Goal: Register for event/course: Sign up to attend an event or enroll in a course

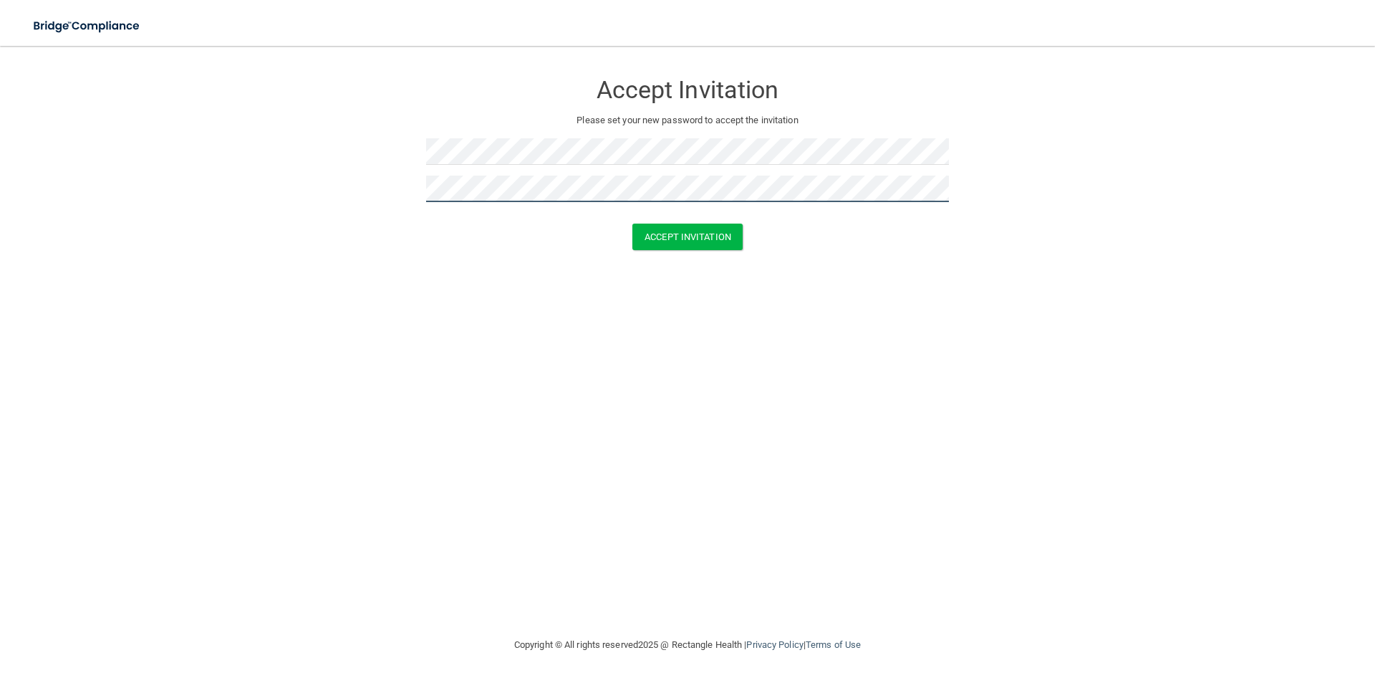
click at [632, 223] on button "Accept Invitation" at bounding box center [687, 236] width 110 height 27
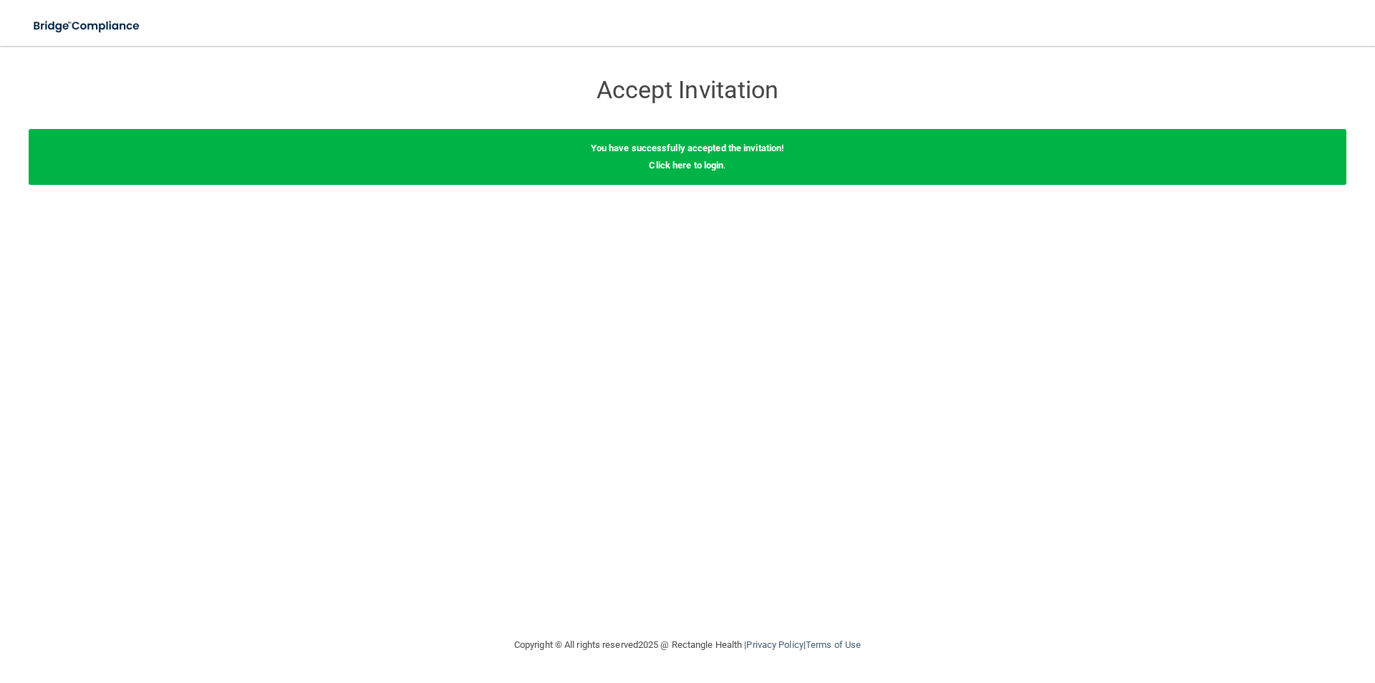
click at [674, 145] on b "You have successfully accepted the invitation!" at bounding box center [688, 148] width 194 height 11
click at [661, 94] on h3 "Accept Invitation" at bounding box center [687, 90] width 523 height 27
click at [691, 160] on link "Click here to login" at bounding box center [686, 165] width 74 height 11
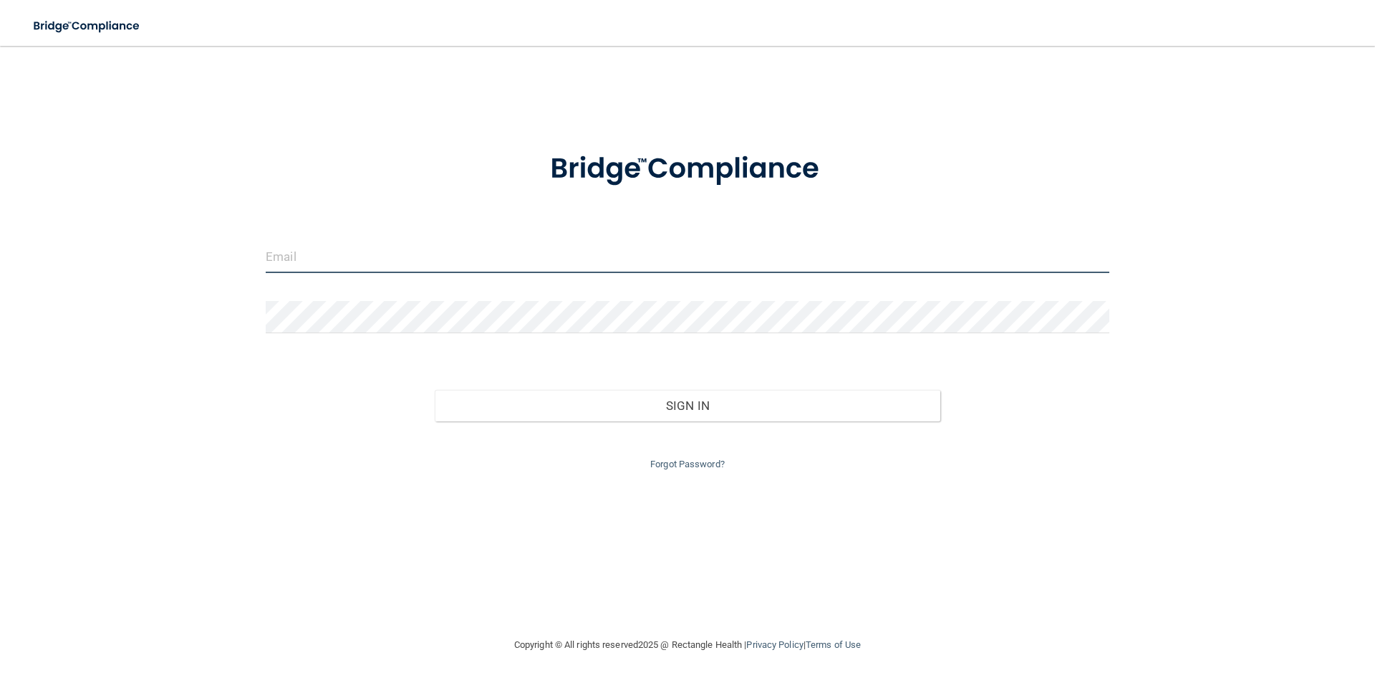
type input "[PERSON_NAME][EMAIL_ADDRESS][DOMAIN_NAME]"
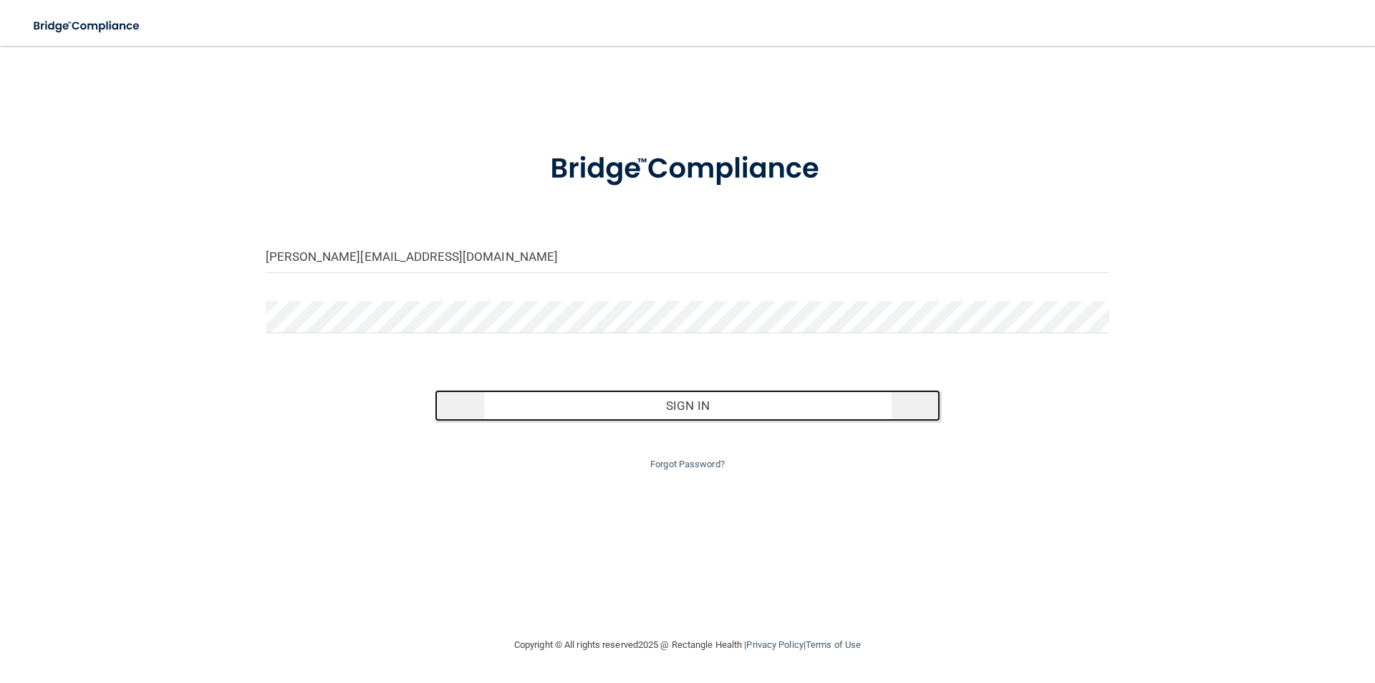
click at [663, 408] on button "Sign In" at bounding box center [688, 406] width 506 height 32
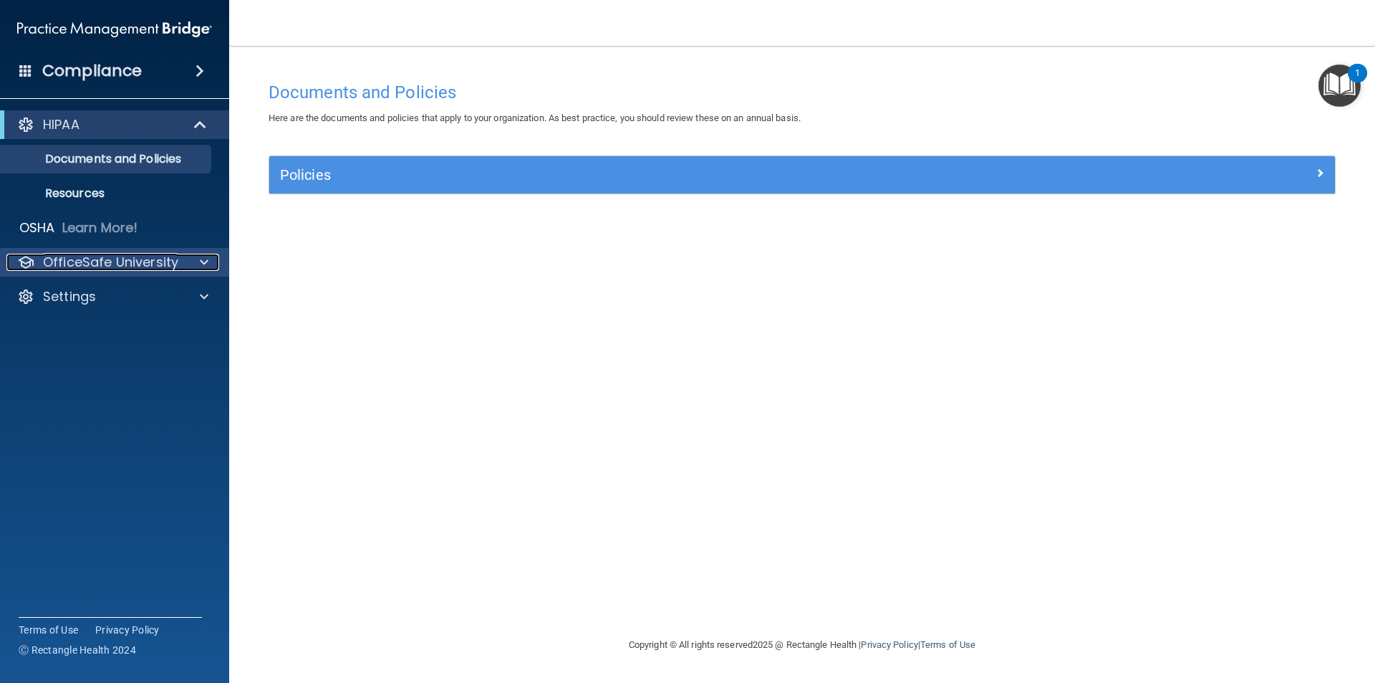
click at [198, 263] on div at bounding box center [202, 262] width 36 height 17
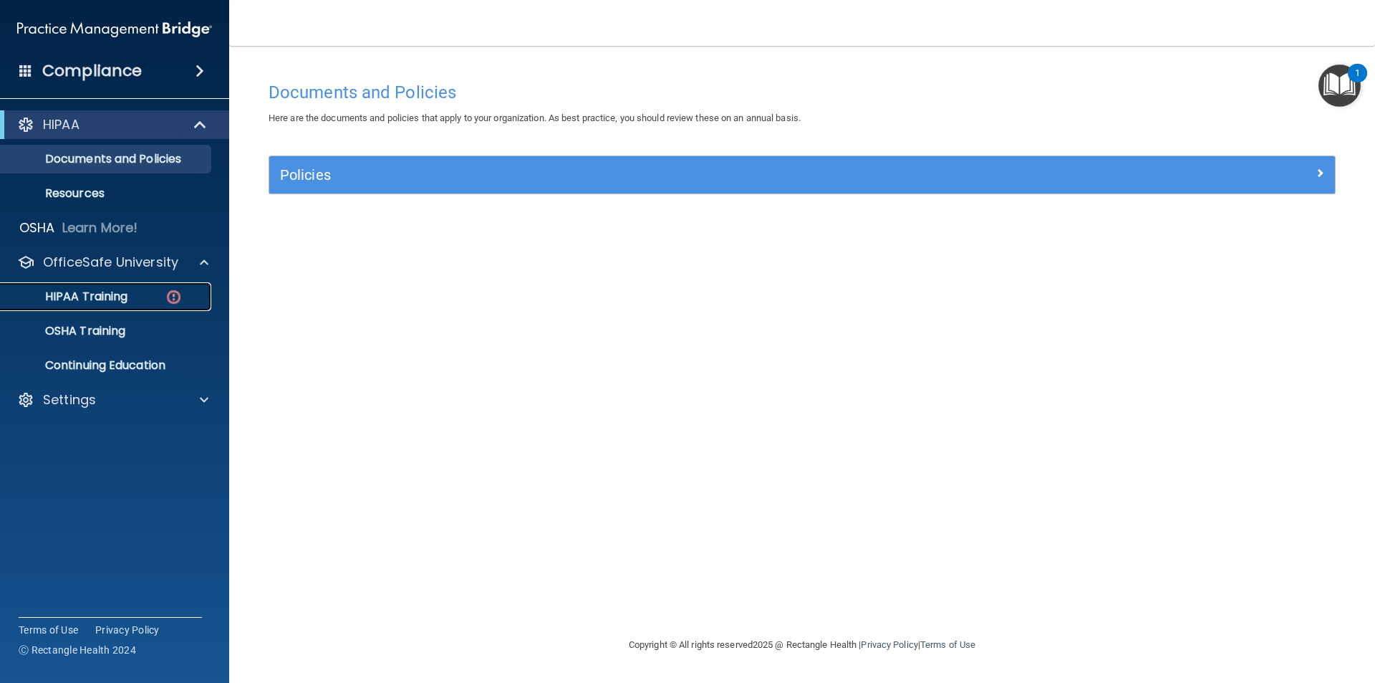
click at [139, 299] on div "HIPAA Training" at bounding box center [107, 296] width 196 height 14
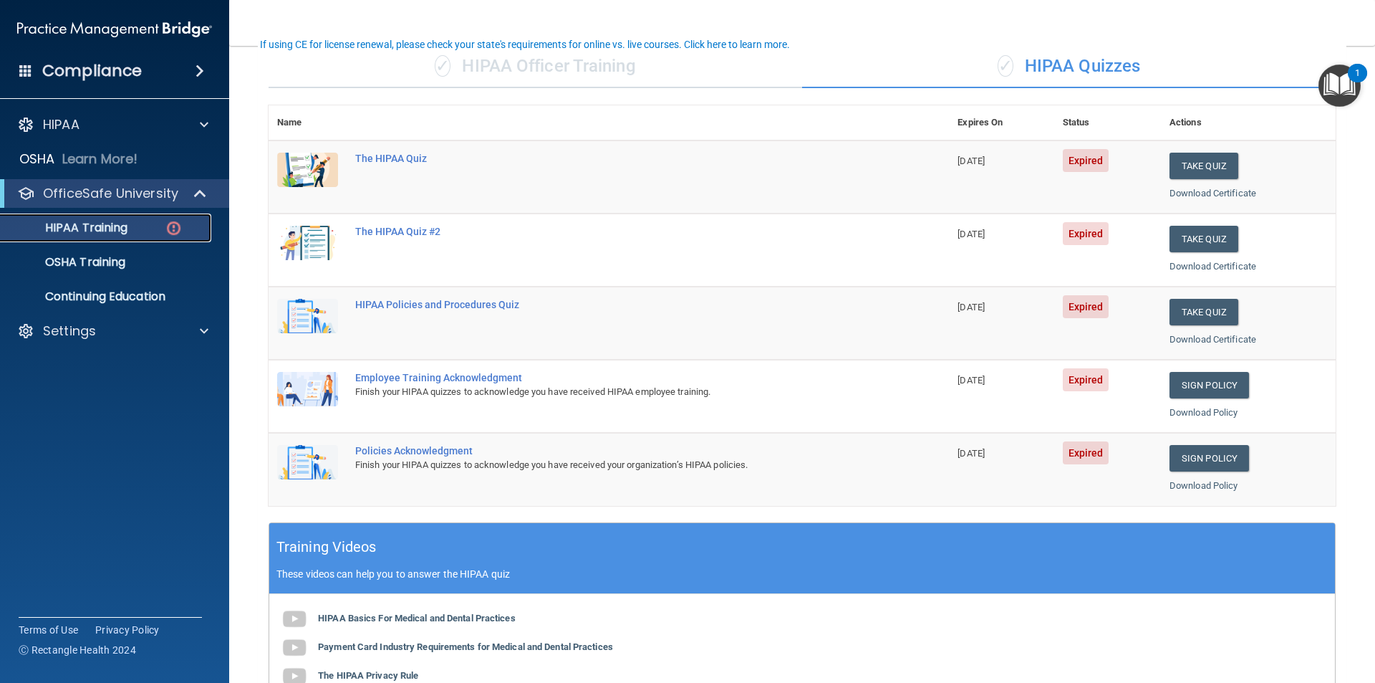
scroll to position [143, 0]
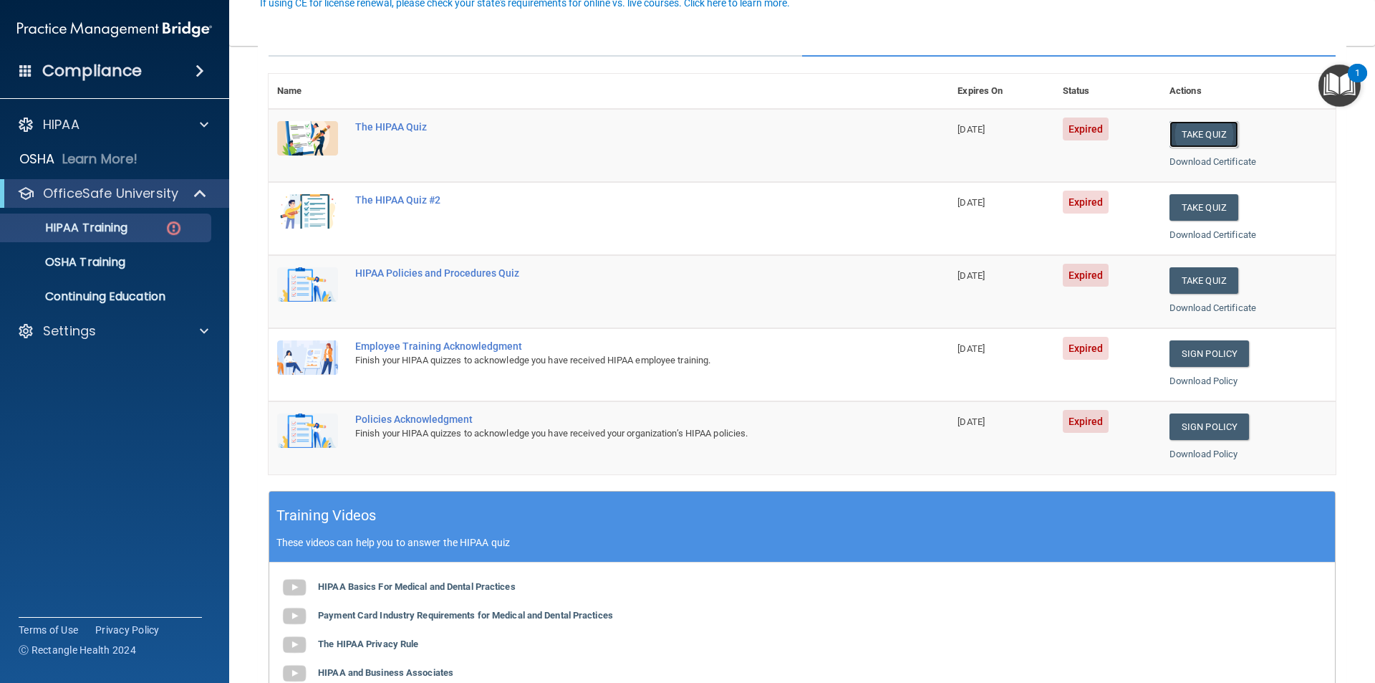
click at [1185, 134] on button "Take Quiz" at bounding box center [1204, 134] width 69 height 27
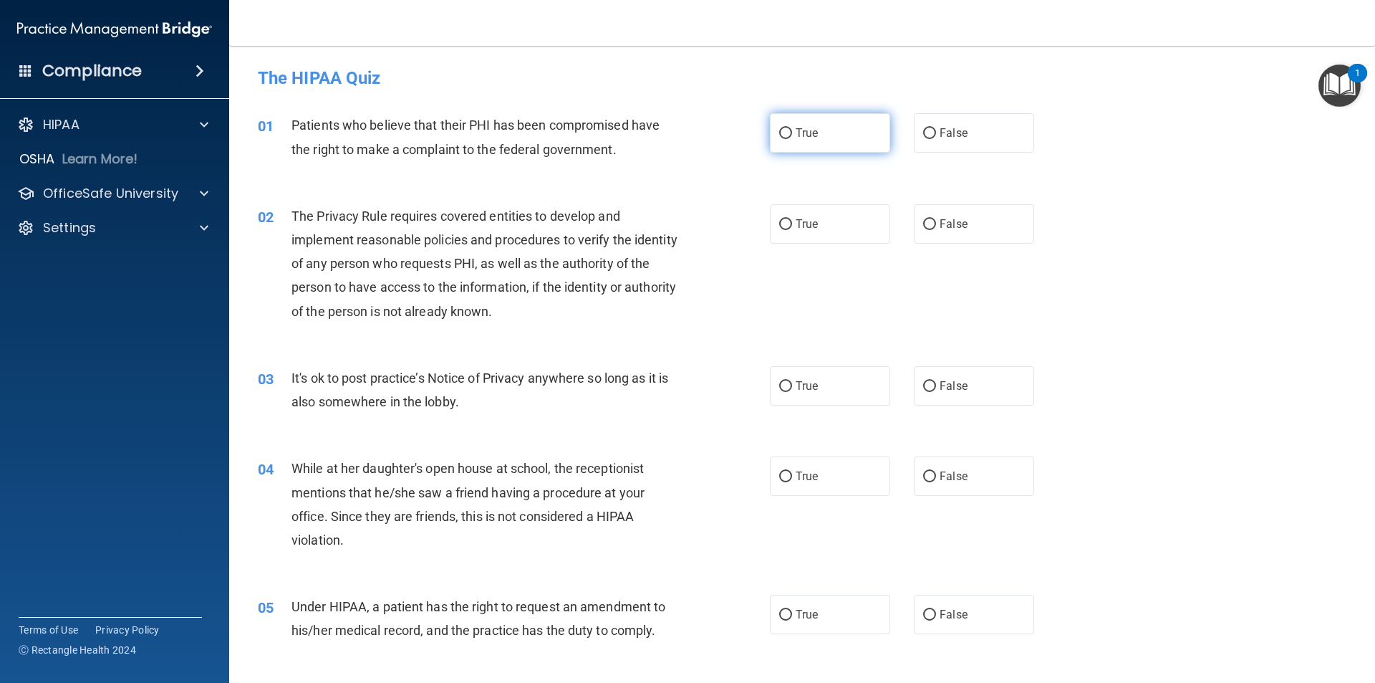
click at [785, 136] on input "True" at bounding box center [785, 133] width 13 height 11
radio input "true"
click at [779, 226] on input "True" at bounding box center [785, 224] width 13 height 11
radio input "true"
click at [781, 386] on input "True" at bounding box center [785, 386] width 13 height 11
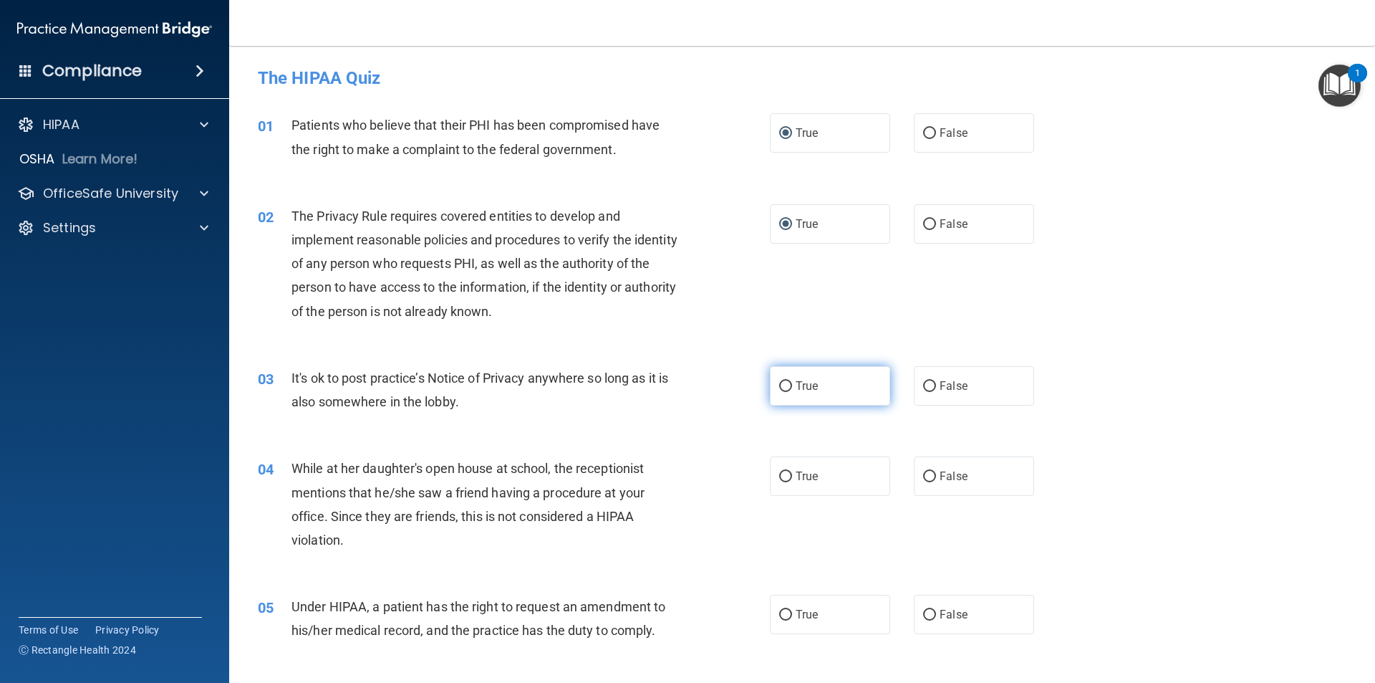
radio input "true"
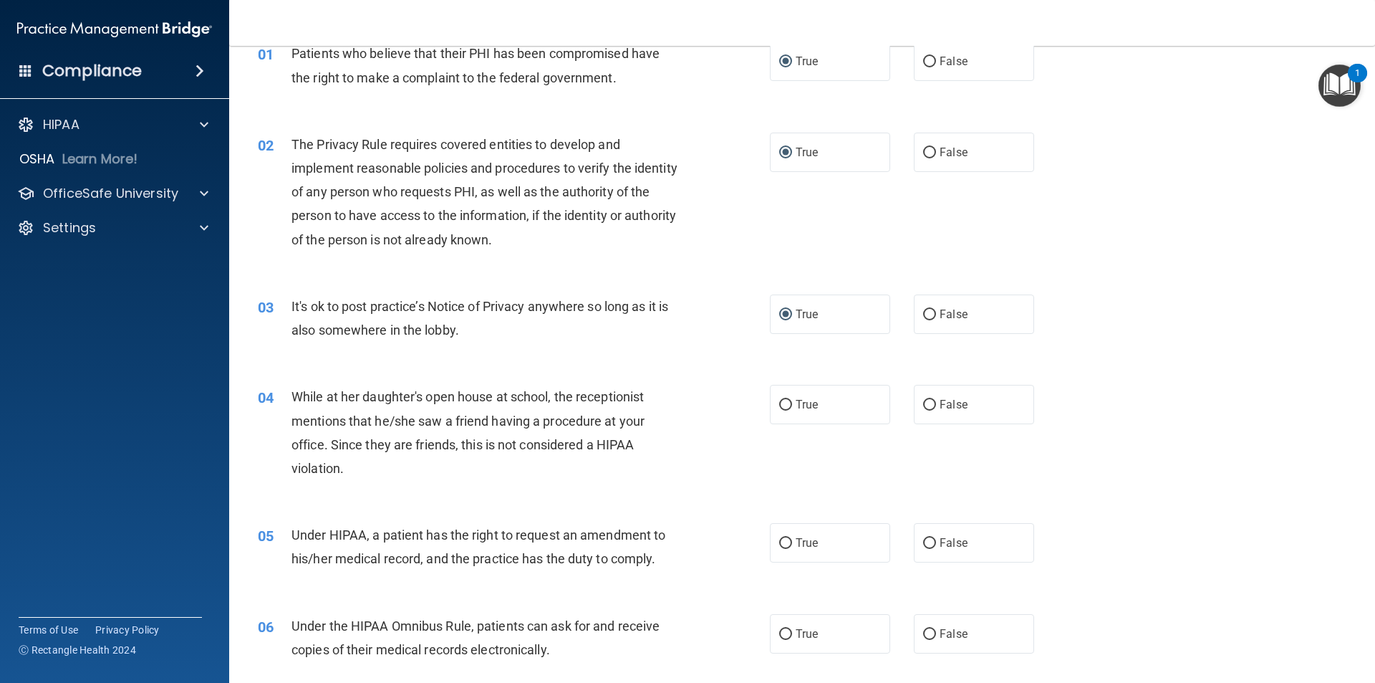
scroll to position [143, 0]
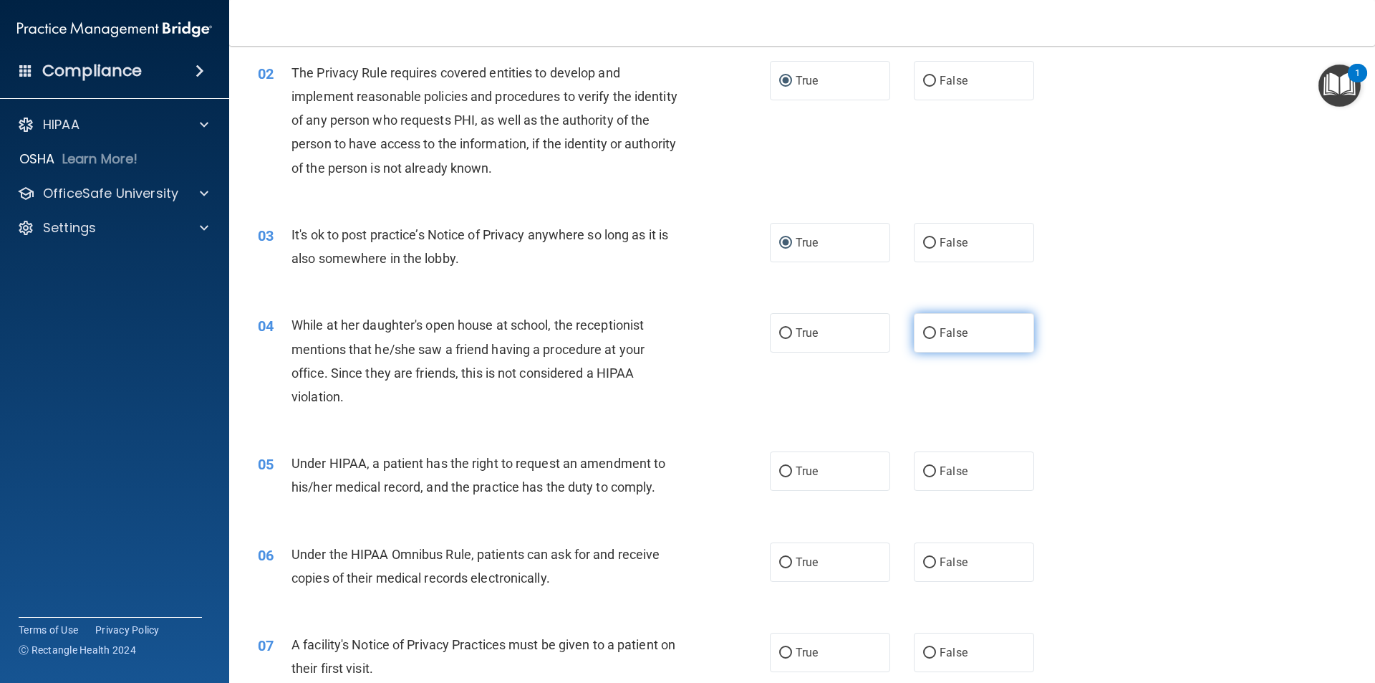
click at [926, 333] on input "False" at bounding box center [929, 333] width 13 height 11
radio input "true"
click at [923, 480] on label "False" at bounding box center [974, 470] width 120 height 39
click at [923, 477] on input "False" at bounding box center [929, 471] width 13 height 11
radio input "true"
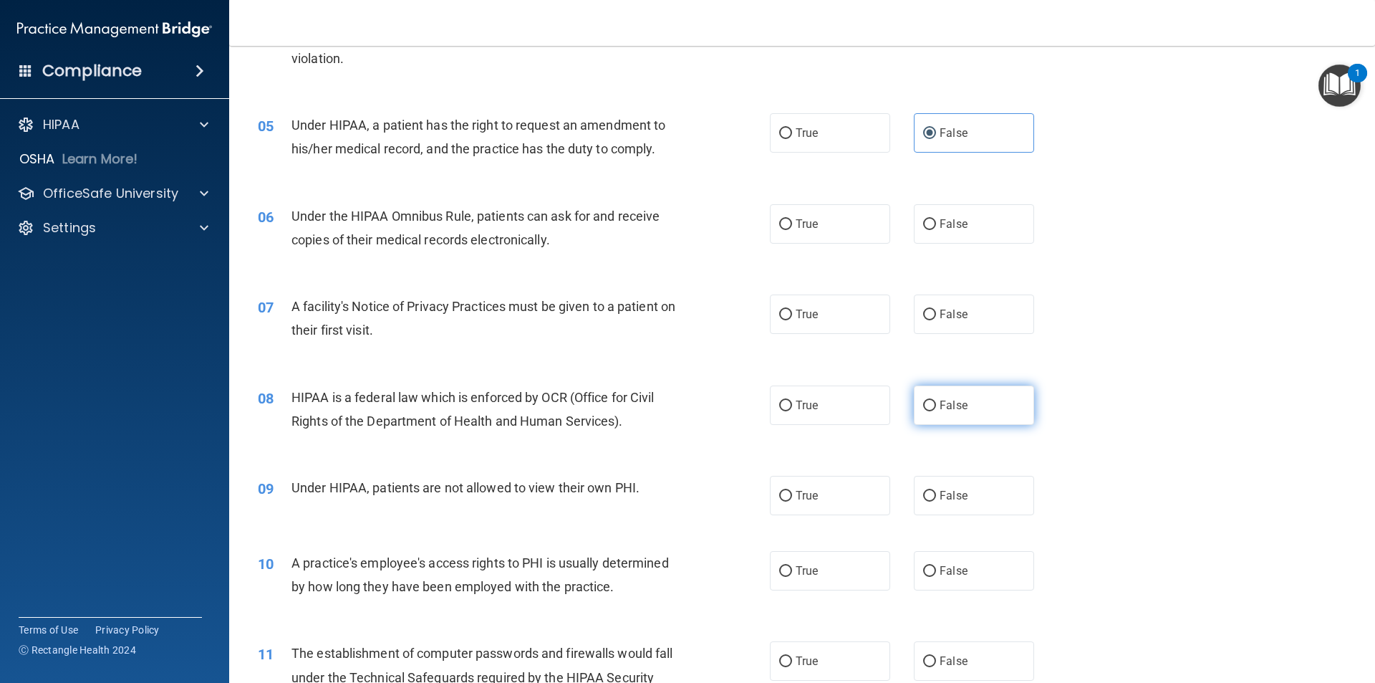
scroll to position [501, 0]
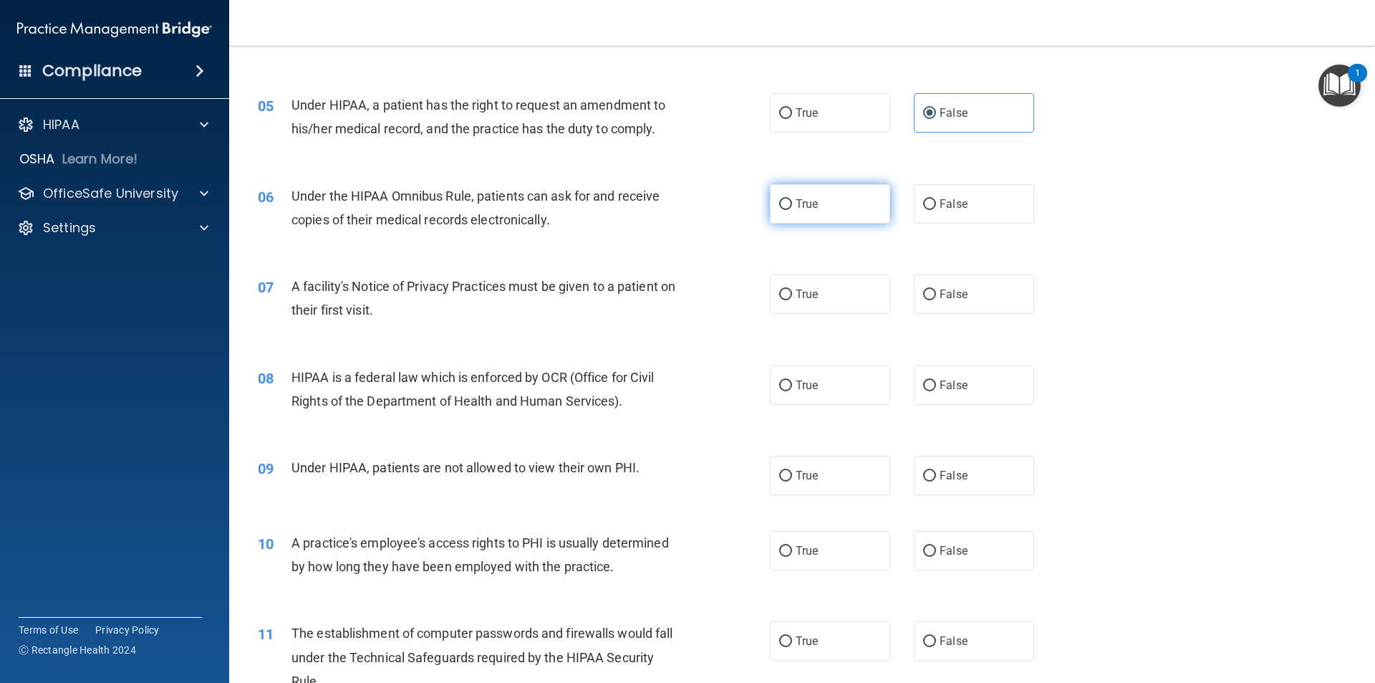
click at [785, 208] on input "True" at bounding box center [785, 204] width 13 height 11
radio input "true"
click at [782, 296] on input "True" at bounding box center [785, 294] width 13 height 11
radio input "true"
click at [779, 385] on input "True" at bounding box center [785, 385] width 13 height 11
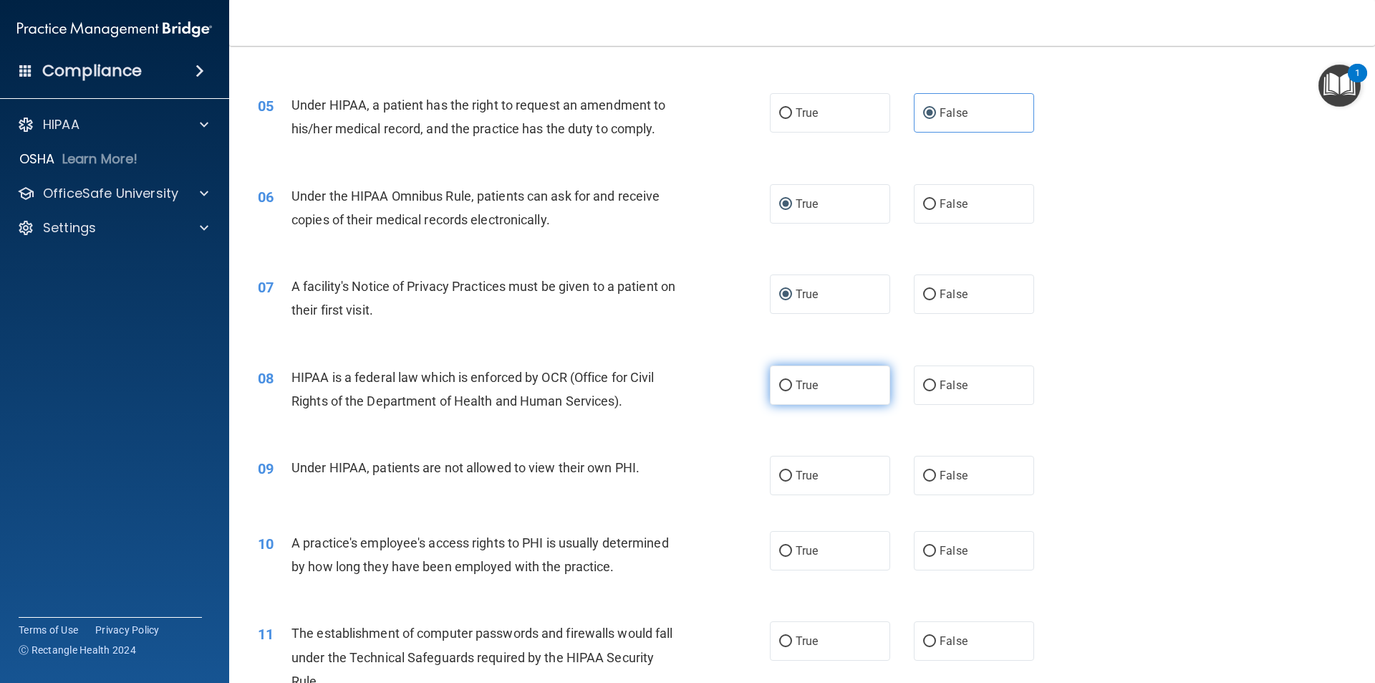
radio input "true"
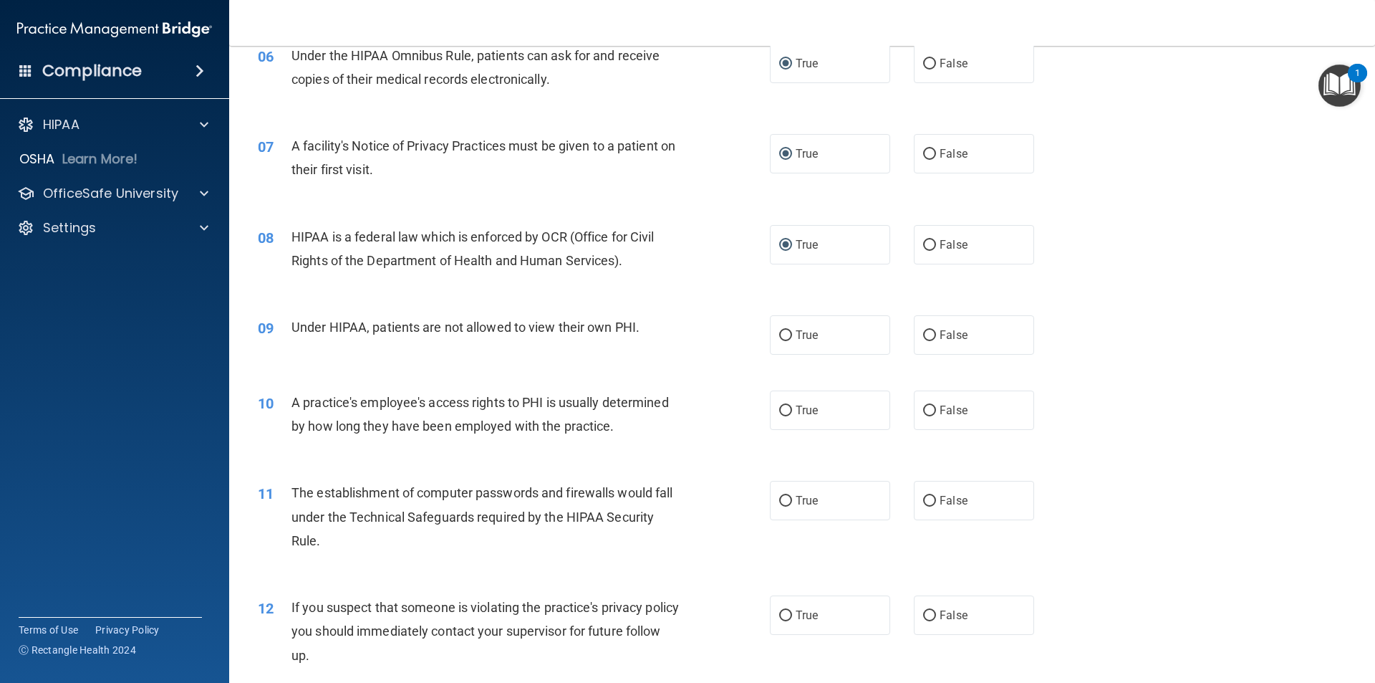
scroll to position [645, 0]
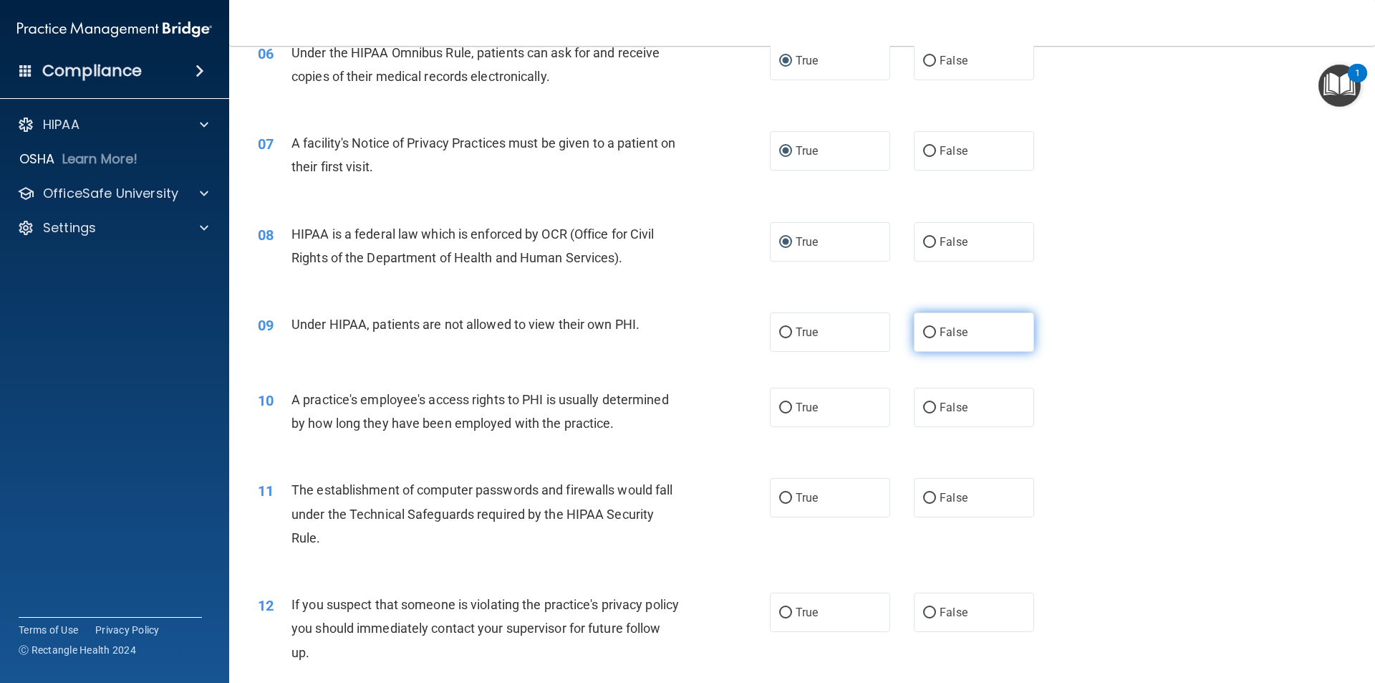
click at [923, 332] on input "False" at bounding box center [929, 332] width 13 height 11
radio input "true"
click at [923, 409] on input "False" at bounding box center [929, 408] width 13 height 11
radio input "true"
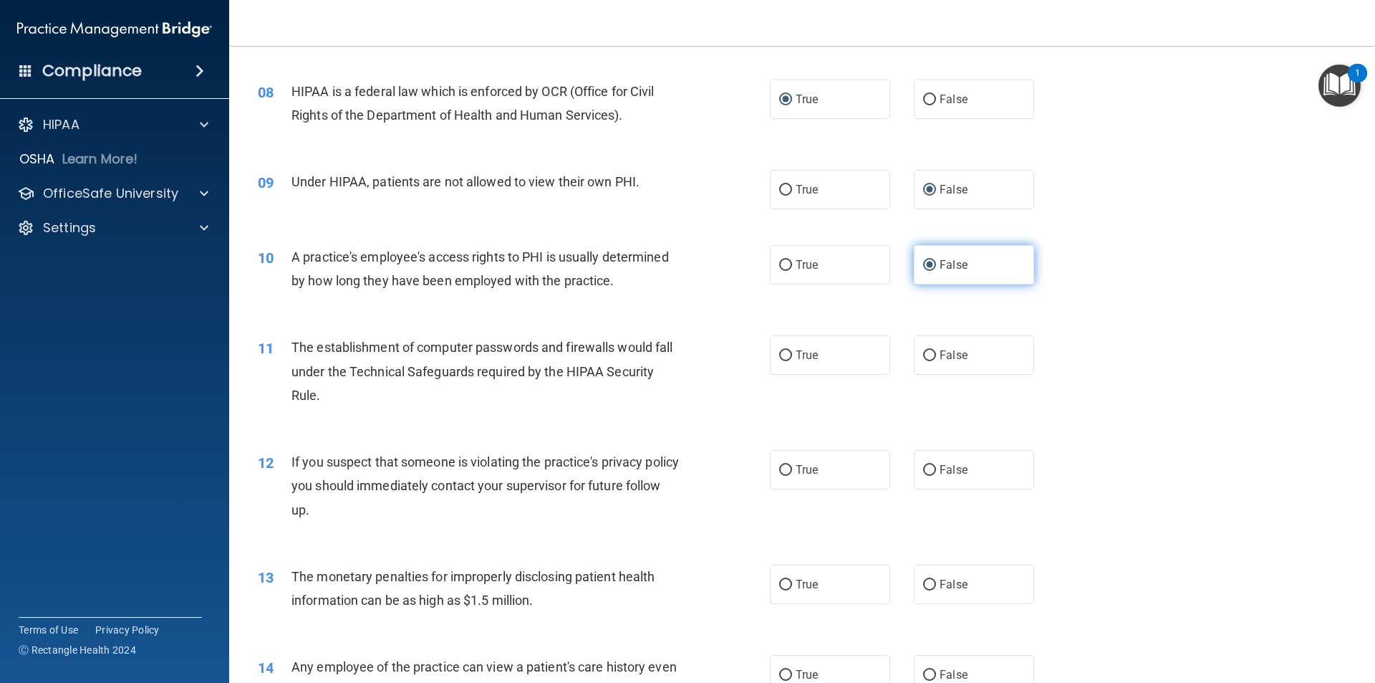
scroll to position [788, 0]
click at [781, 357] on input "True" at bounding box center [785, 355] width 13 height 11
radio input "true"
click at [789, 472] on label "True" at bounding box center [830, 468] width 120 height 39
click at [789, 472] on input "True" at bounding box center [785, 469] width 13 height 11
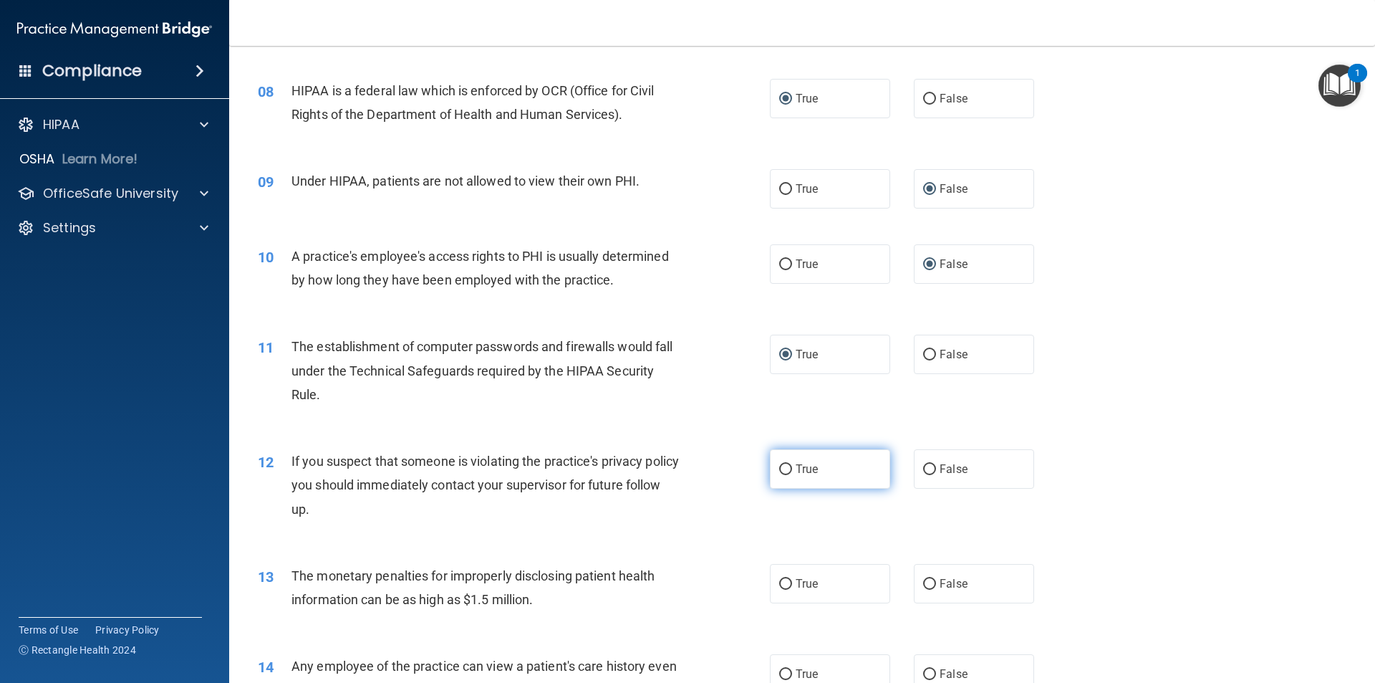
radio input "true"
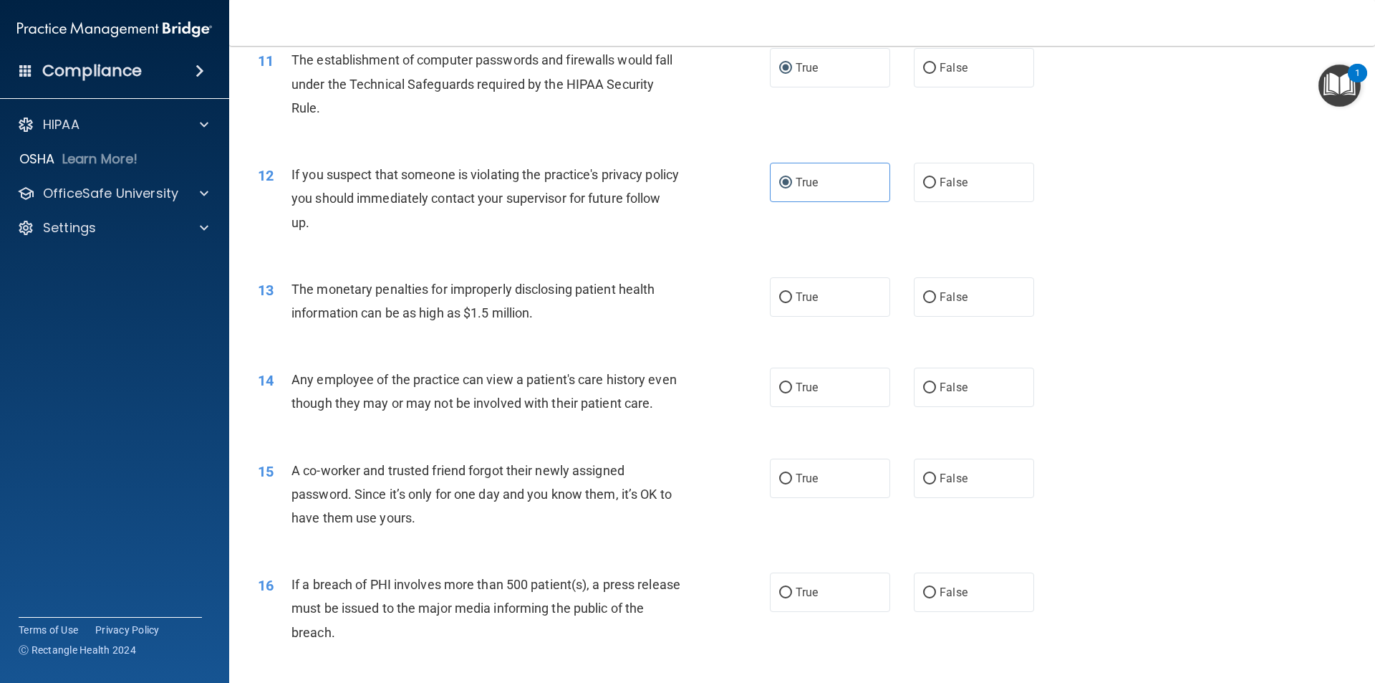
scroll to position [1146, 0]
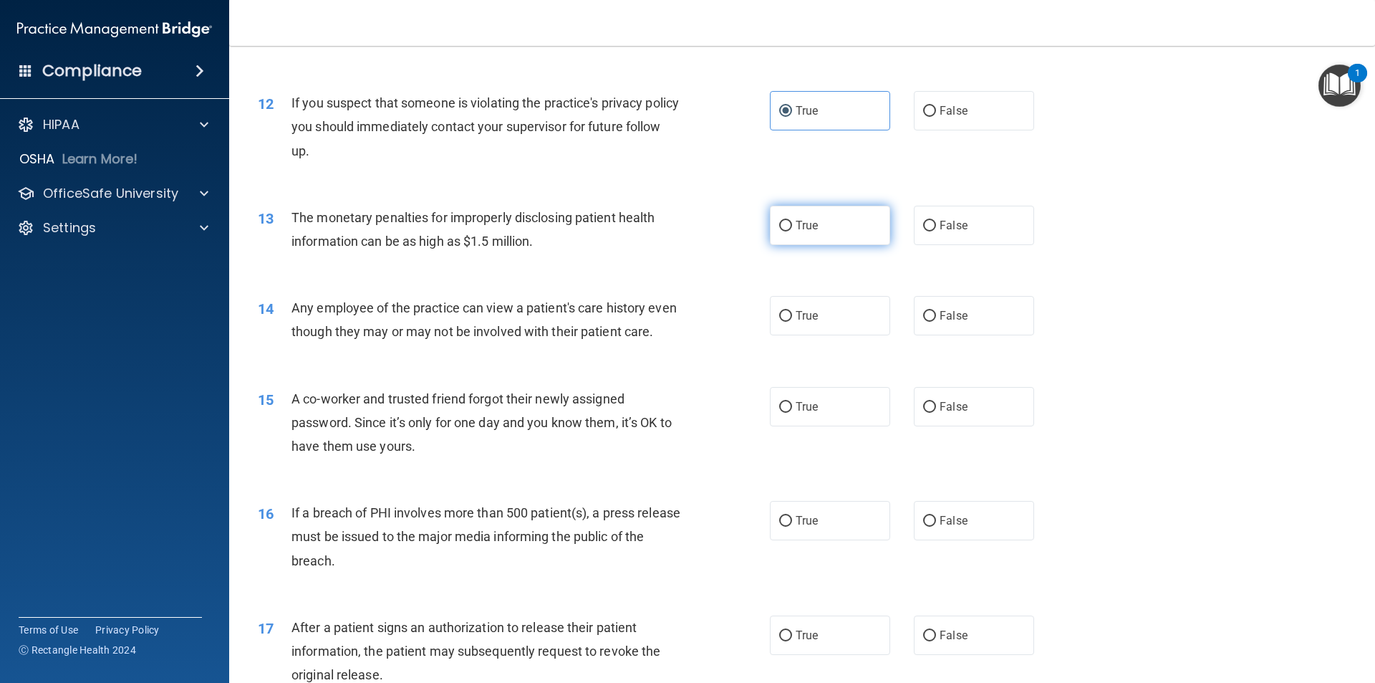
click at [779, 231] on input "True" at bounding box center [785, 226] width 13 height 11
radio input "true"
click at [779, 315] on input "True" at bounding box center [785, 316] width 13 height 11
radio input "true"
click at [924, 413] on input "False" at bounding box center [929, 407] width 13 height 11
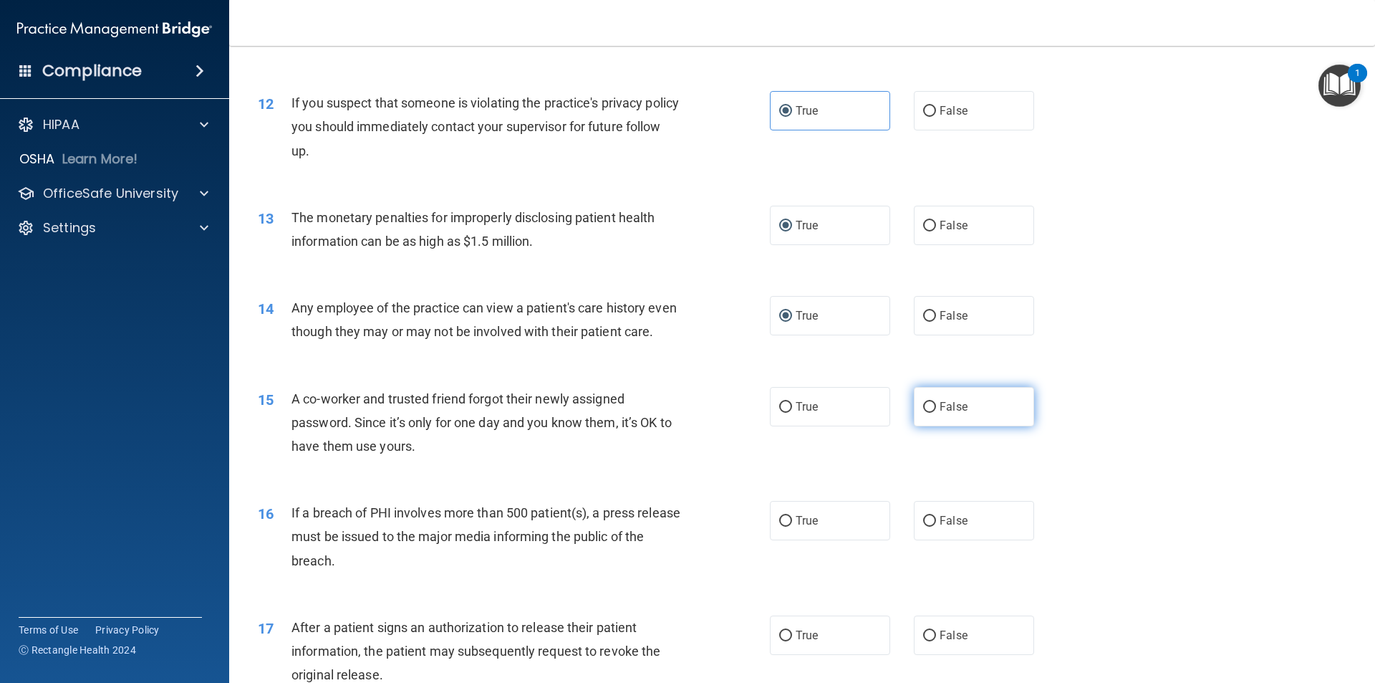
radio input "true"
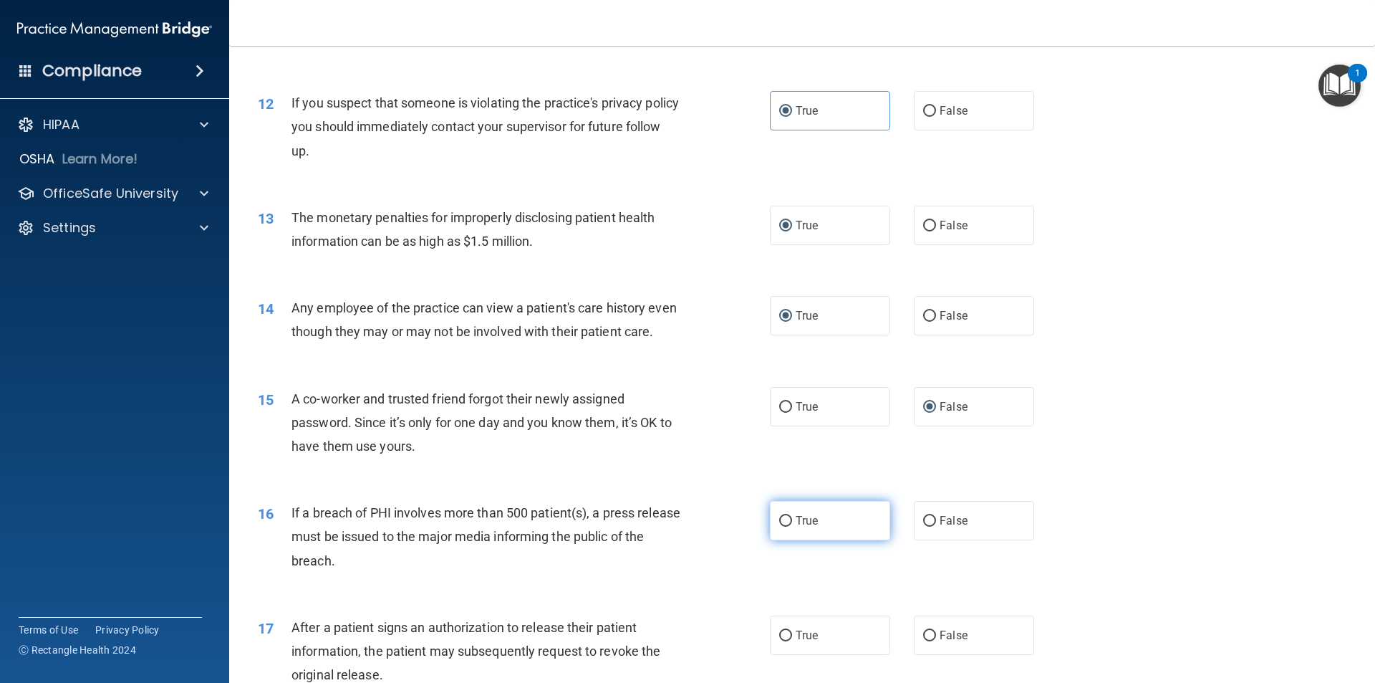
click at [785, 526] on input "True" at bounding box center [785, 521] width 13 height 11
radio input "true"
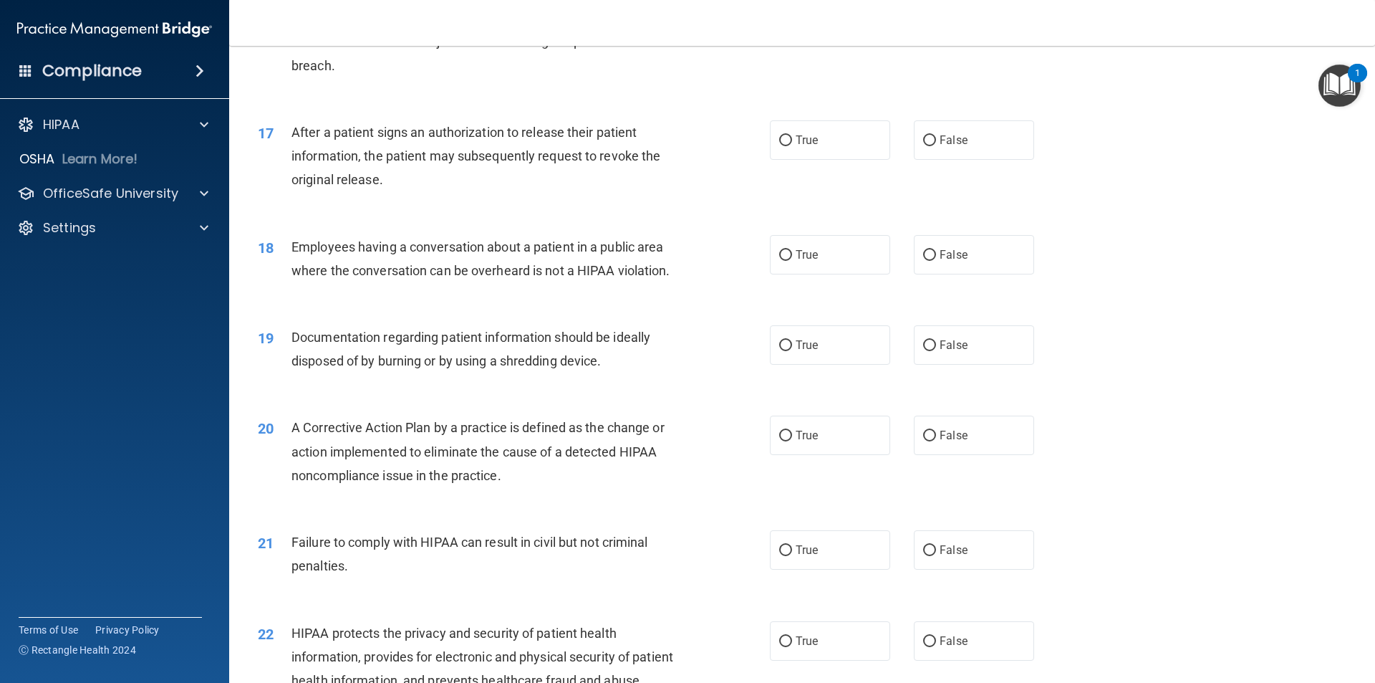
scroll to position [1647, 0]
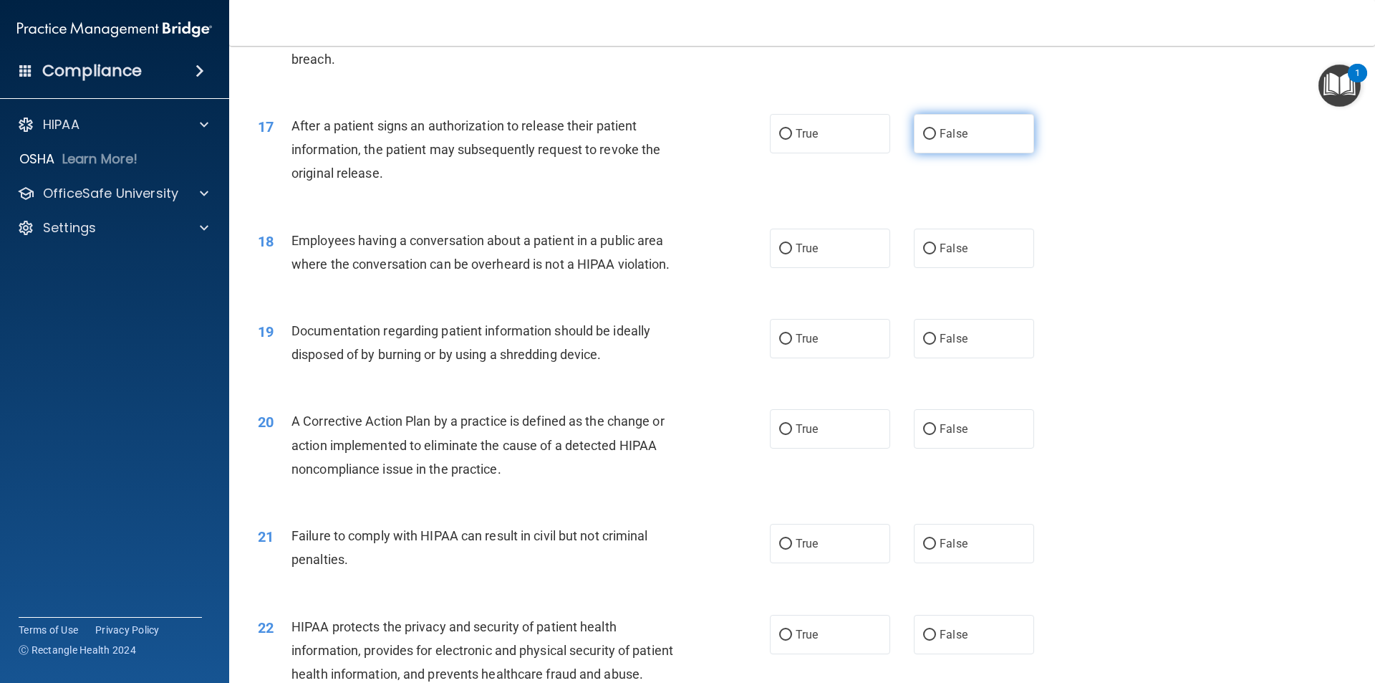
click at [926, 140] on input "False" at bounding box center [929, 134] width 13 height 11
radio input "true"
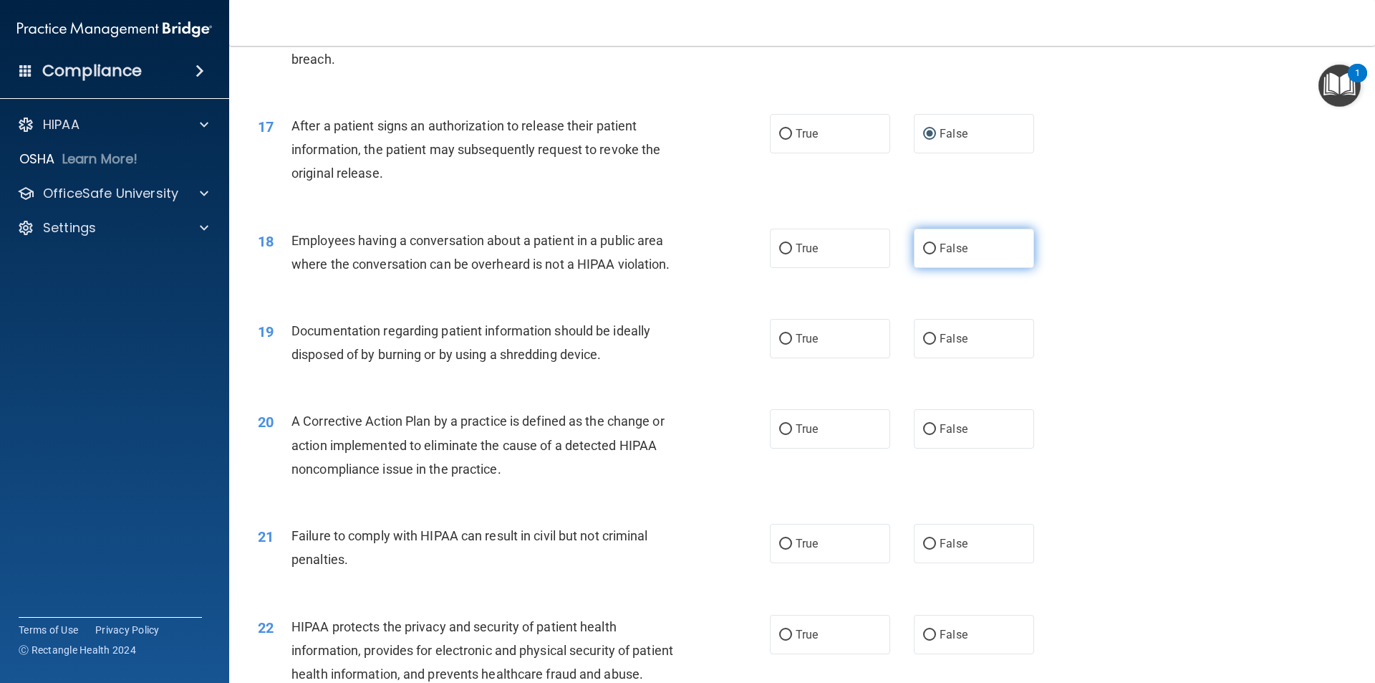
click at [923, 254] on input "False" at bounding box center [929, 249] width 13 height 11
radio input "true"
click at [779, 345] on input "True" at bounding box center [785, 339] width 13 height 11
radio input "true"
click at [786, 448] on label "True" at bounding box center [830, 428] width 120 height 39
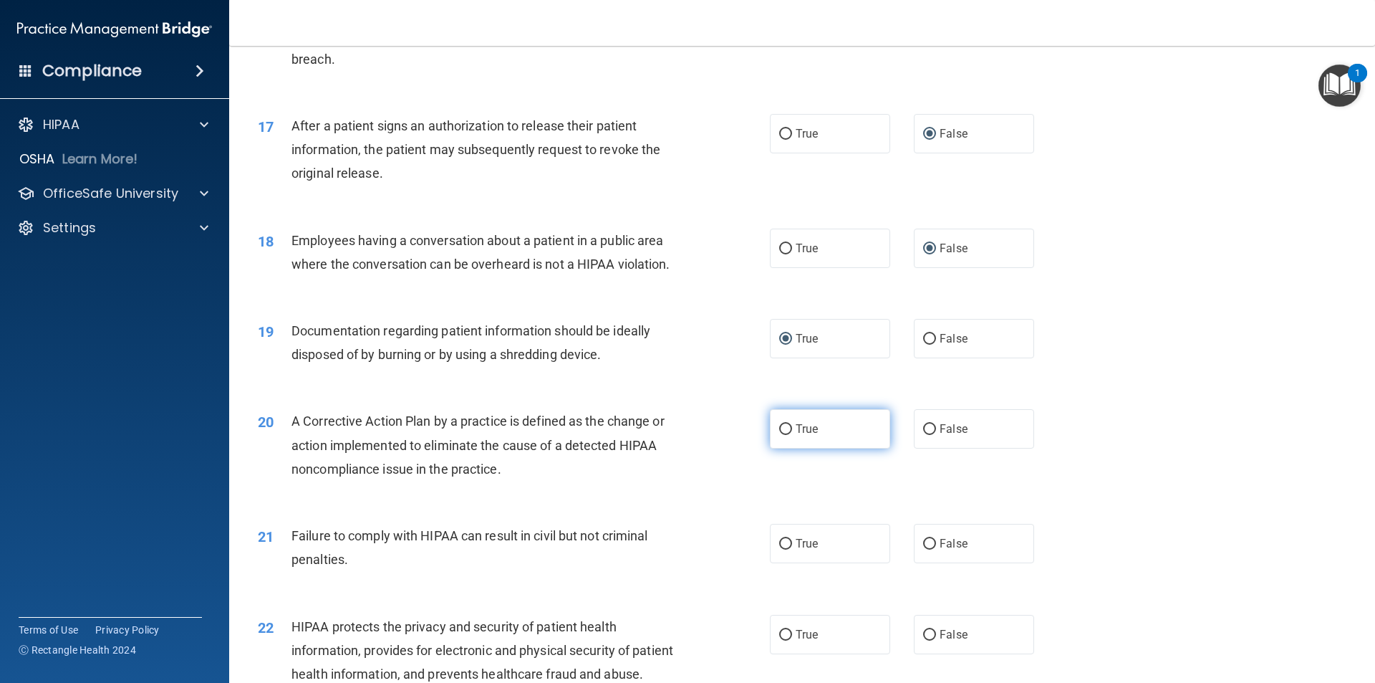
click at [786, 435] on input "True" at bounding box center [785, 429] width 13 height 11
radio input "true"
click at [923, 549] on input "False" at bounding box center [929, 544] width 13 height 11
radio input "true"
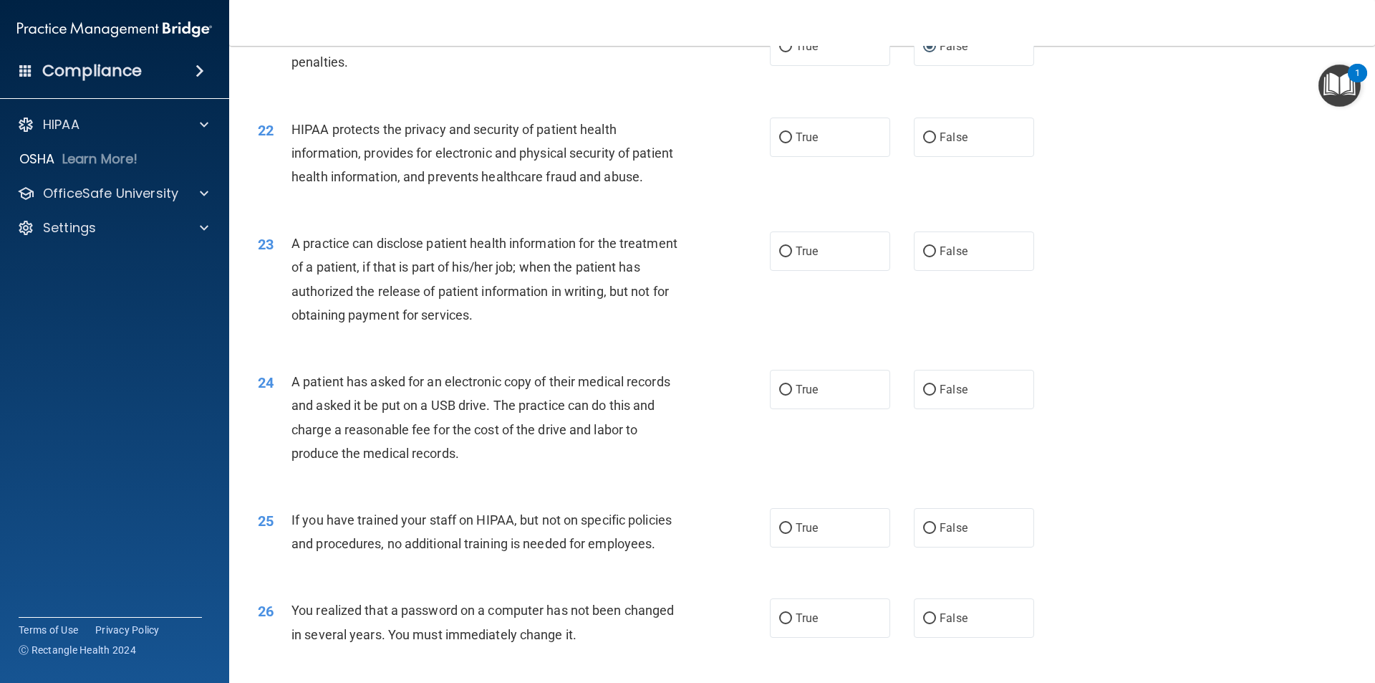
scroll to position [2149, 0]
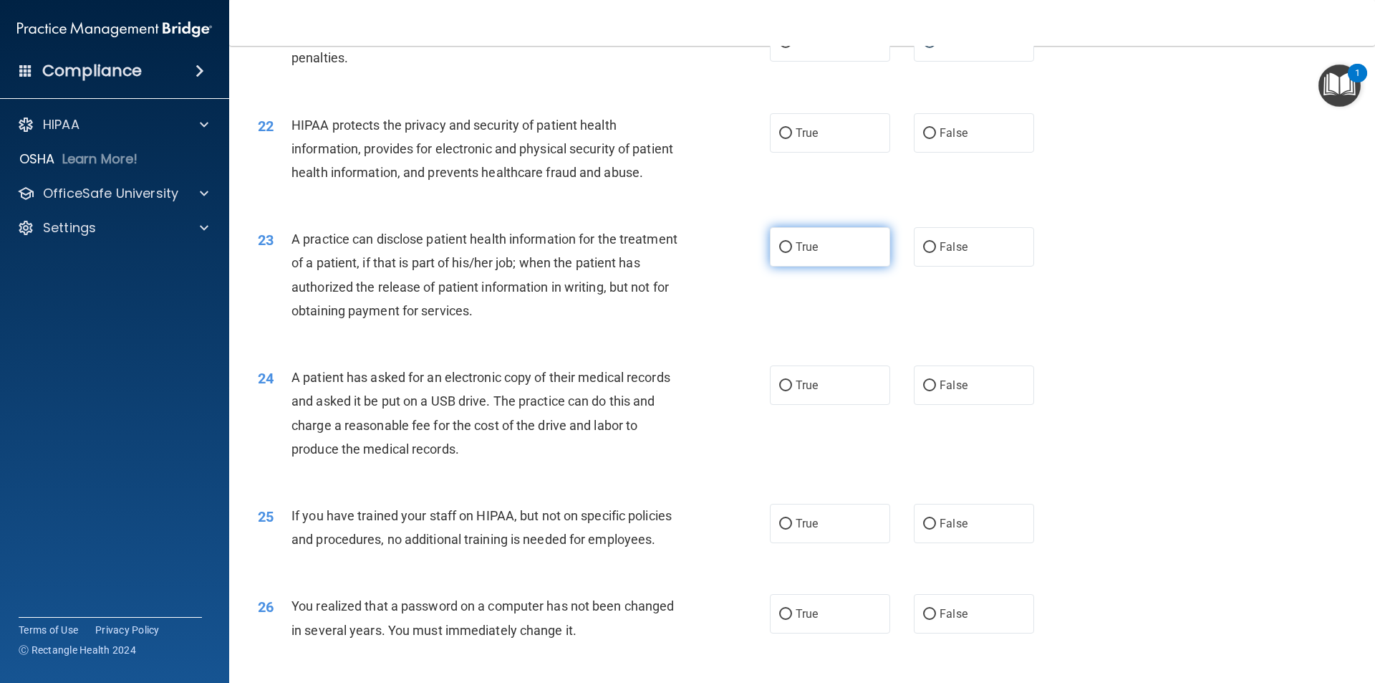
click at [781, 266] on label "True" at bounding box center [830, 246] width 120 height 39
click at [781, 253] on input "True" at bounding box center [785, 247] width 13 height 11
radio input "true"
click at [931, 405] on label "False" at bounding box center [974, 384] width 120 height 39
click at [931, 391] on input "False" at bounding box center [929, 385] width 13 height 11
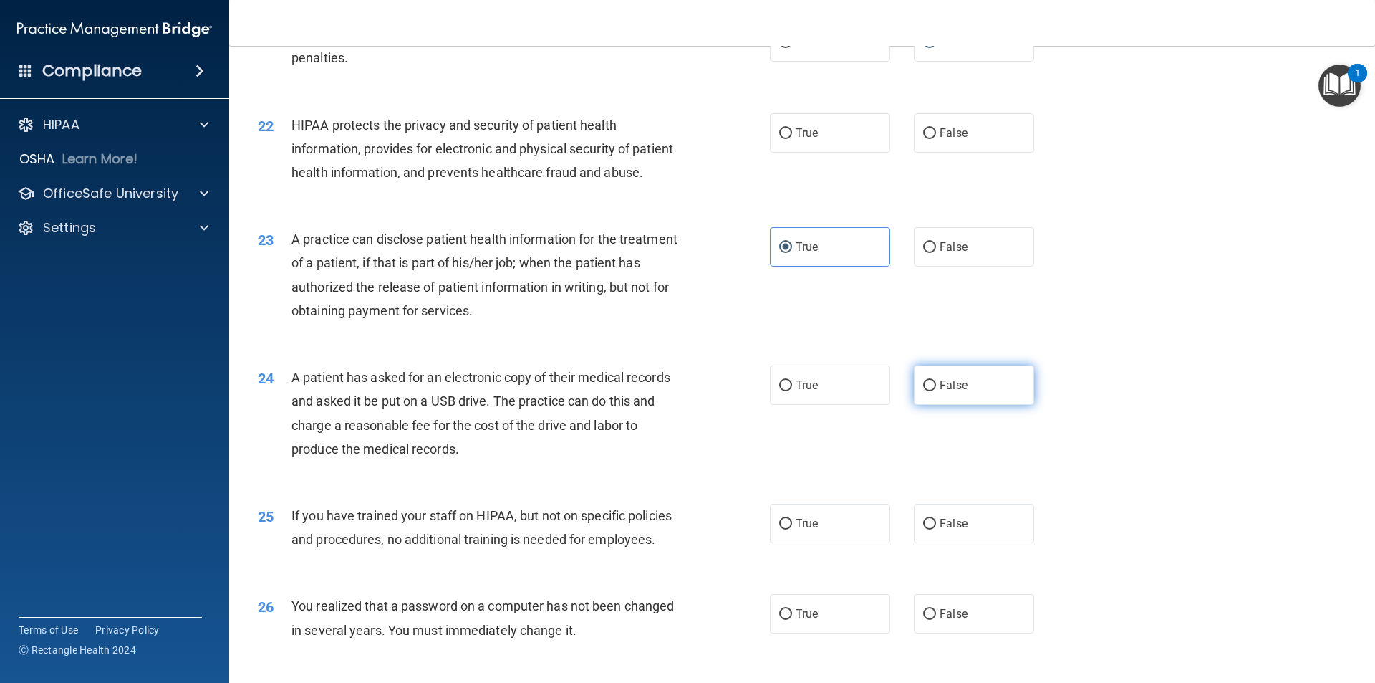
radio input "true"
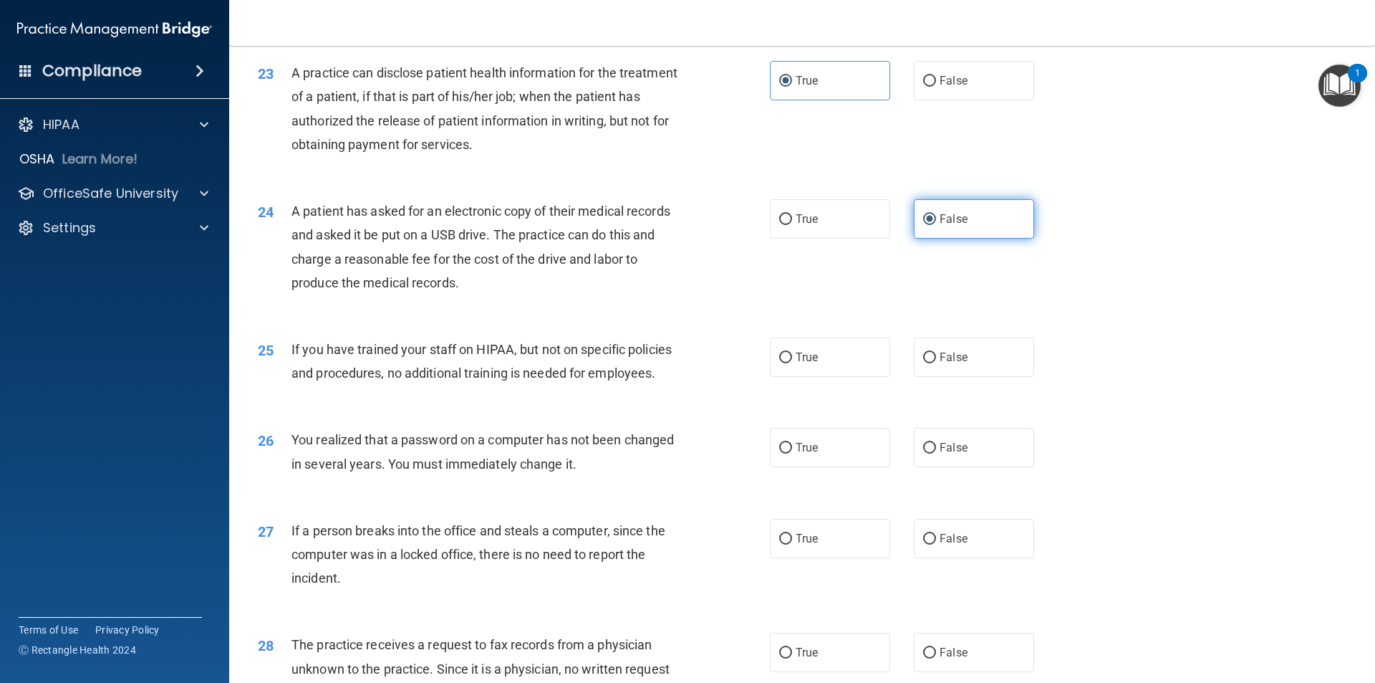
scroll to position [2364, 0]
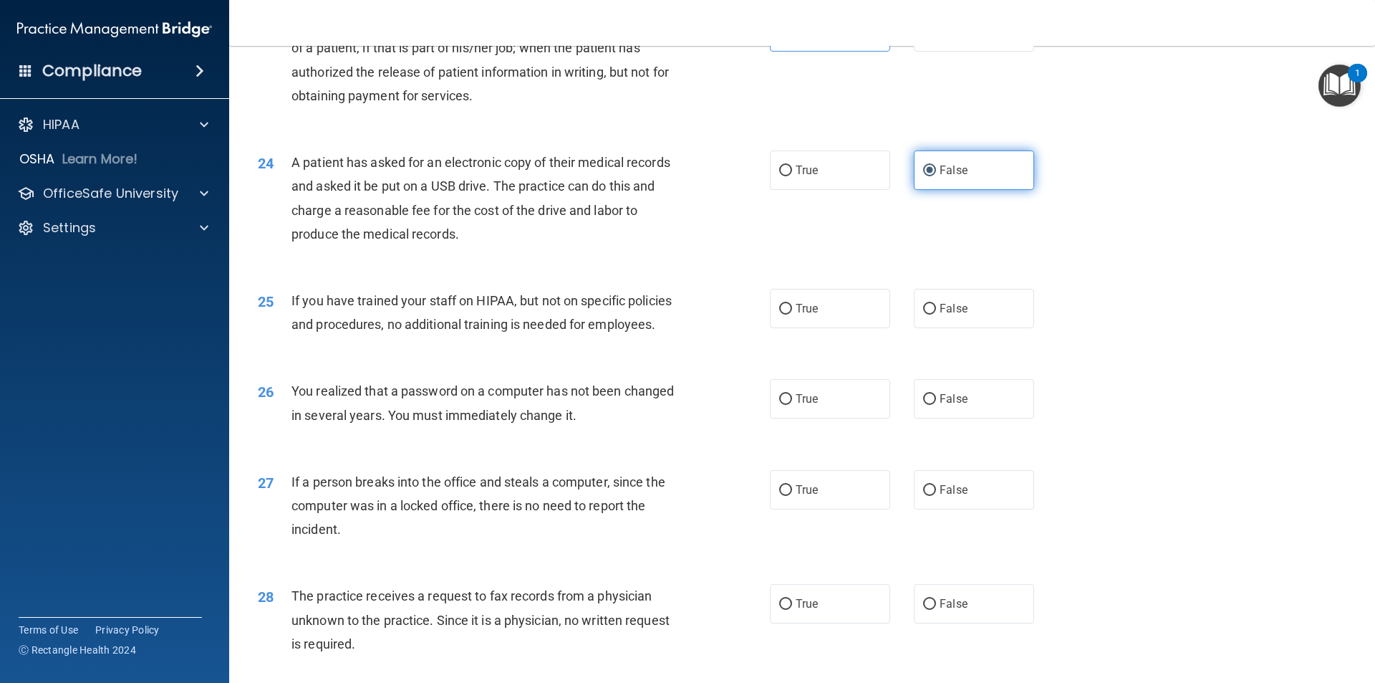
click at [930, 190] on label "False" at bounding box center [974, 169] width 120 height 39
click at [930, 176] on input "False" at bounding box center [929, 170] width 13 height 11
click at [784, 38] on input "True" at bounding box center [785, 32] width 13 height 11
click at [933, 52] on label "False" at bounding box center [974, 31] width 120 height 39
click at [933, 38] on input "False" at bounding box center [929, 32] width 13 height 11
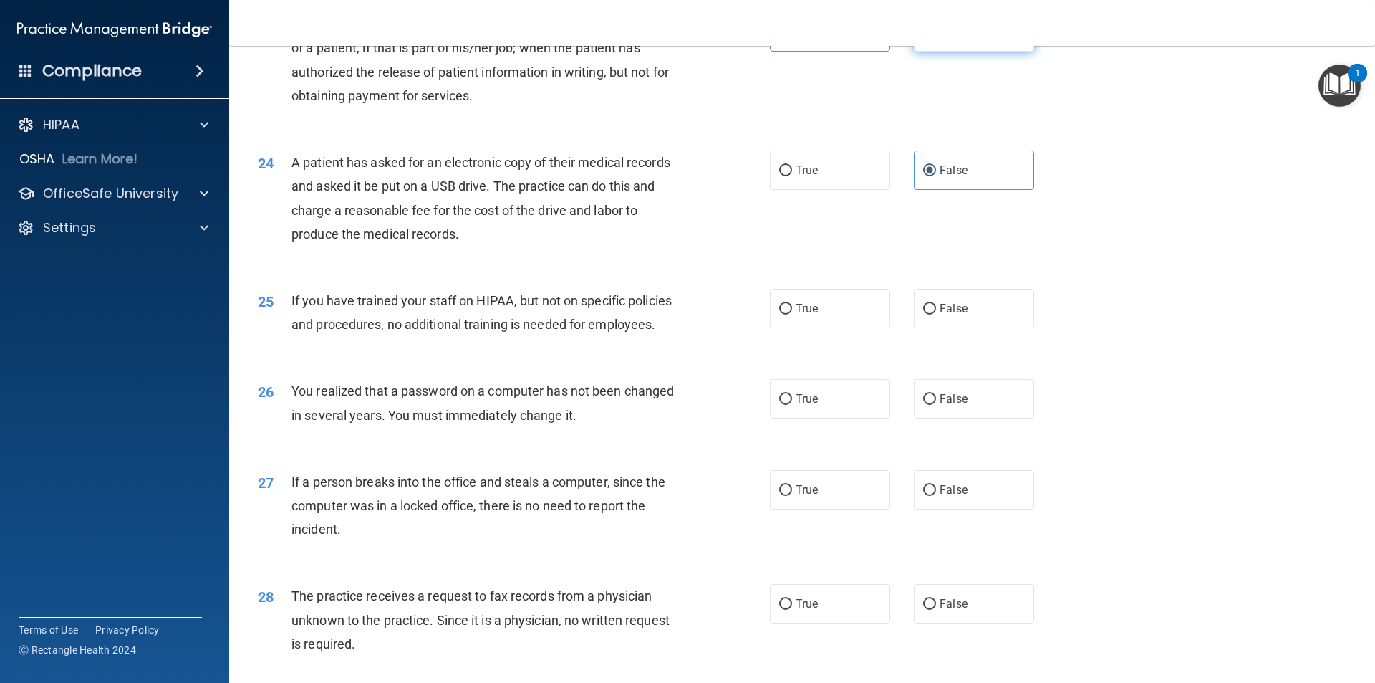
radio input "true"
radio input "false"
click at [796, 177] on span "True" at bounding box center [807, 170] width 22 height 14
click at [791, 176] on input "True" at bounding box center [785, 170] width 13 height 11
radio input "true"
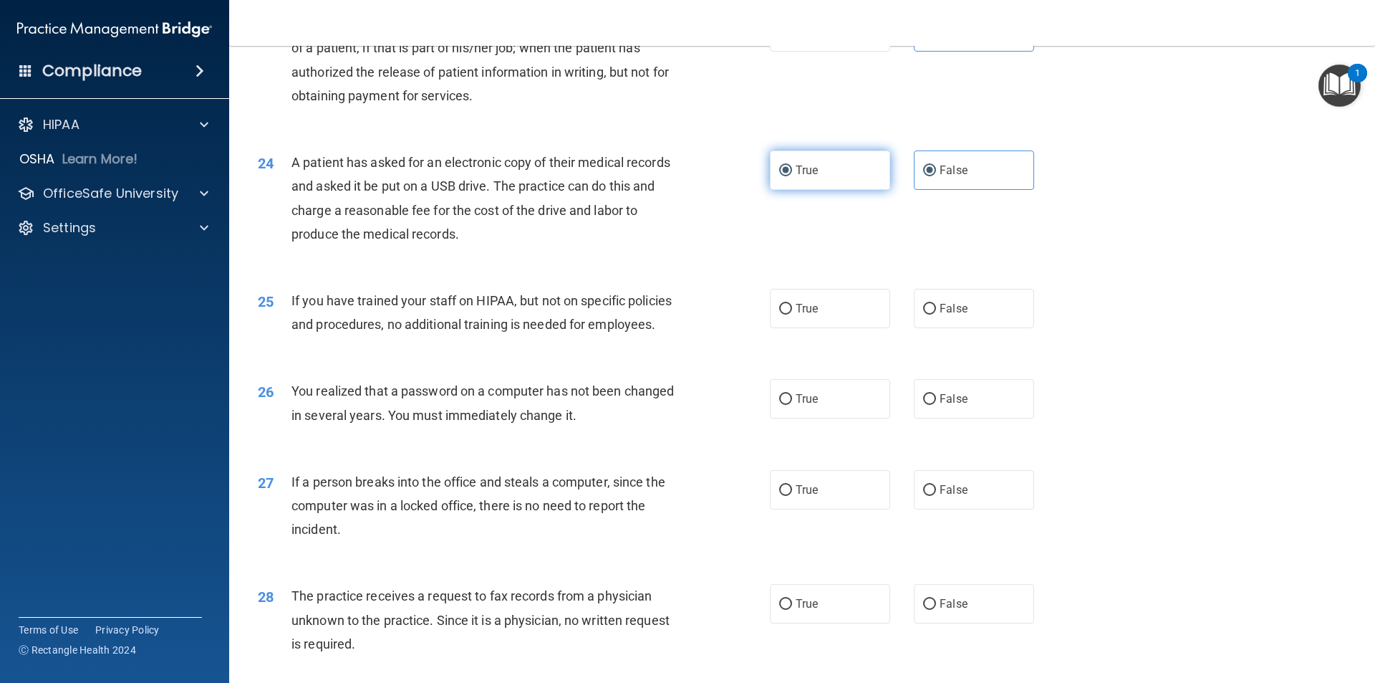
radio input "false"
click at [781, 314] on input "True" at bounding box center [785, 309] width 13 height 11
radio input "true"
click at [923, 314] on input "False" at bounding box center [929, 309] width 13 height 11
radio input "true"
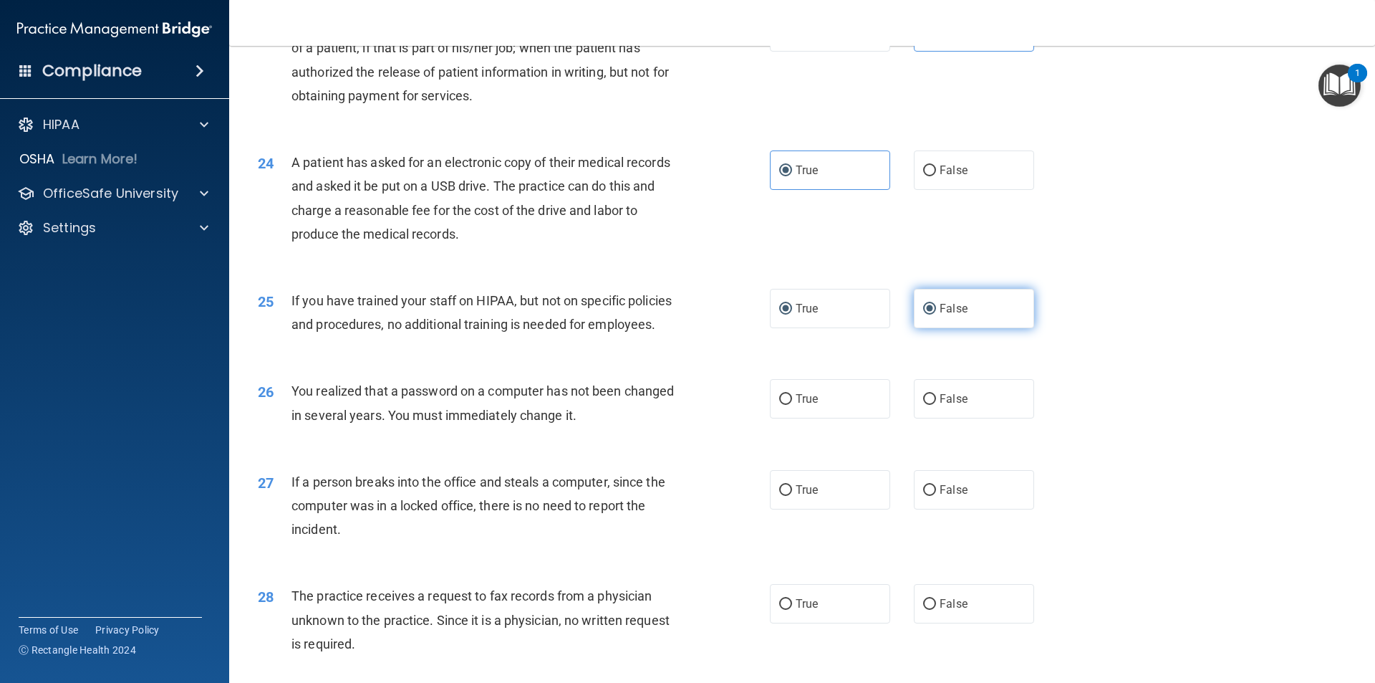
radio input "false"
click at [784, 418] on label "True" at bounding box center [830, 398] width 120 height 39
click at [784, 405] on input "True" at bounding box center [785, 399] width 13 height 11
radio input "true"
click at [923, 496] on input "False" at bounding box center [929, 490] width 13 height 11
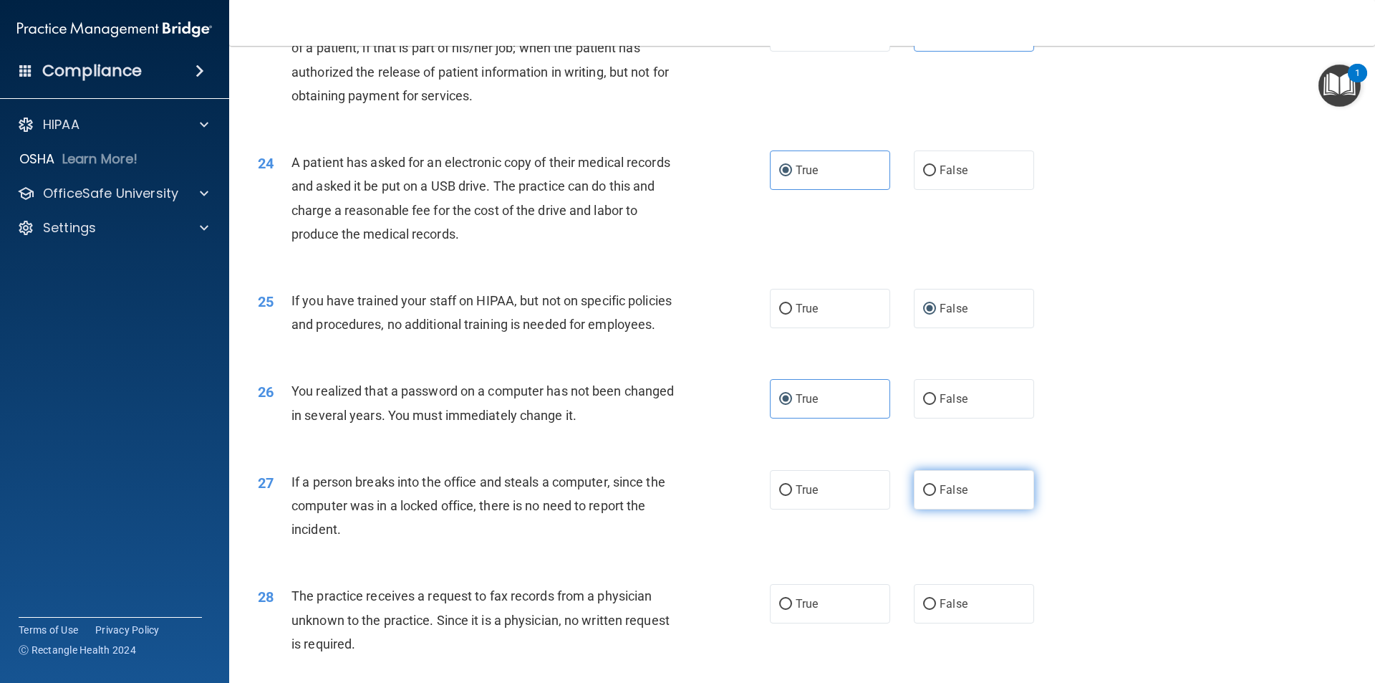
radio input "true"
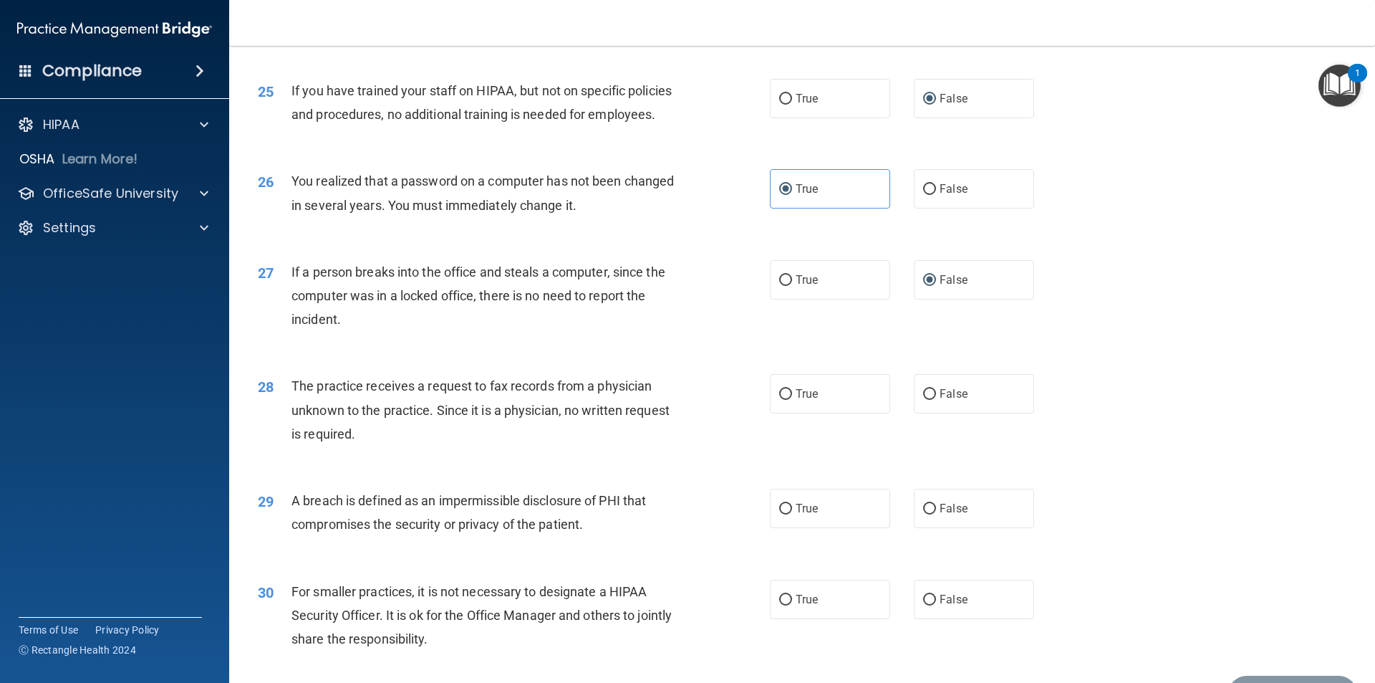
scroll to position [2579, 0]
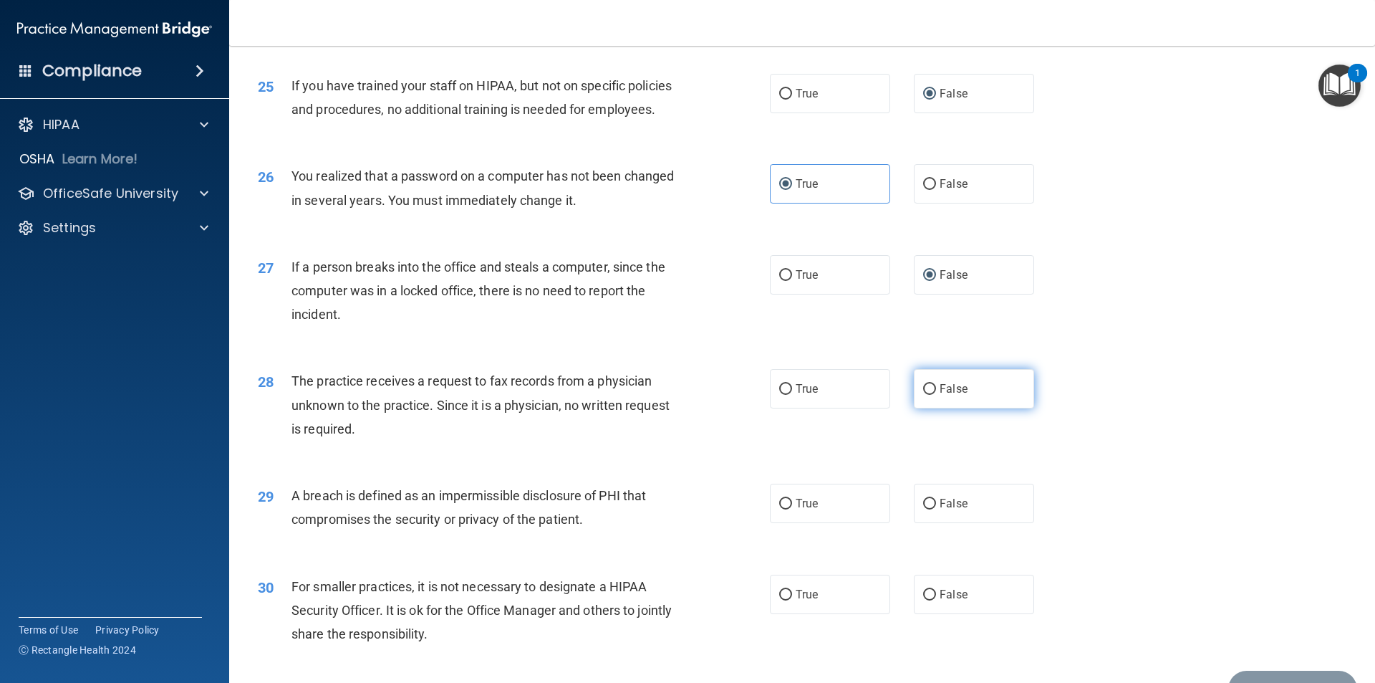
click at [923, 395] on input "False" at bounding box center [929, 389] width 13 height 11
radio input "true"
click at [779, 509] on input "True" at bounding box center [785, 504] width 13 height 11
radio input "true"
click at [925, 600] on input "False" at bounding box center [929, 594] width 13 height 11
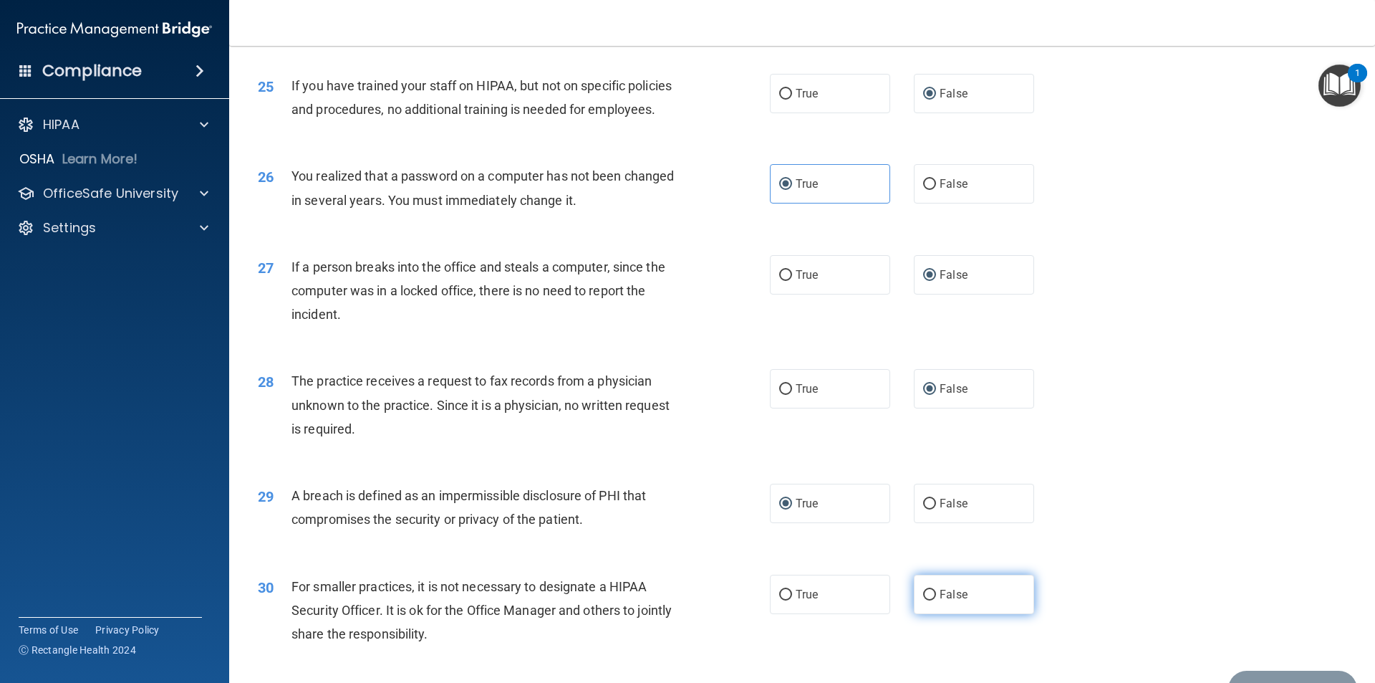
radio input "true"
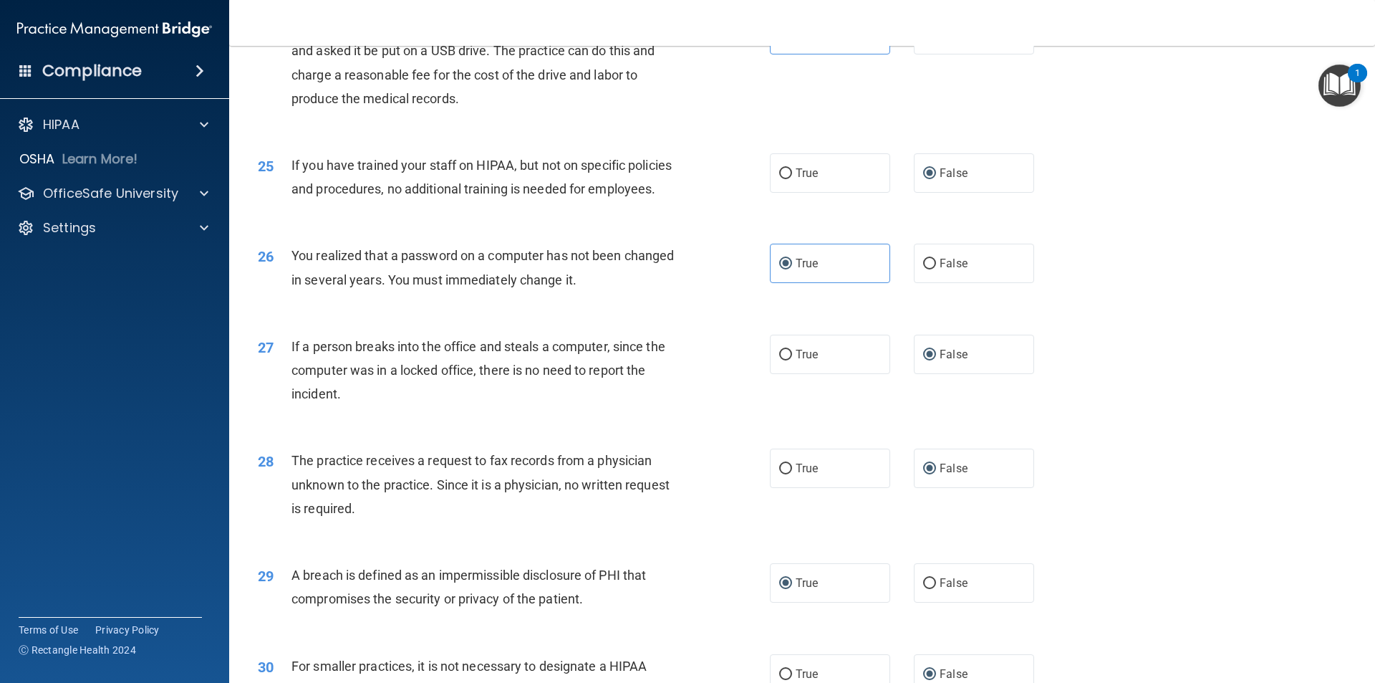
scroll to position [2708, 0]
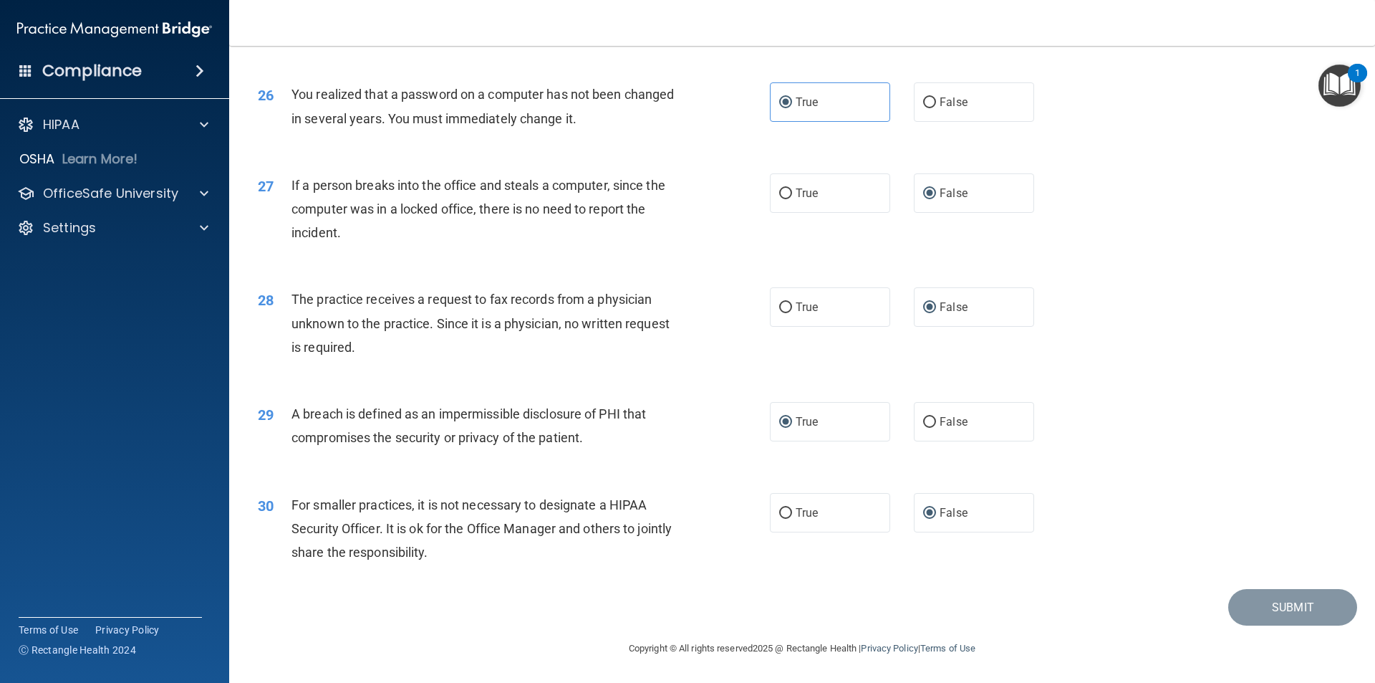
click at [1282, 627] on footer "Copyright © All rights reserved 2025 @ Rectangle Health | Privacy Policy | Term…" at bounding box center [802, 646] width 1089 height 43
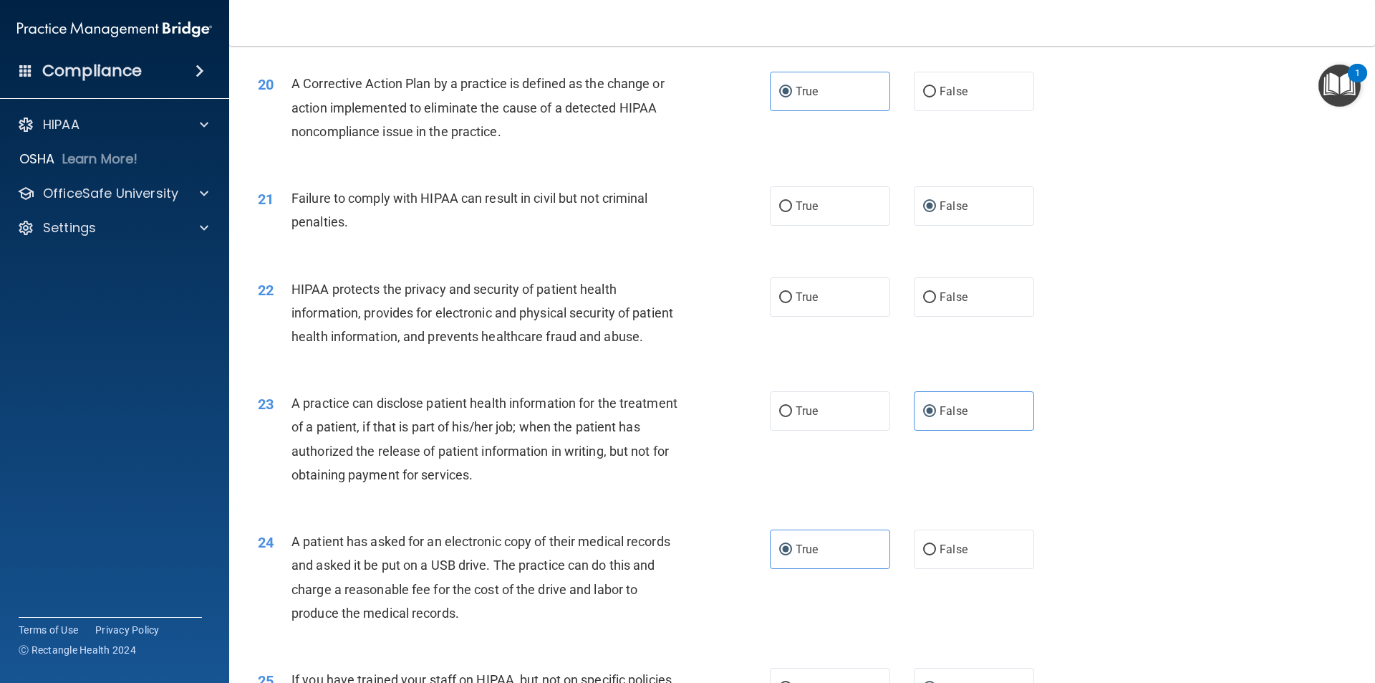
scroll to position [1991, 0]
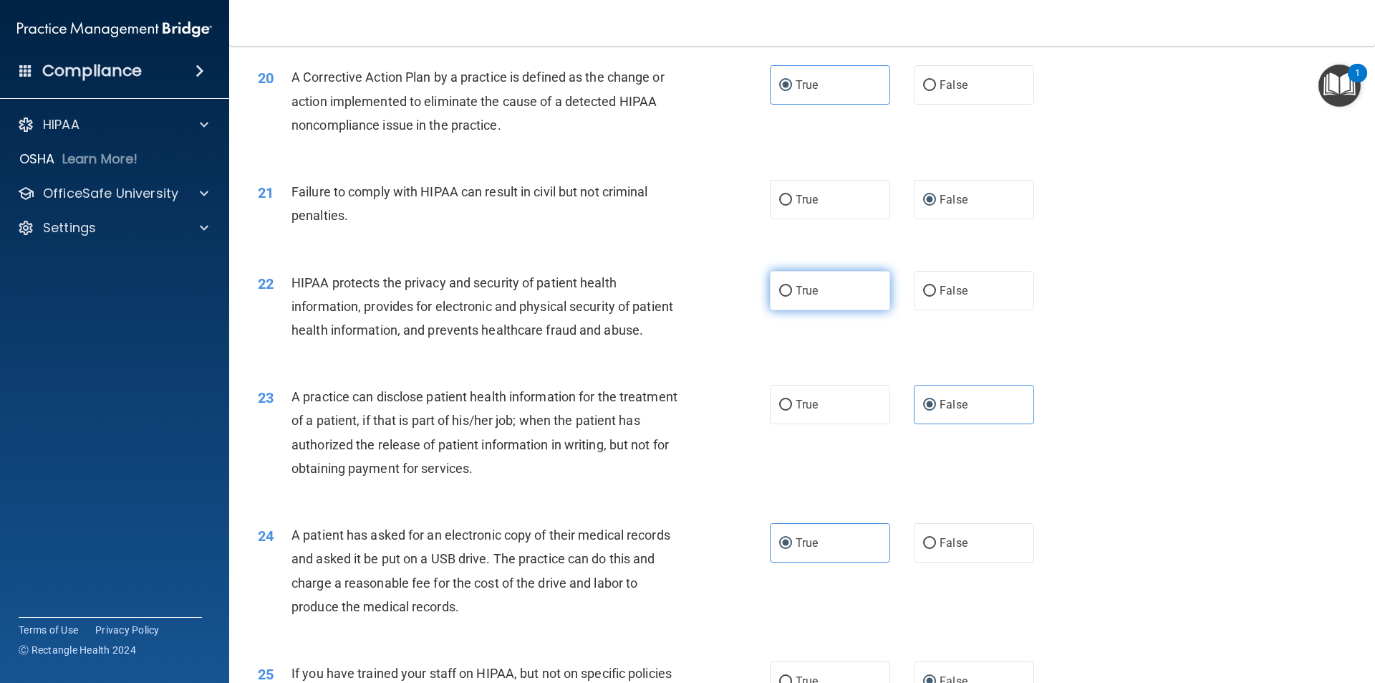
click at [786, 297] on input "True" at bounding box center [785, 291] width 13 height 11
radio input "true"
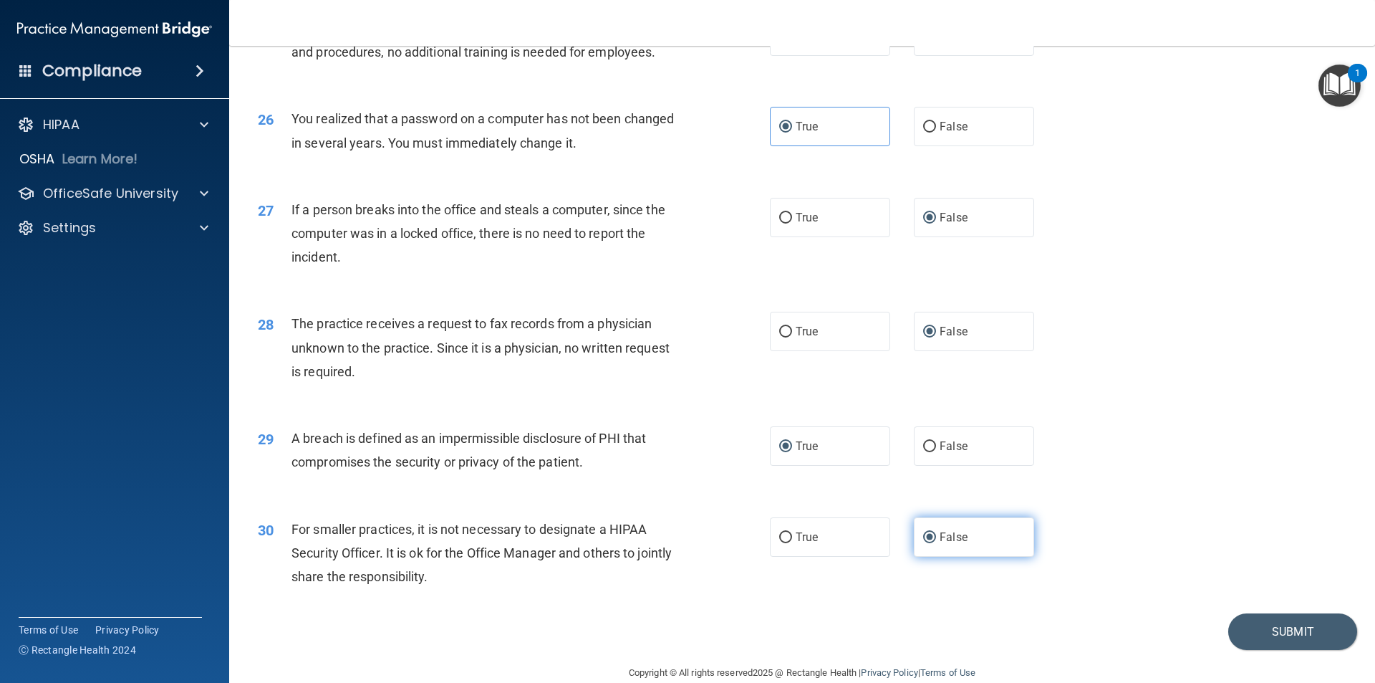
scroll to position [2708, 0]
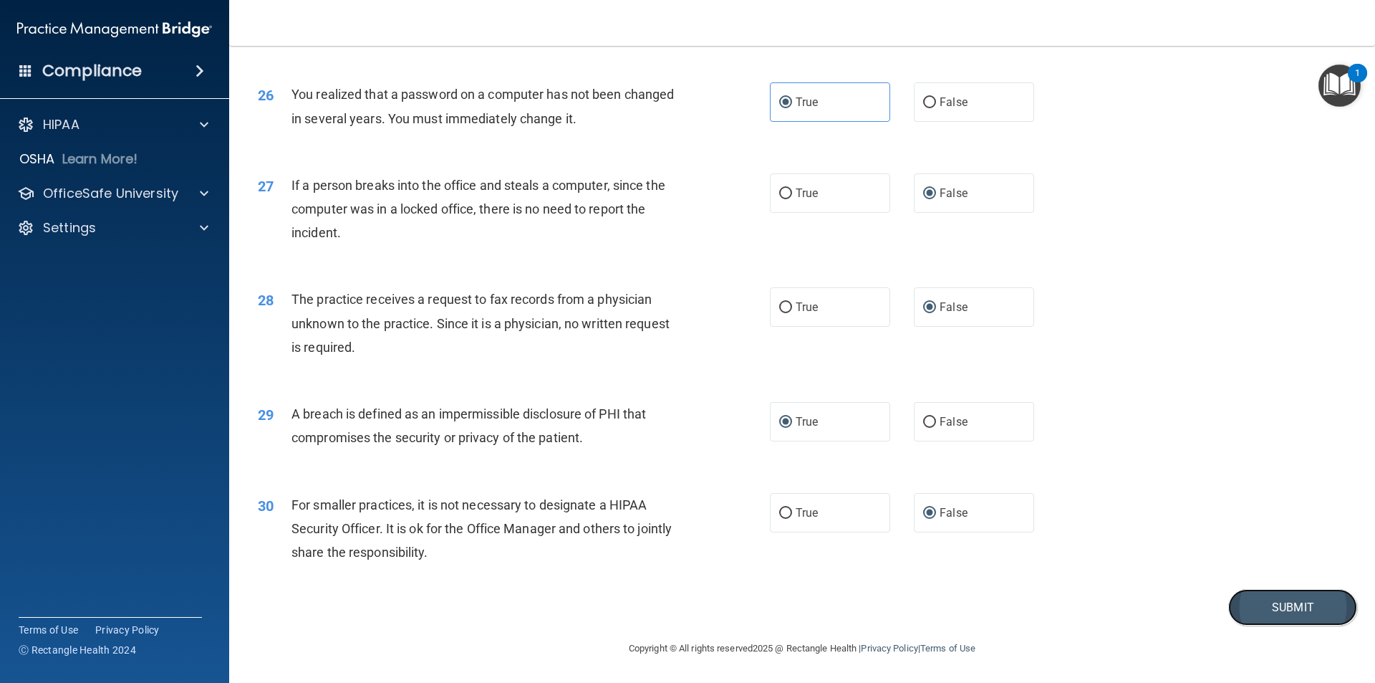
click at [1271, 603] on button "Submit" at bounding box center [1292, 607] width 129 height 37
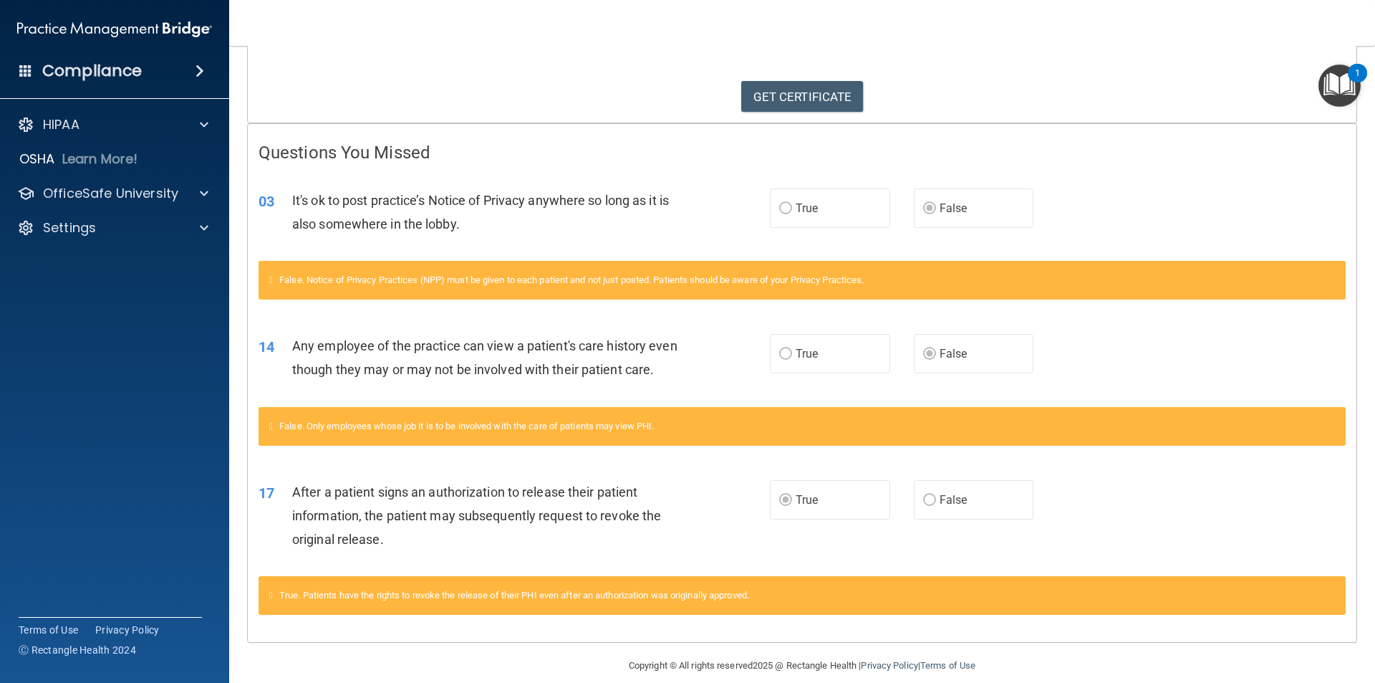
scroll to position [215, 0]
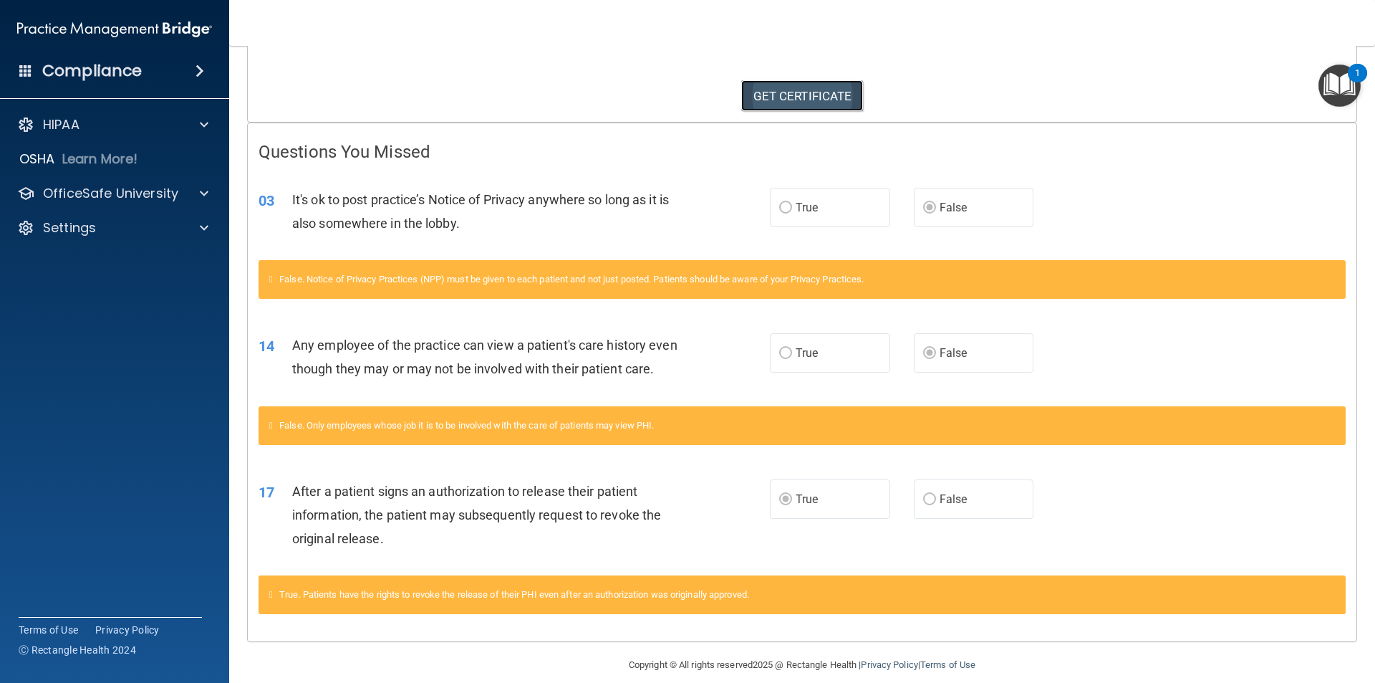
click at [794, 85] on link "GET CERTIFICATE" at bounding box center [802, 96] width 122 height 32
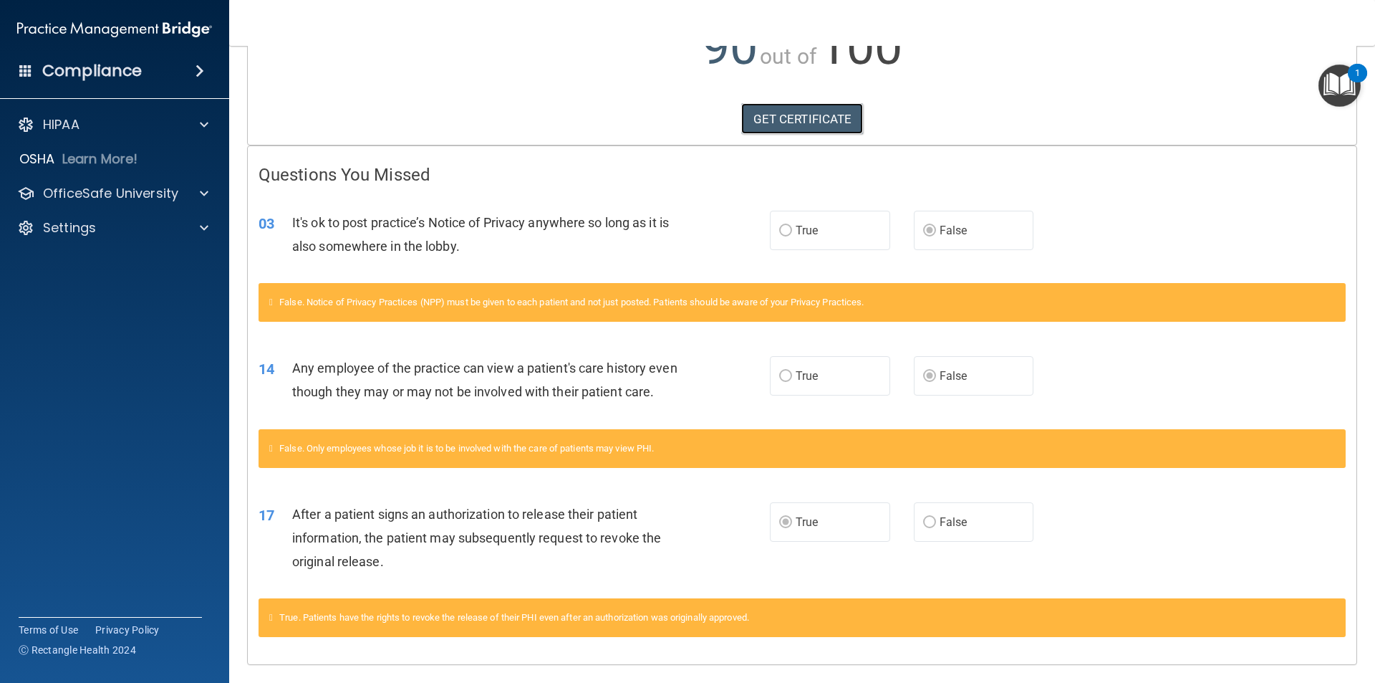
scroll to position [255, 0]
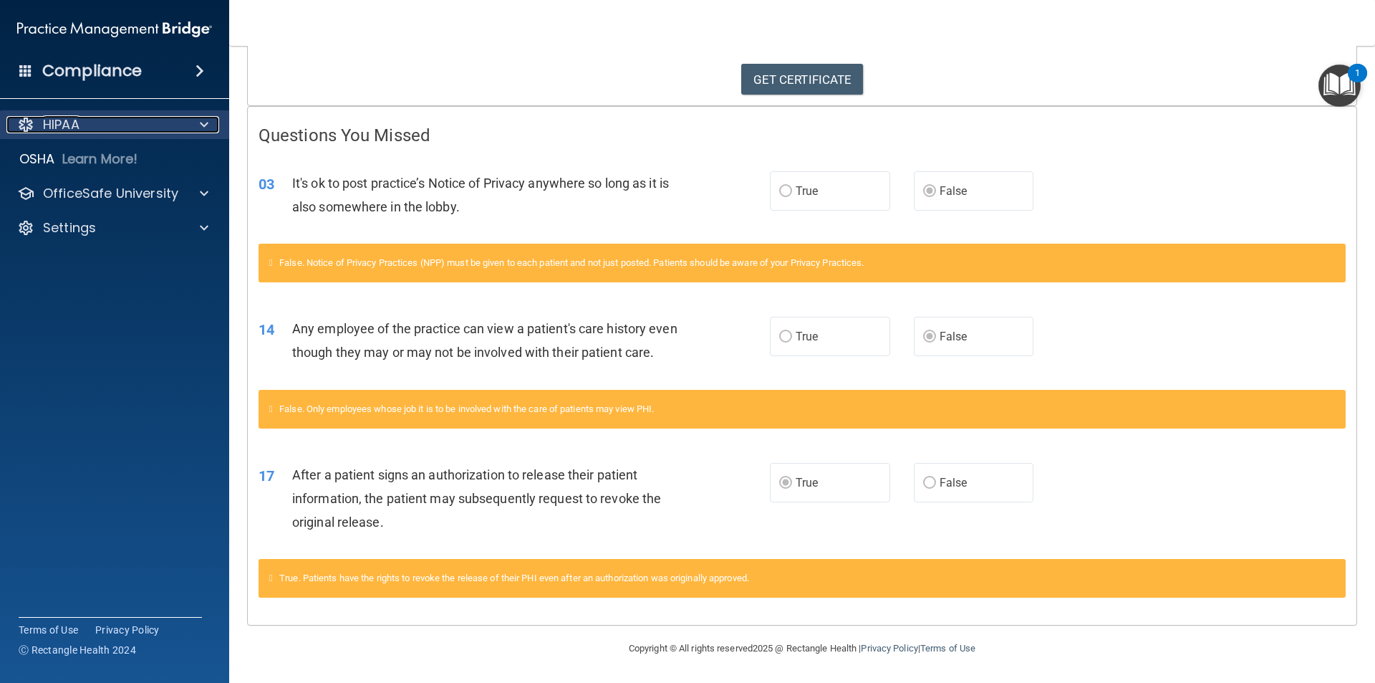
click at [203, 126] on span at bounding box center [204, 124] width 9 height 17
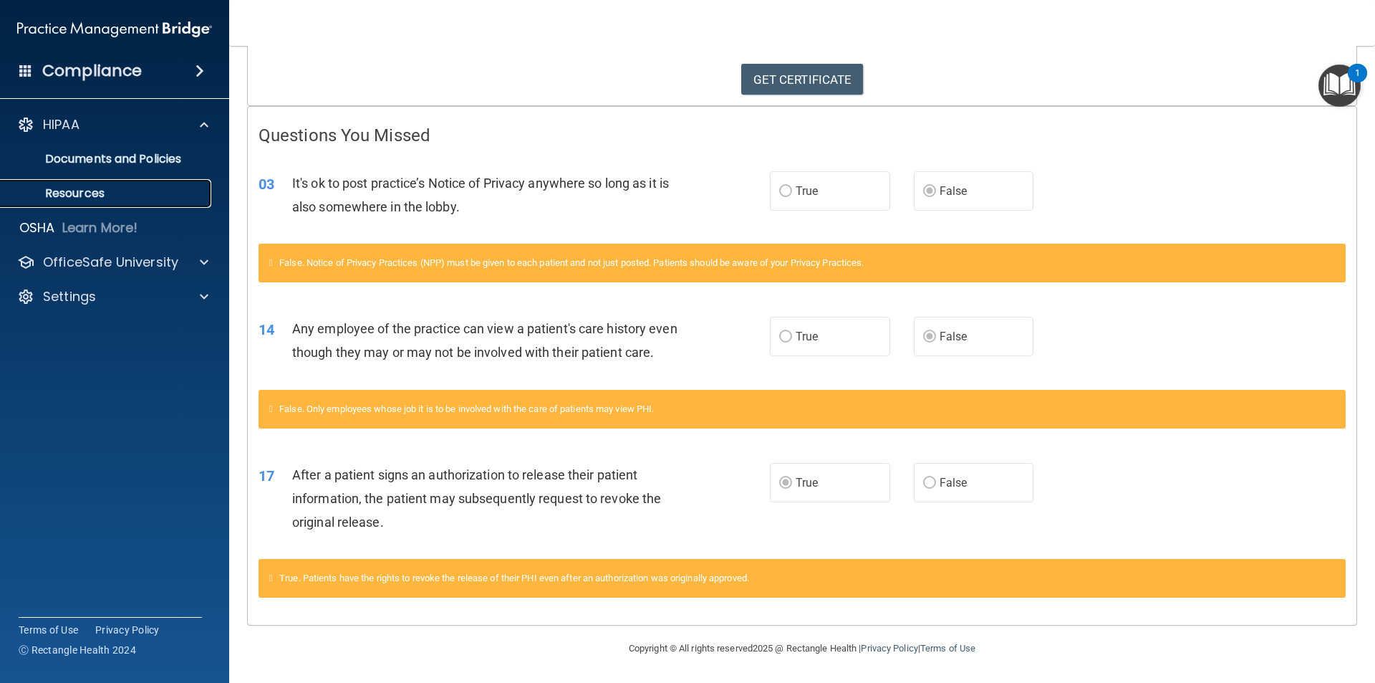
click at [113, 193] on p "Resources" at bounding box center [107, 193] width 196 height 14
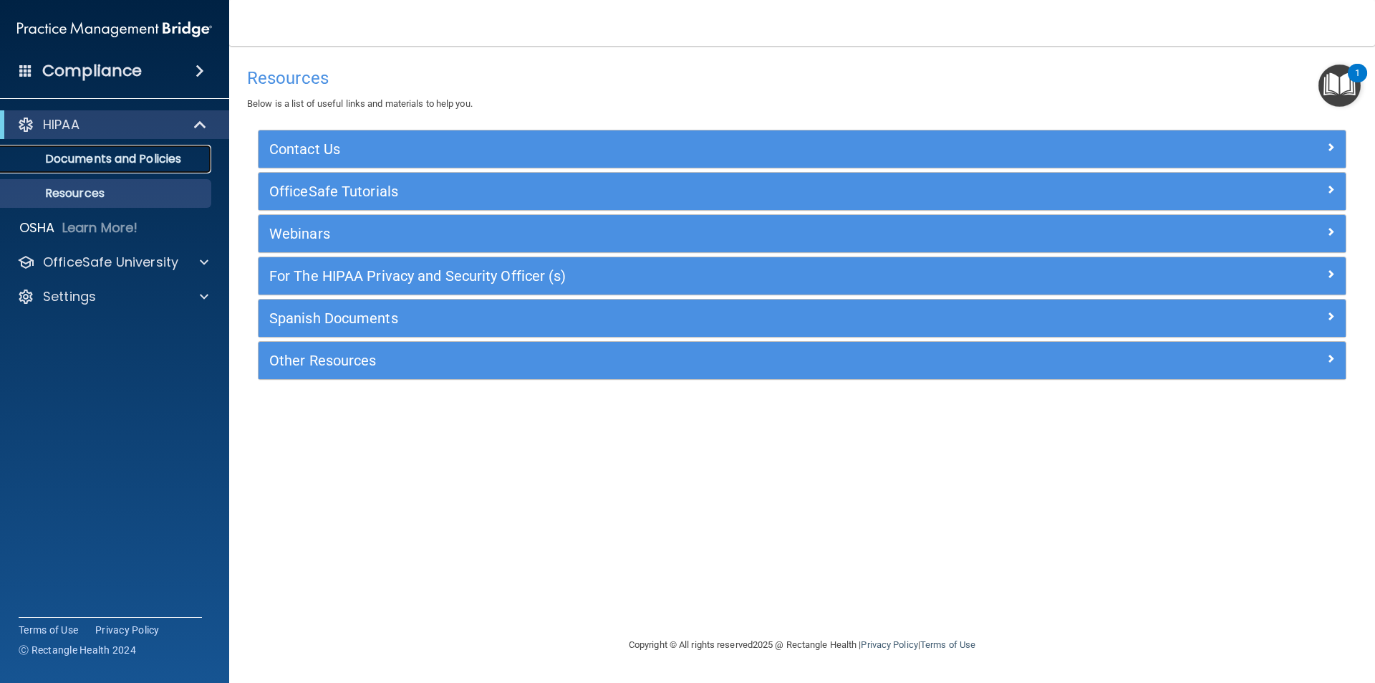
click at [104, 163] on p "Documents and Policies" at bounding box center [107, 159] width 196 height 14
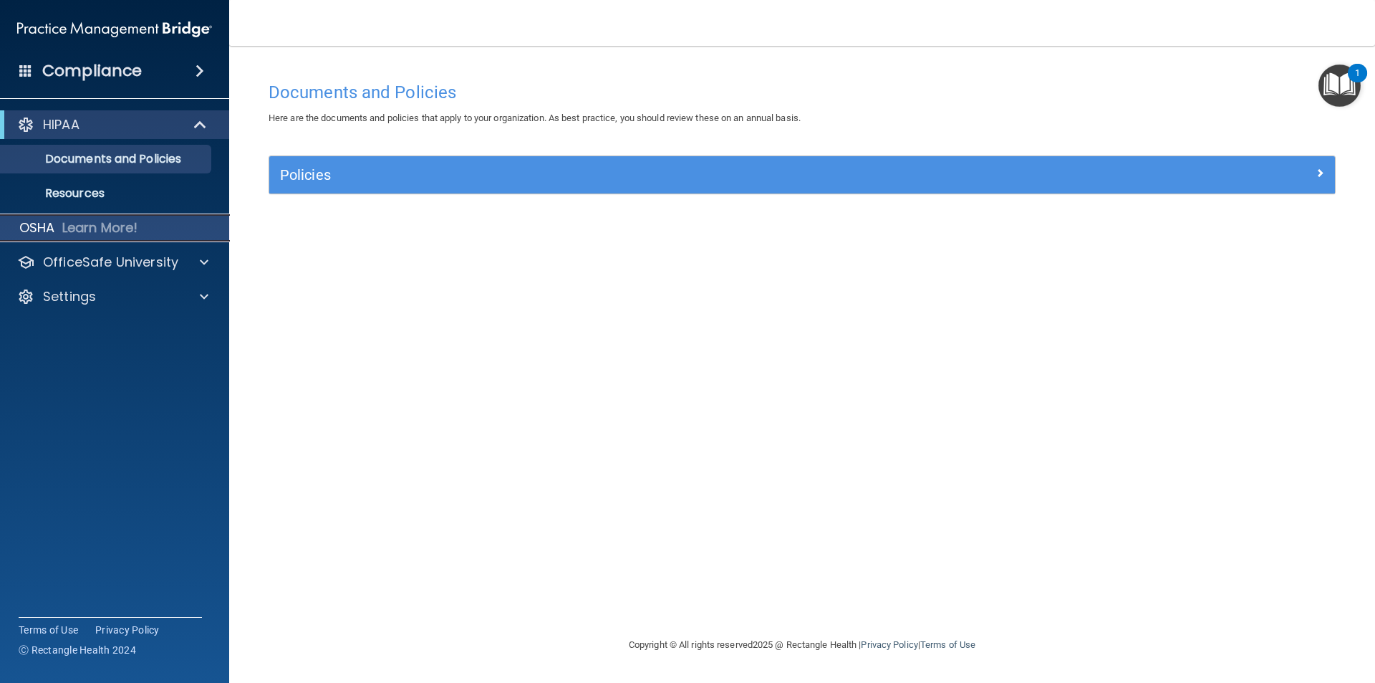
click at [36, 226] on p "OSHA" at bounding box center [37, 227] width 36 height 17
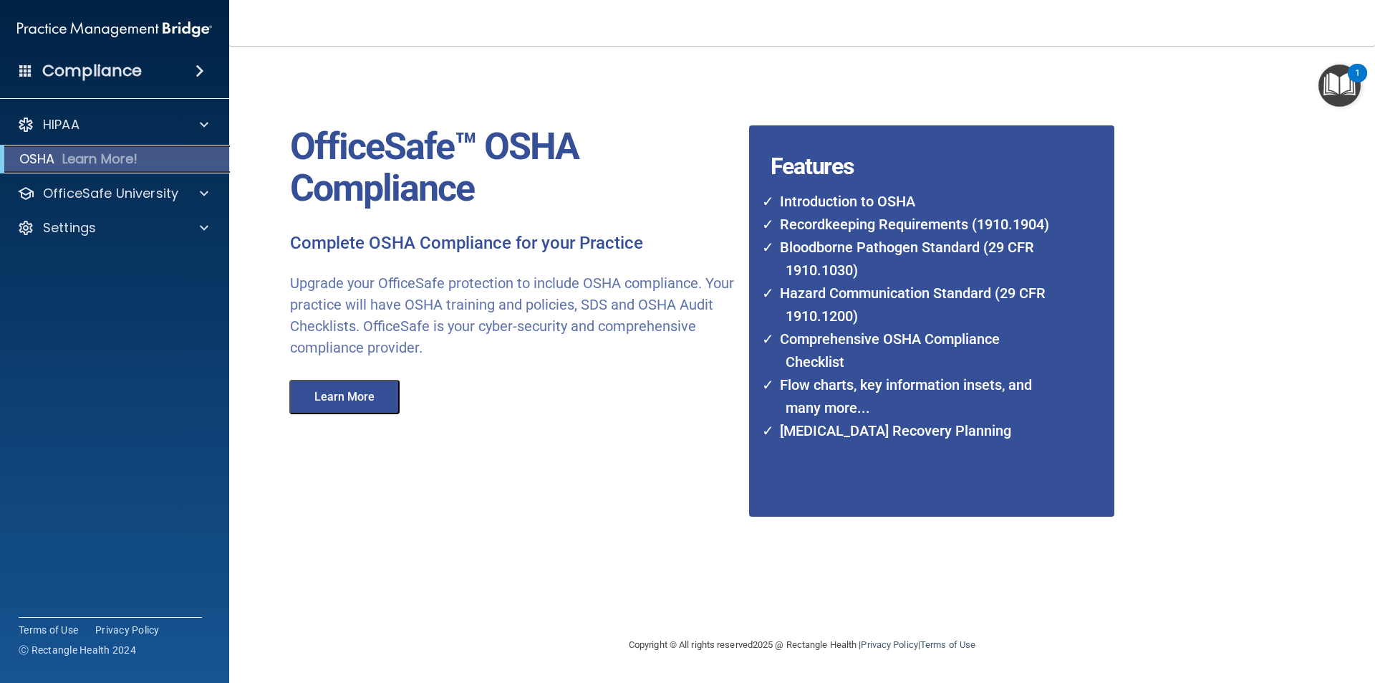
click at [40, 153] on p "OSHA" at bounding box center [37, 158] width 36 height 17
click at [70, 193] on p "OfficeSafe University" at bounding box center [110, 193] width 135 height 17
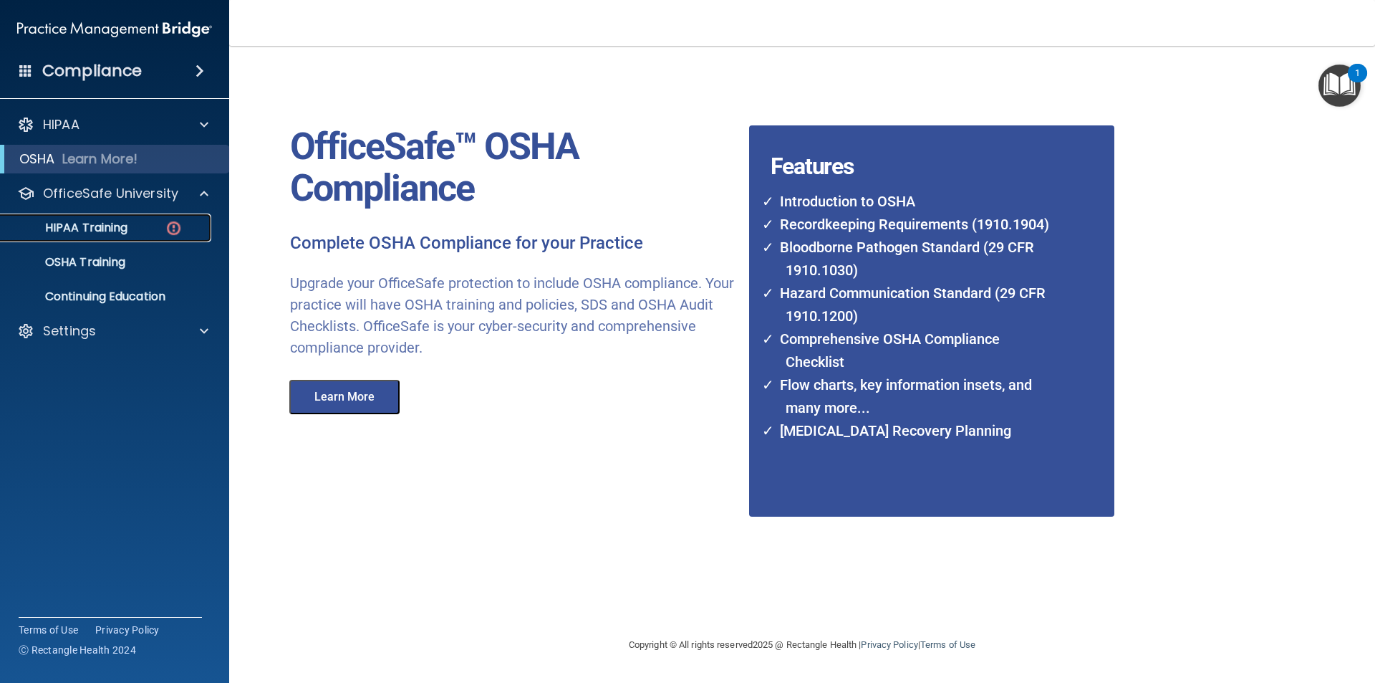
click at [111, 231] on p "HIPAA Training" at bounding box center [68, 228] width 118 height 14
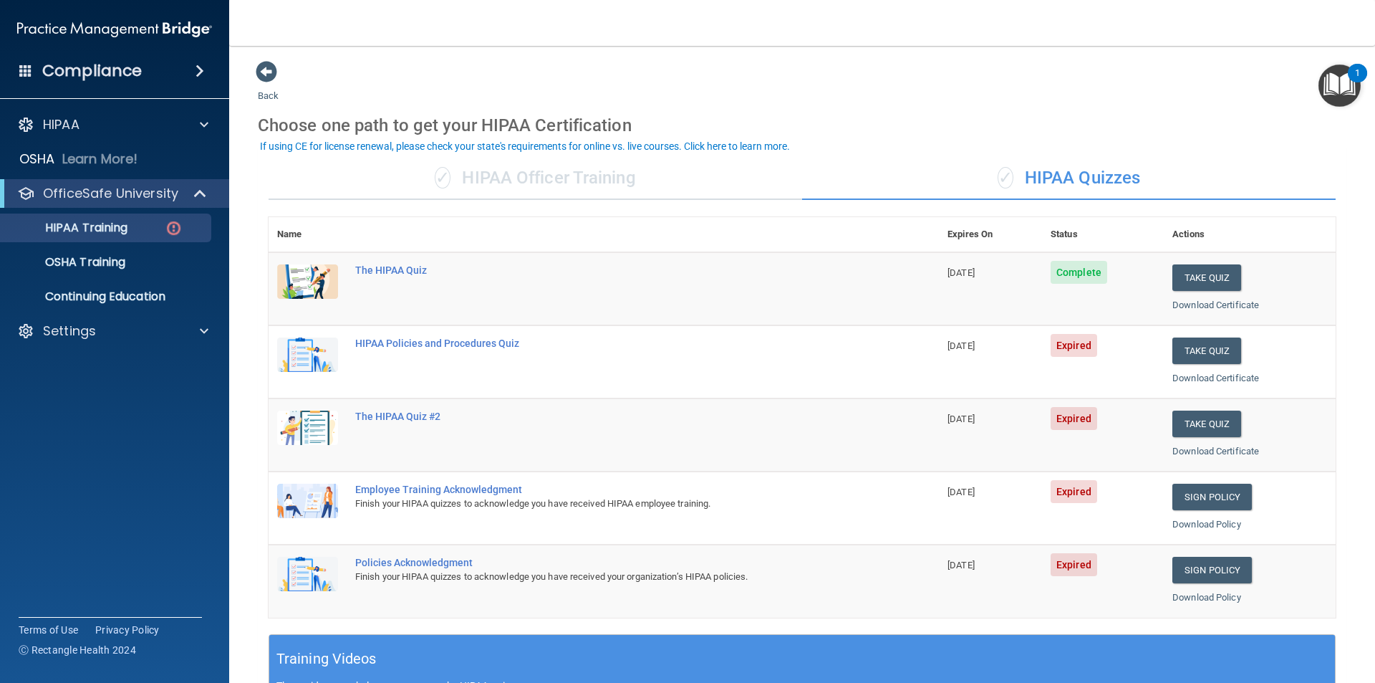
click at [920, 136] on div "Choose one path to get your HIPAA Certification" at bounding box center [802, 126] width 1089 height 42
click at [1199, 353] on button "Take Quiz" at bounding box center [1207, 350] width 69 height 27
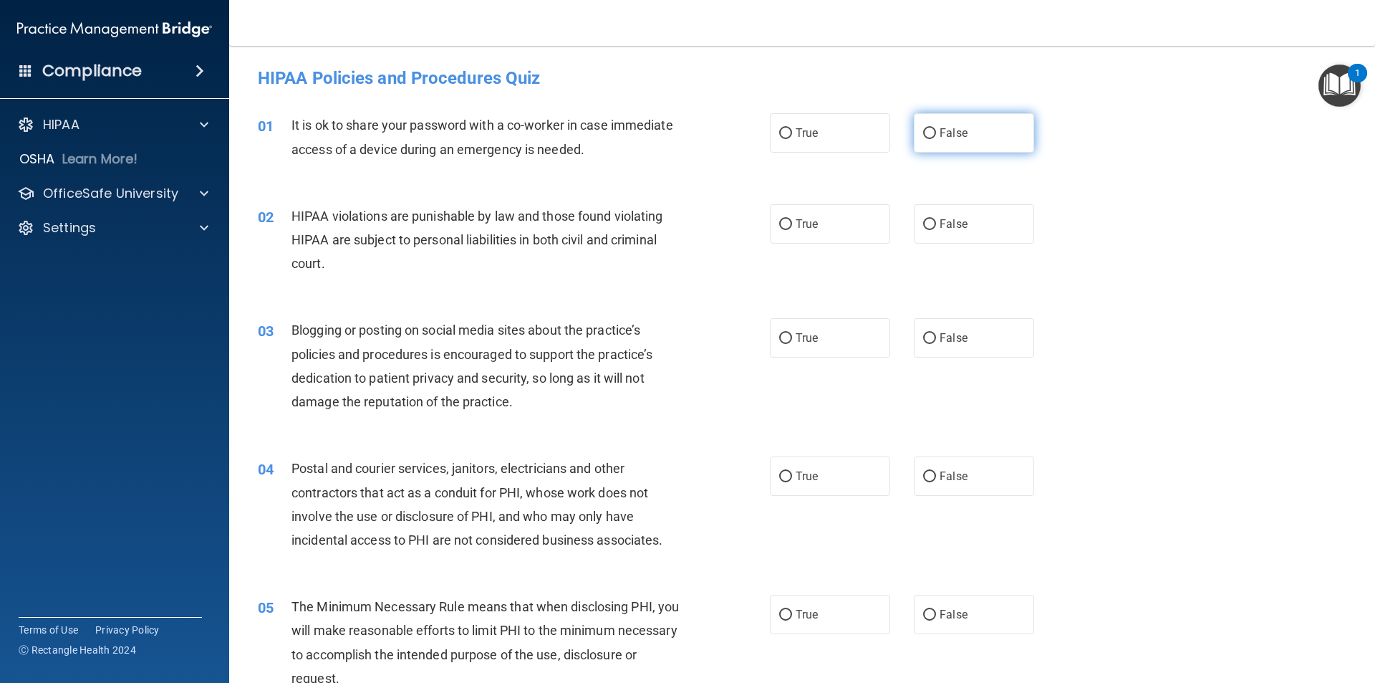
drag, startPoint x: 920, startPoint y: 135, endPoint x: 913, endPoint y: 140, distance: 8.7
click at [923, 135] on input "False" at bounding box center [929, 133] width 13 height 11
radio input "true"
click at [783, 232] on label "True" at bounding box center [830, 223] width 120 height 39
click at [783, 230] on input "True" at bounding box center [785, 224] width 13 height 11
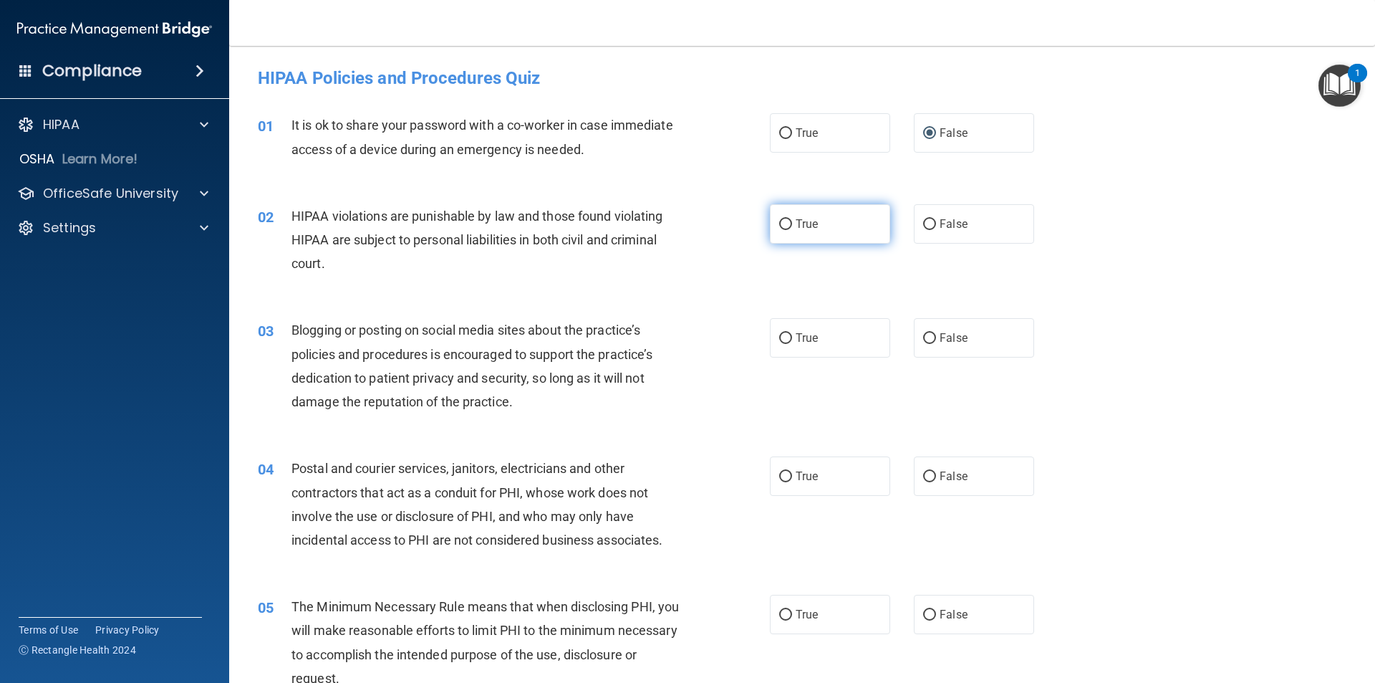
radio input "true"
click at [923, 340] on input "False" at bounding box center [929, 338] width 13 height 11
radio input "true"
click at [786, 475] on input "True" at bounding box center [785, 476] width 13 height 11
radio input "true"
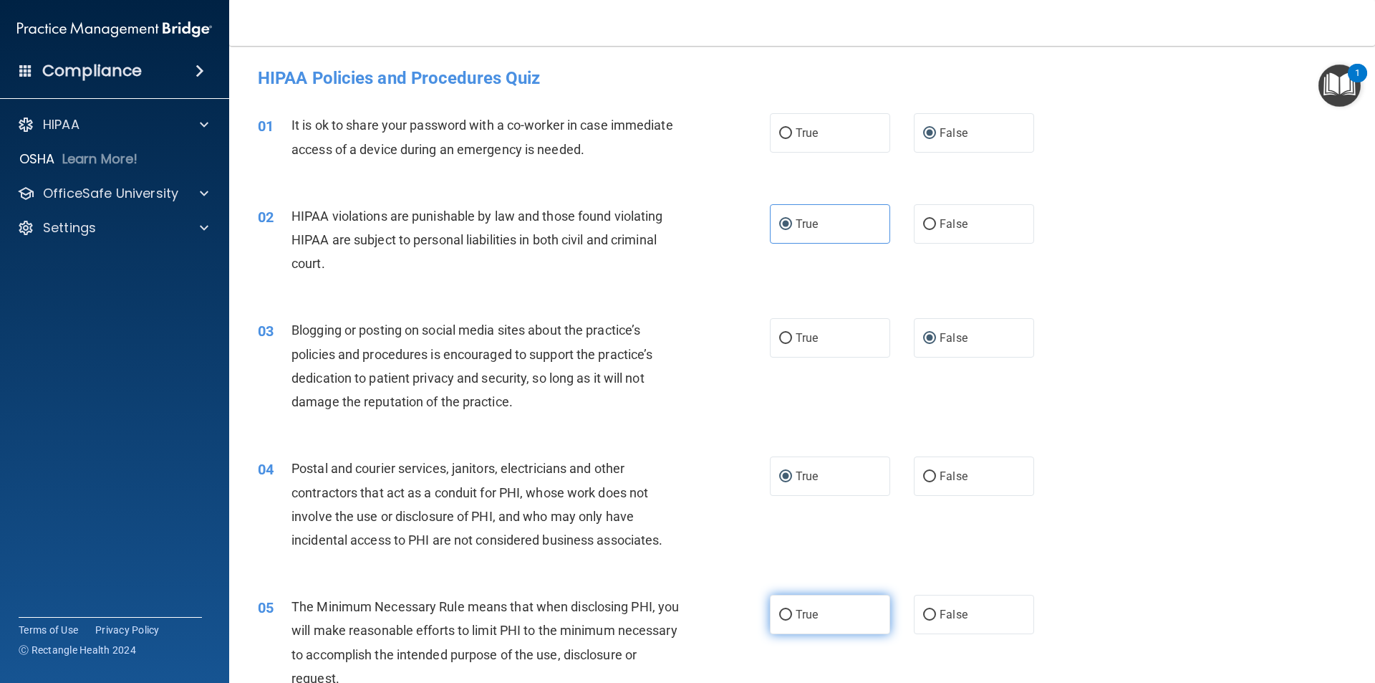
click at [784, 619] on input "True" at bounding box center [785, 615] width 13 height 11
radio input "true"
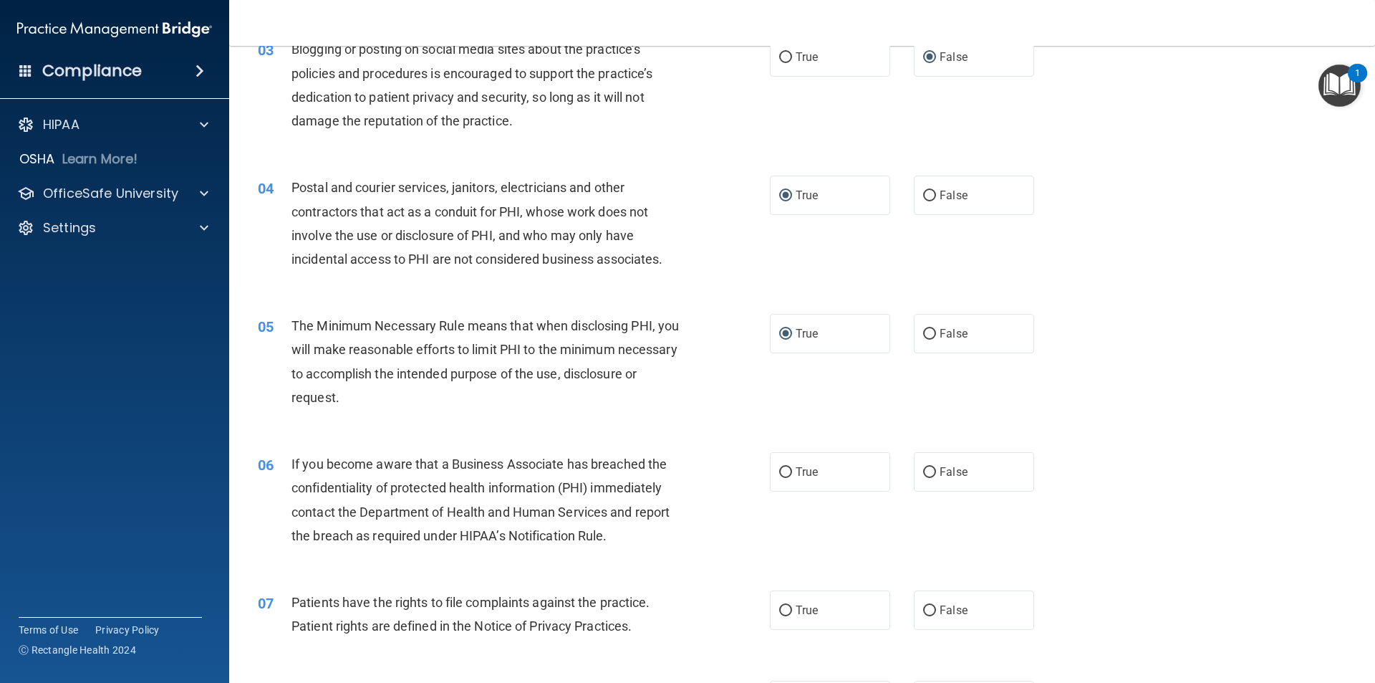
scroll to position [287, 0]
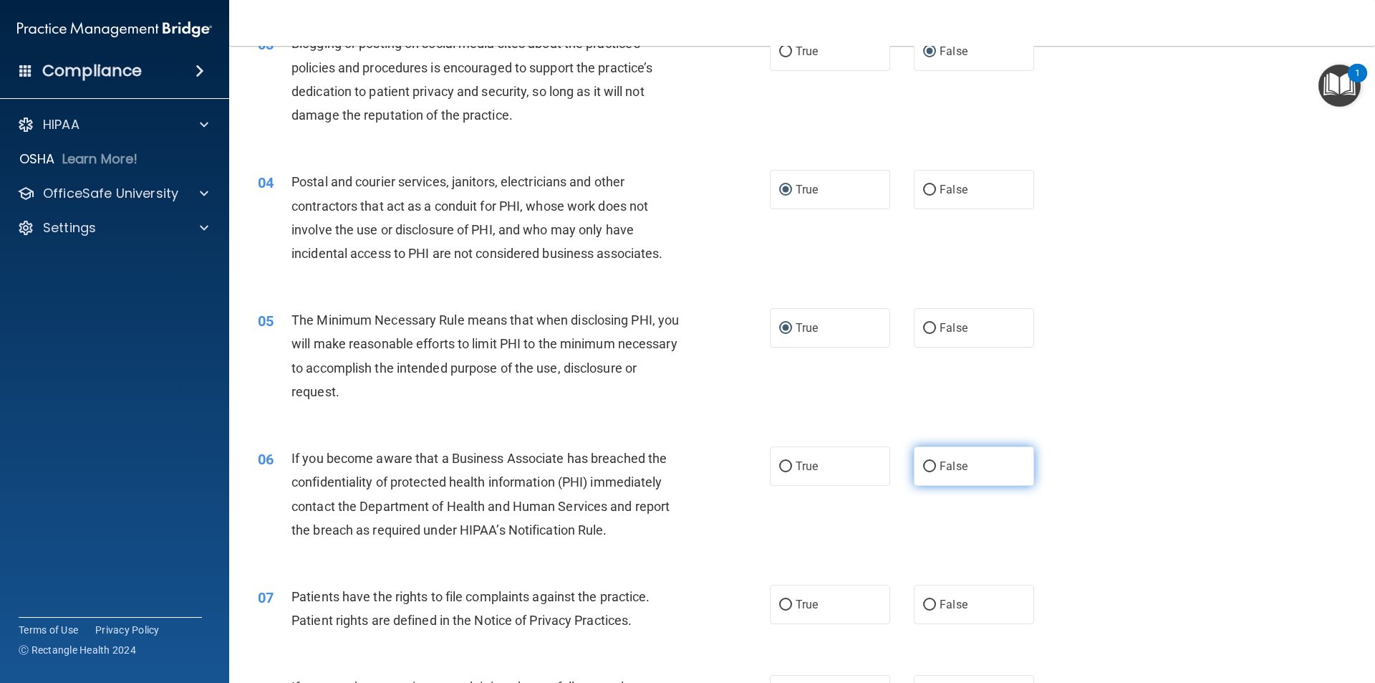
click at [923, 466] on input "False" at bounding box center [929, 466] width 13 height 11
radio input "true"
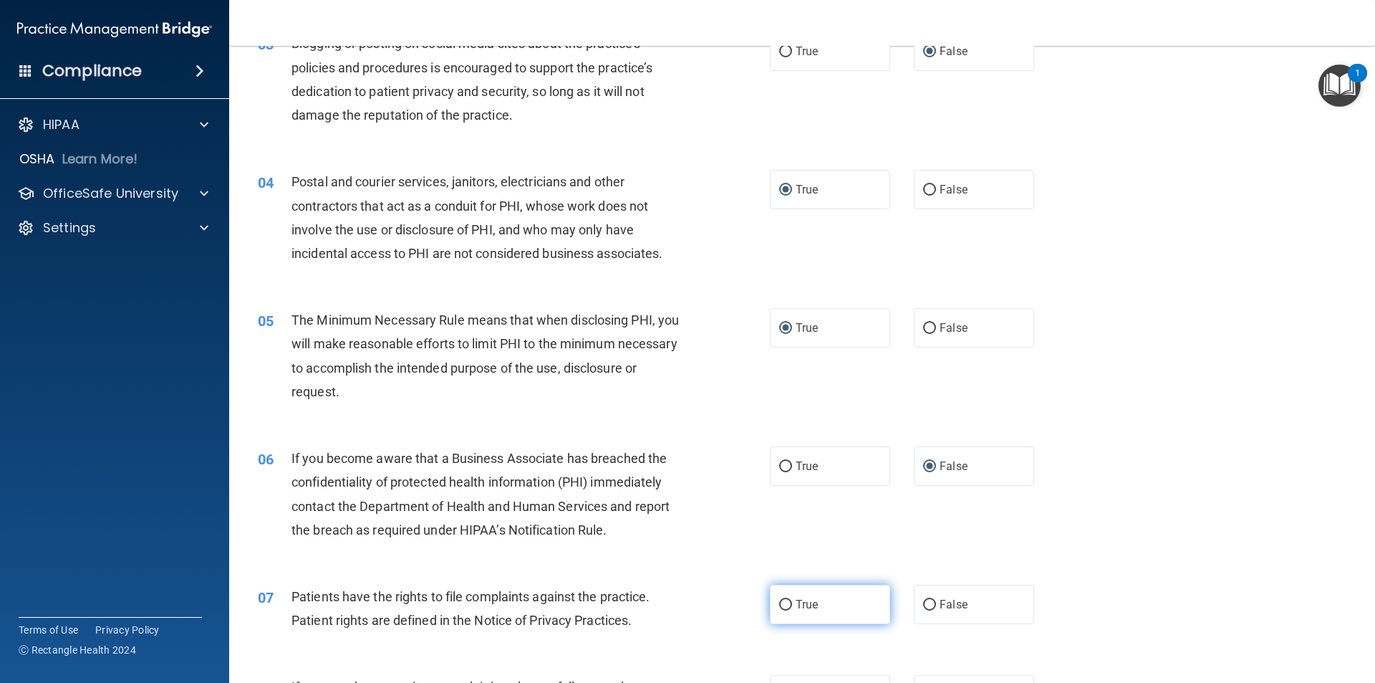
click at [787, 609] on label "True" at bounding box center [830, 603] width 120 height 39
click at [787, 609] on input "True" at bounding box center [785, 605] width 13 height 11
radio input "true"
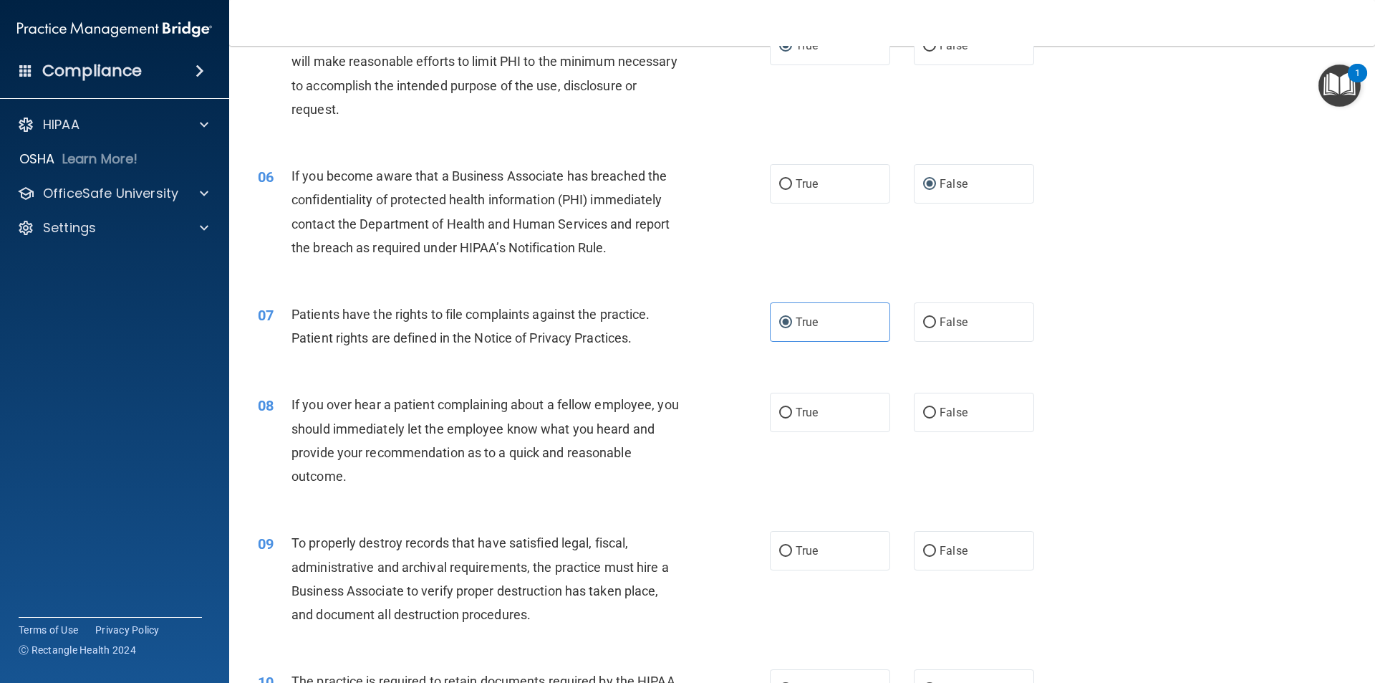
scroll to position [573, 0]
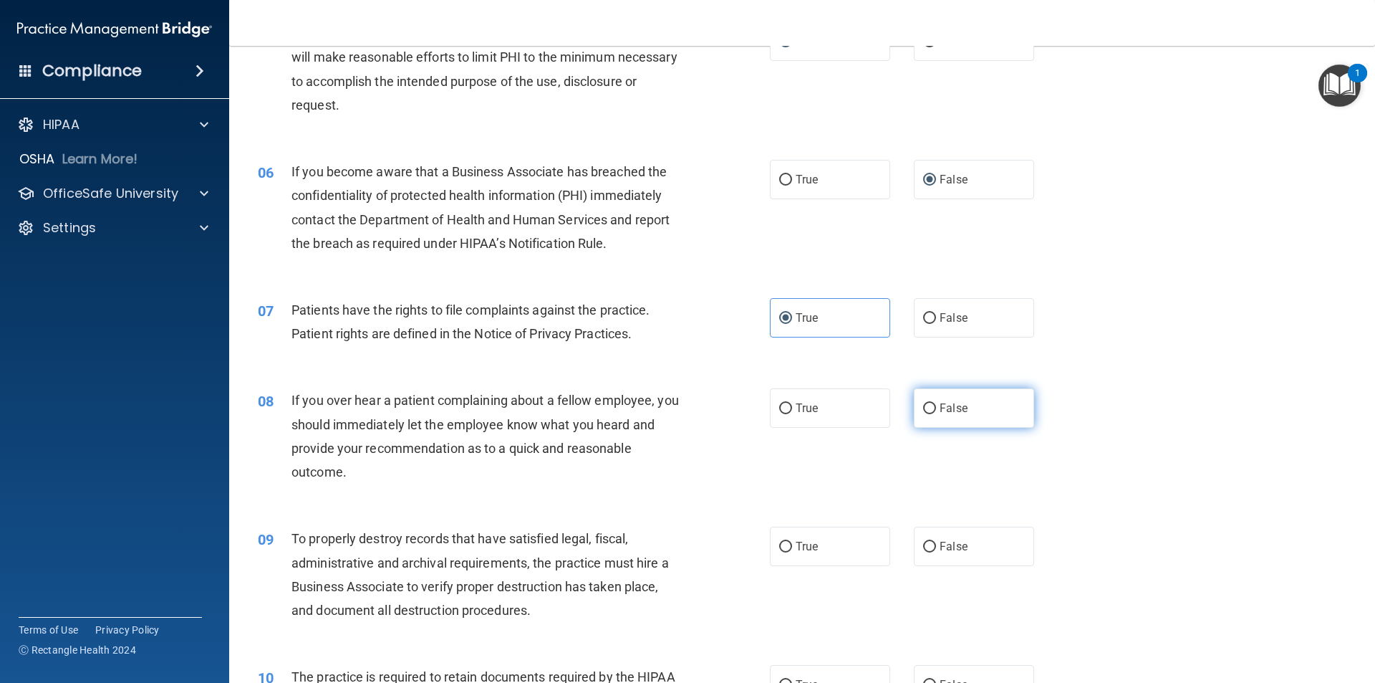
click at [923, 409] on input "False" at bounding box center [929, 408] width 13 height 11
radio input "true"
click at [925, 545] on input "False" at bounding box center [929, 547] width 13 height 11
radio input "true"
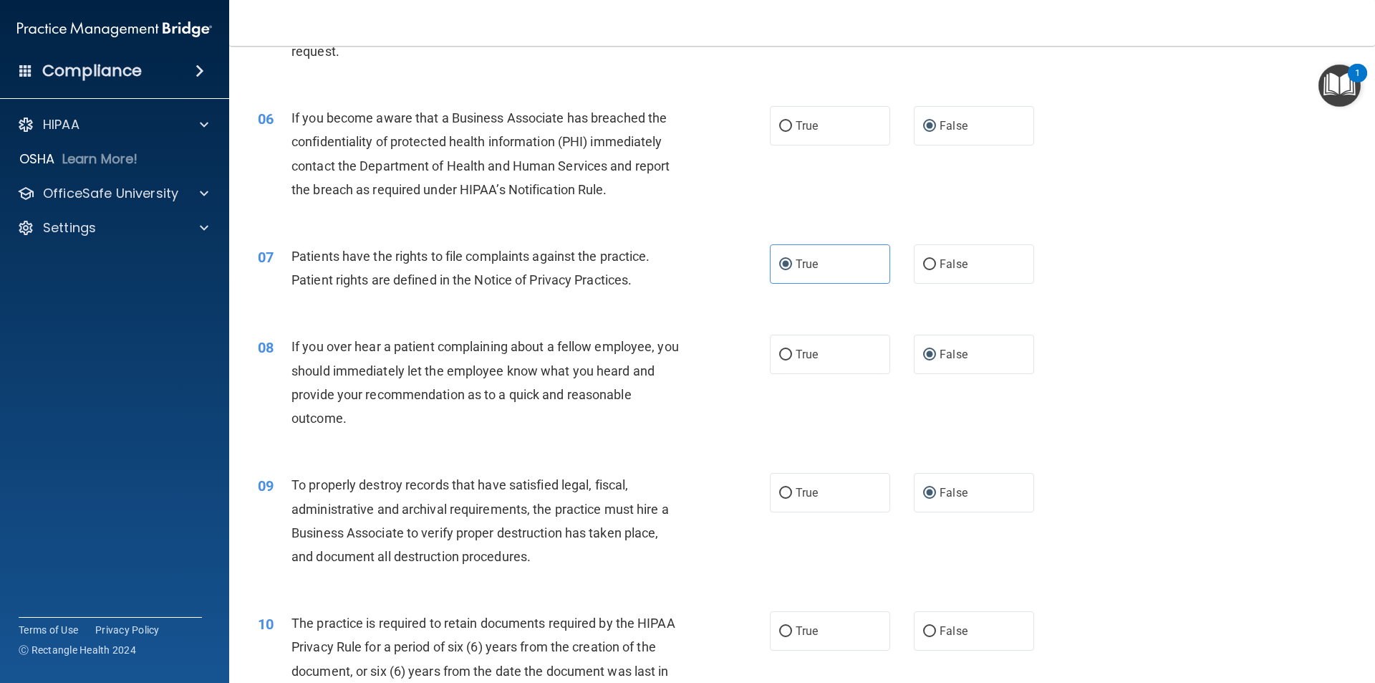
scroll to position [788, 0]
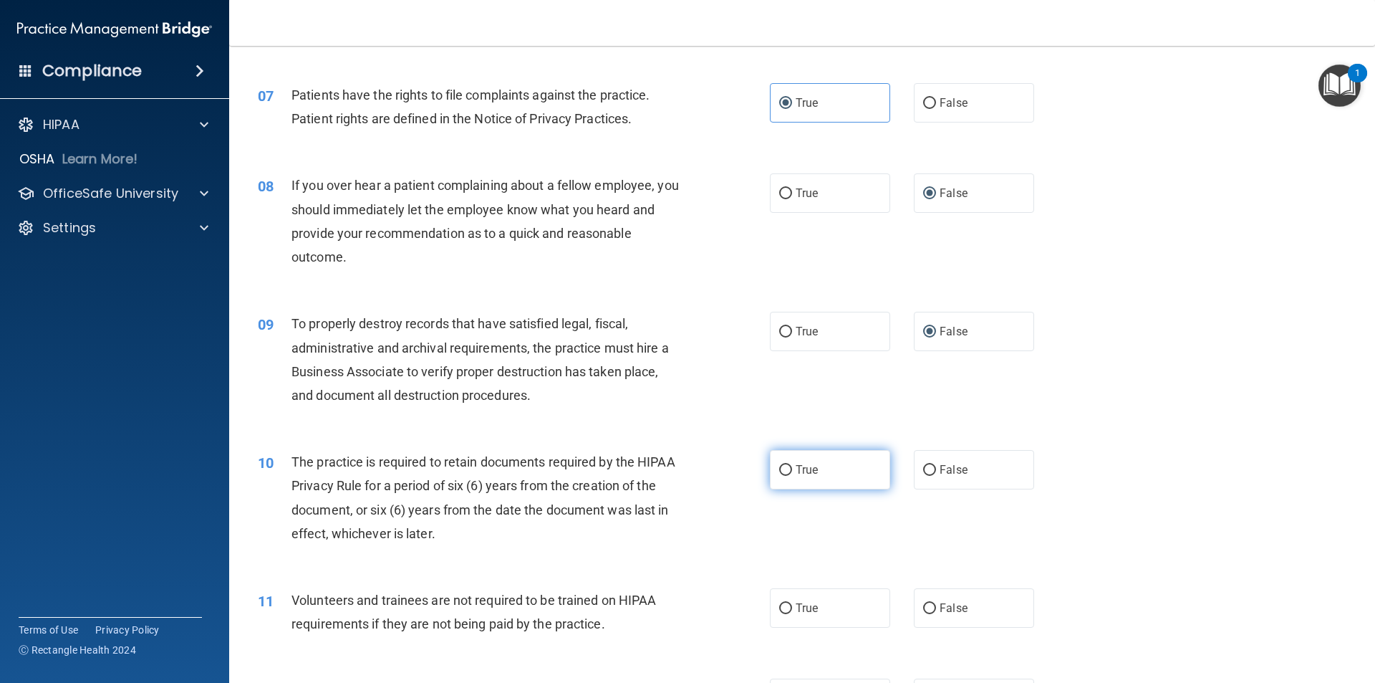
click at [779, 473] on input "True" at bounding box center [785, 470] width 13 height 11
radio input "true"
click at [932, 606] on label "False" at bounding box center [974, 607] width 120 height 39
click at [932, 606] on input "False" at bounding box center [929, 608] width 13 height 11
radio input "true"
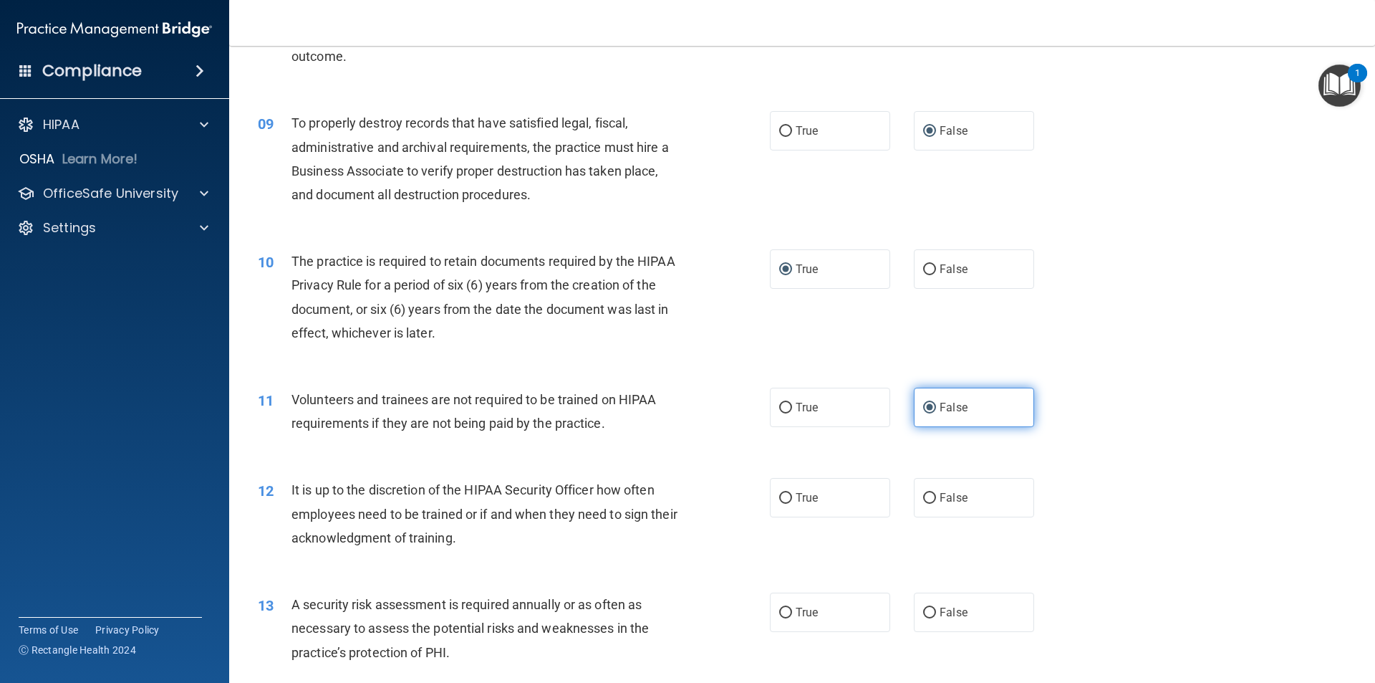
scroll to position [1003, 0]
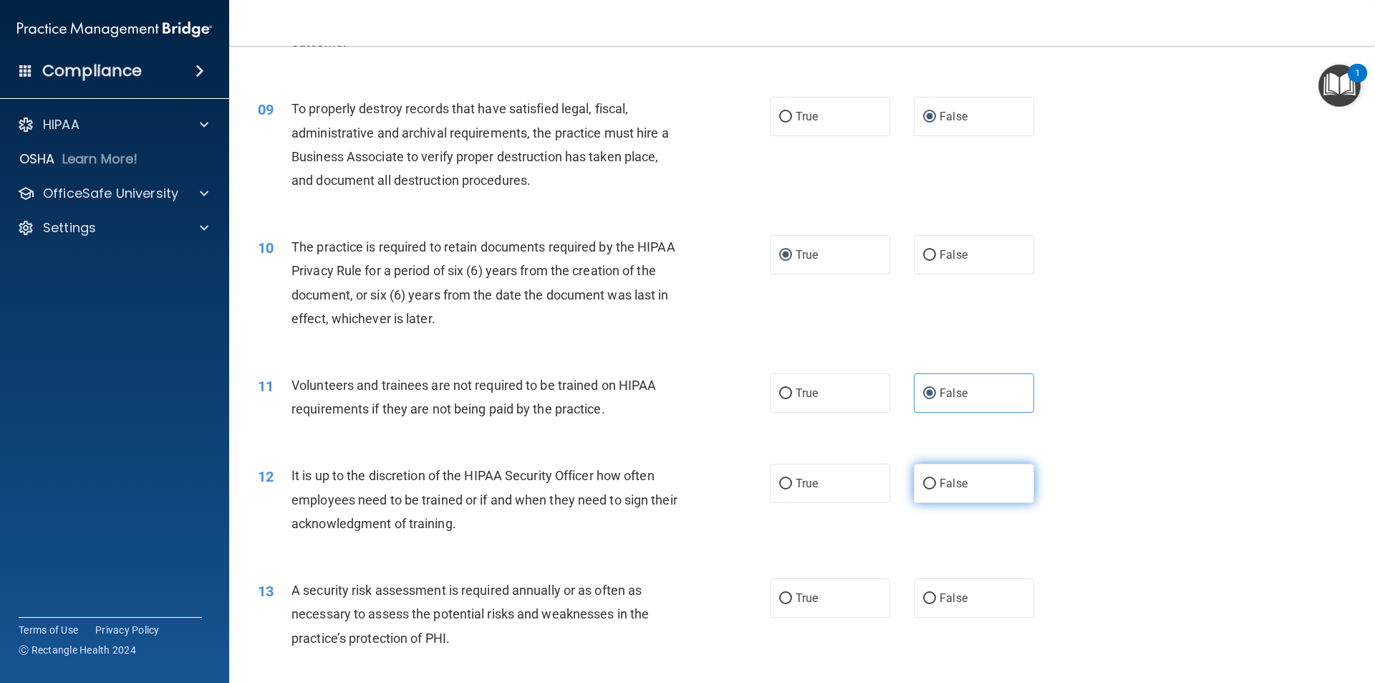
click at [926, 481] on input "False" at bounding box center [929, 483] width 13 height 11
radio input "true"
click at [786, 601] on input "True" at bounding box center [785, 598] width 13 height 11
radio input "true"
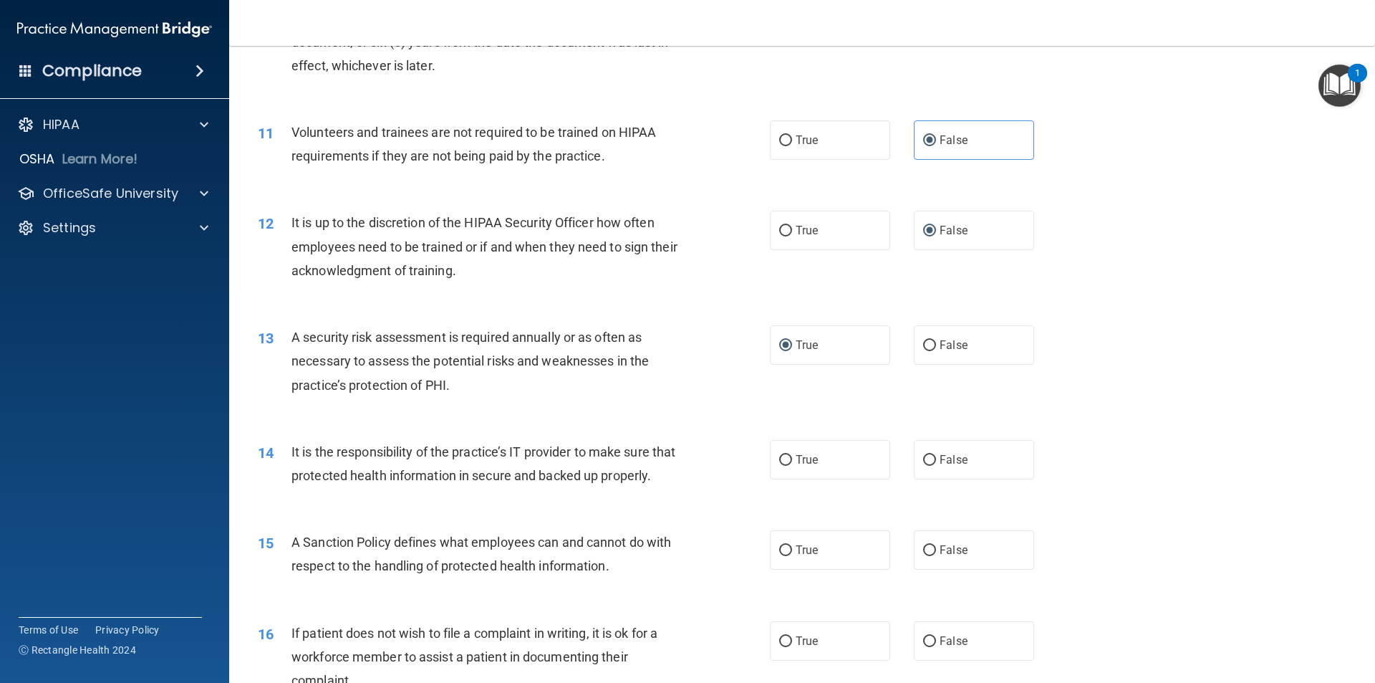
scroll to position [1361, 0]
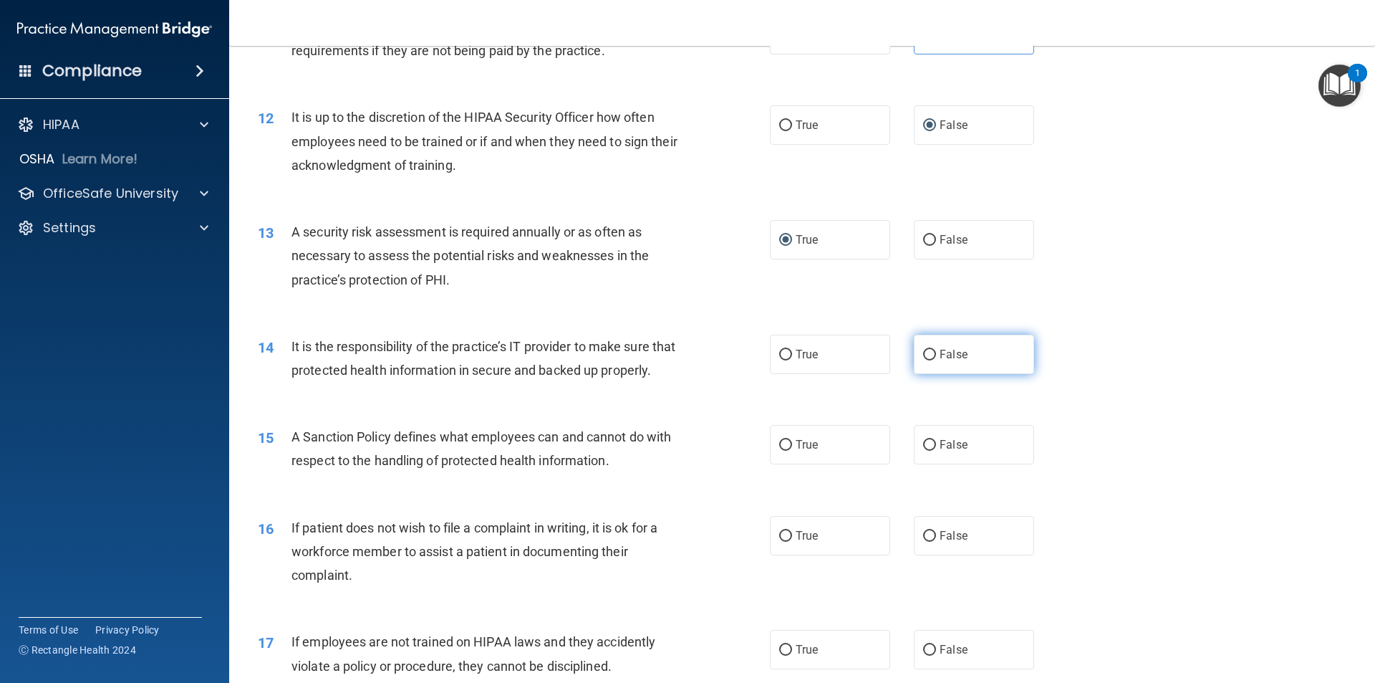
click at [928, 353] on input "False" at bounding box center [929, 355] width 13 height 11
radio input "true"
click at [923, 451] on input "False" at bounding box center [929, 445] width 13 height 11
radio input "true"
click at [779, 542] on input "True" at bounding box center [785, 536] width 13 height 11
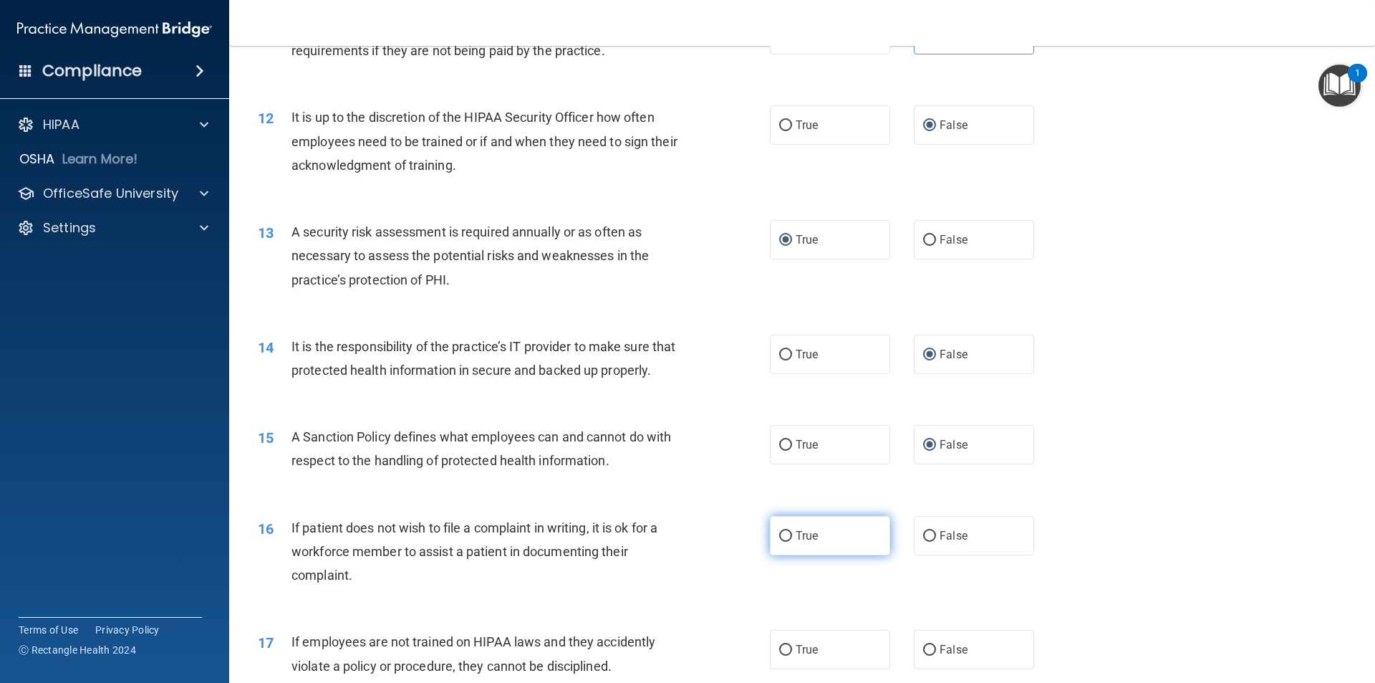
radio input "true"
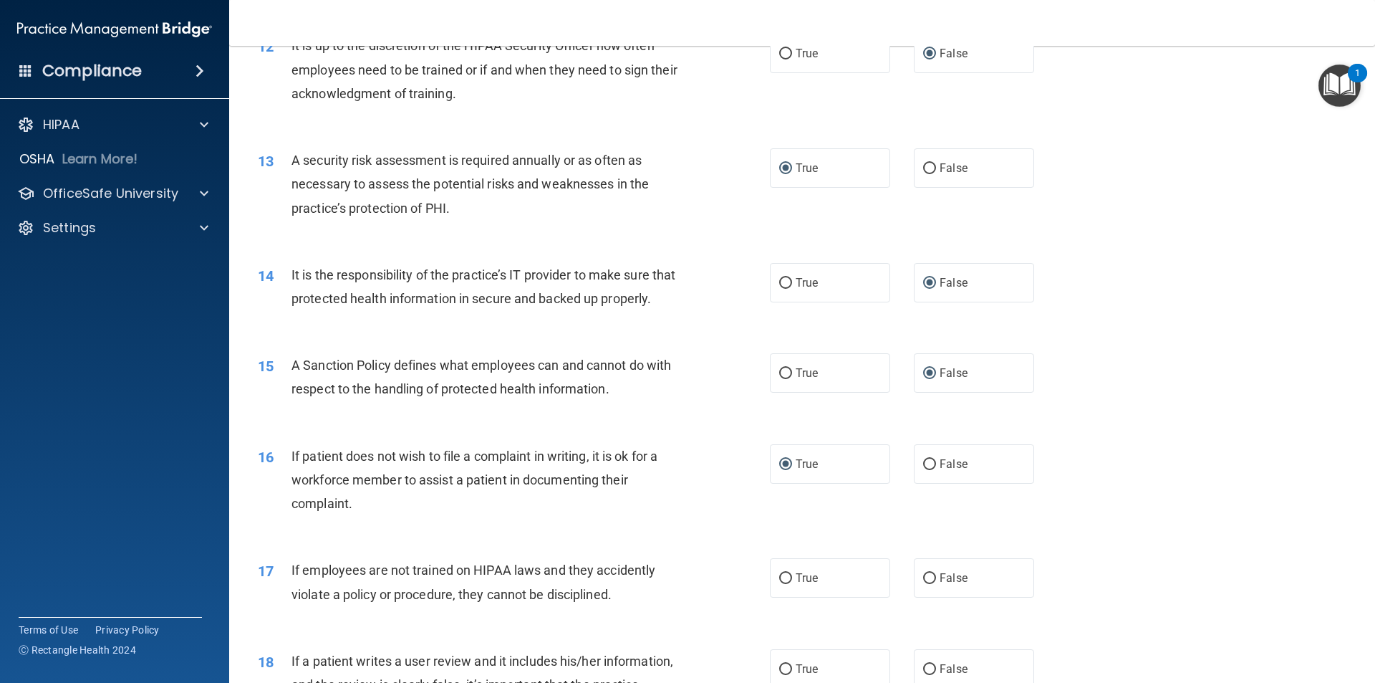
scroll to position [1504, 0]
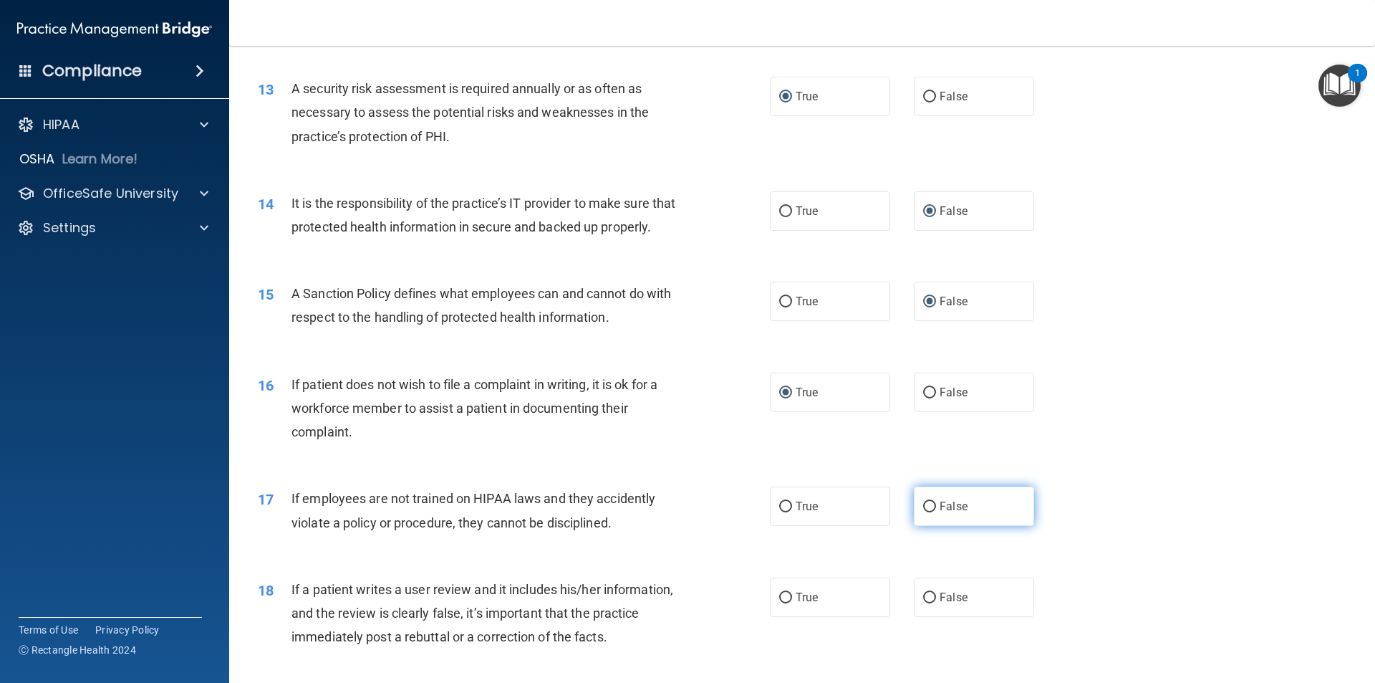
click at [923, 512] on input "False" at bounding box center [929, 506] width 13 height 11
radio input "true"
click at [790, 617] on label "True" at bounding box center [830, 596] width 120 height 39
click at [790, 603] on input "True" at bounding box center [785, 597] width 13 height 11
radio input "true"
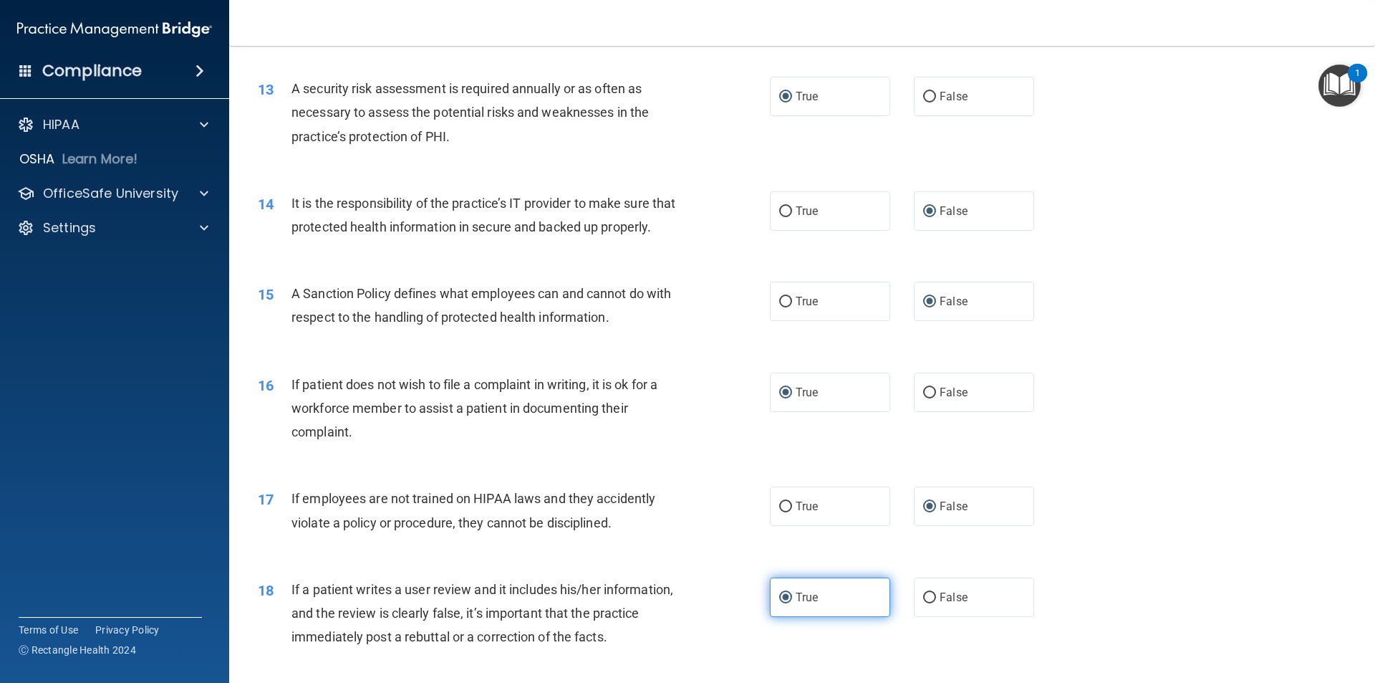
click at [783, 603] on input "True" at bounding box center [785, 597] width 13 height 11
click at [781, 603] on input "True" at bounding box center [785, 597] width 13 height 11
click at [925, 603] on input "False" at bounding box center [929, 597] width 13 height 11
radio input "true"
radio input "false"
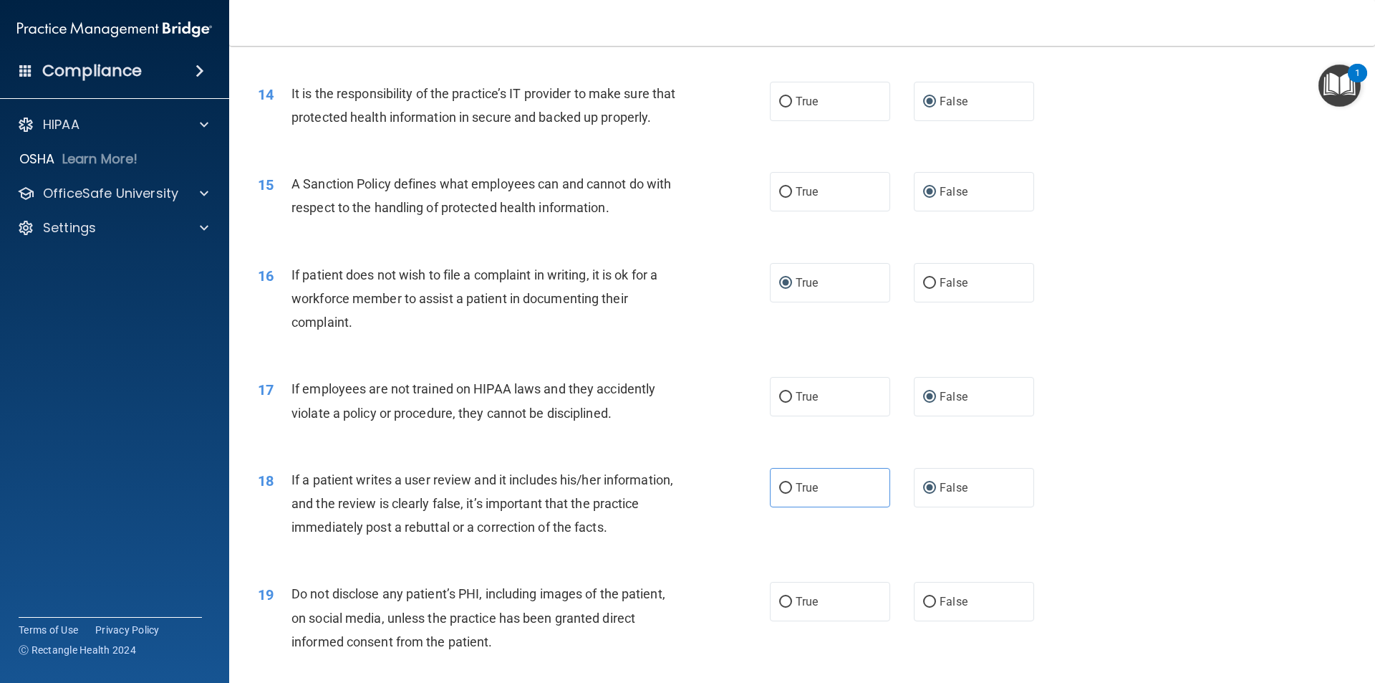
scroll to position [1719, 0]
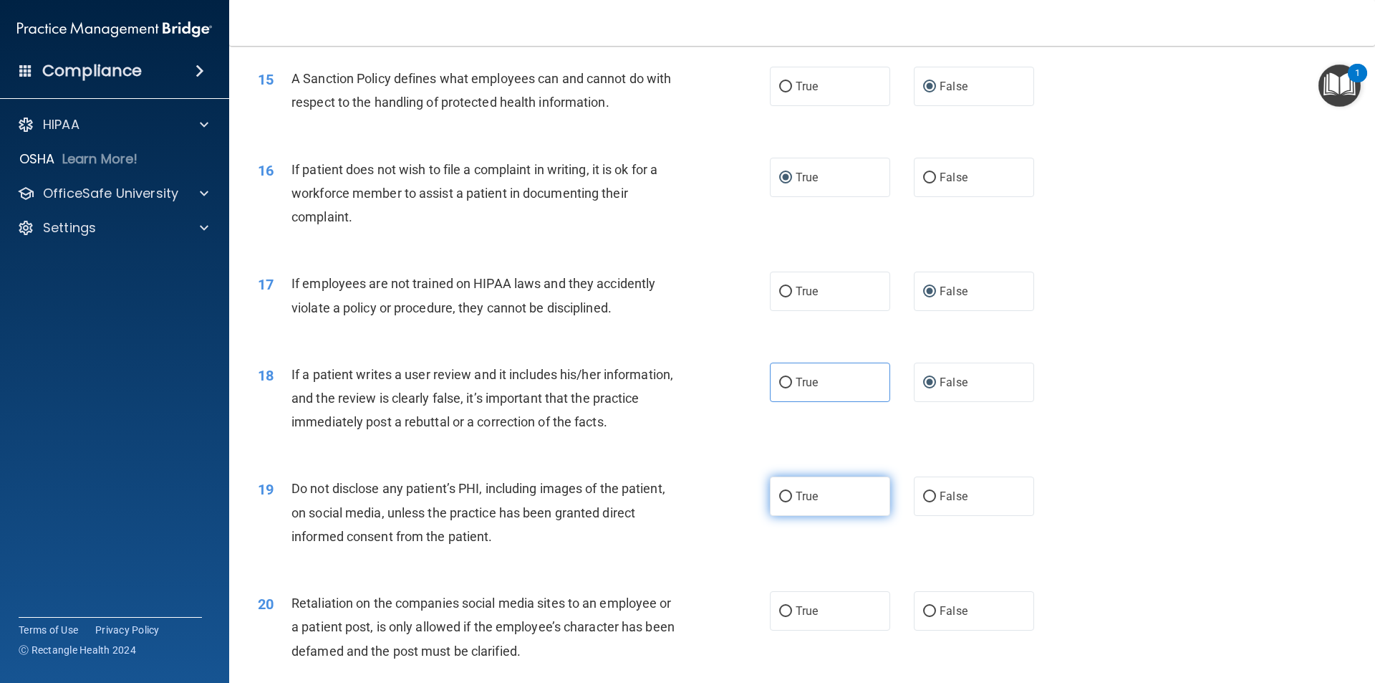
click at [784, 502] on input "True" at bounding box center [785, 496] width 13 height 11
radio input "true"
click at [924, 617] on input "False" at bounding box center [929, 611] width 13 height 11
radio input "true"
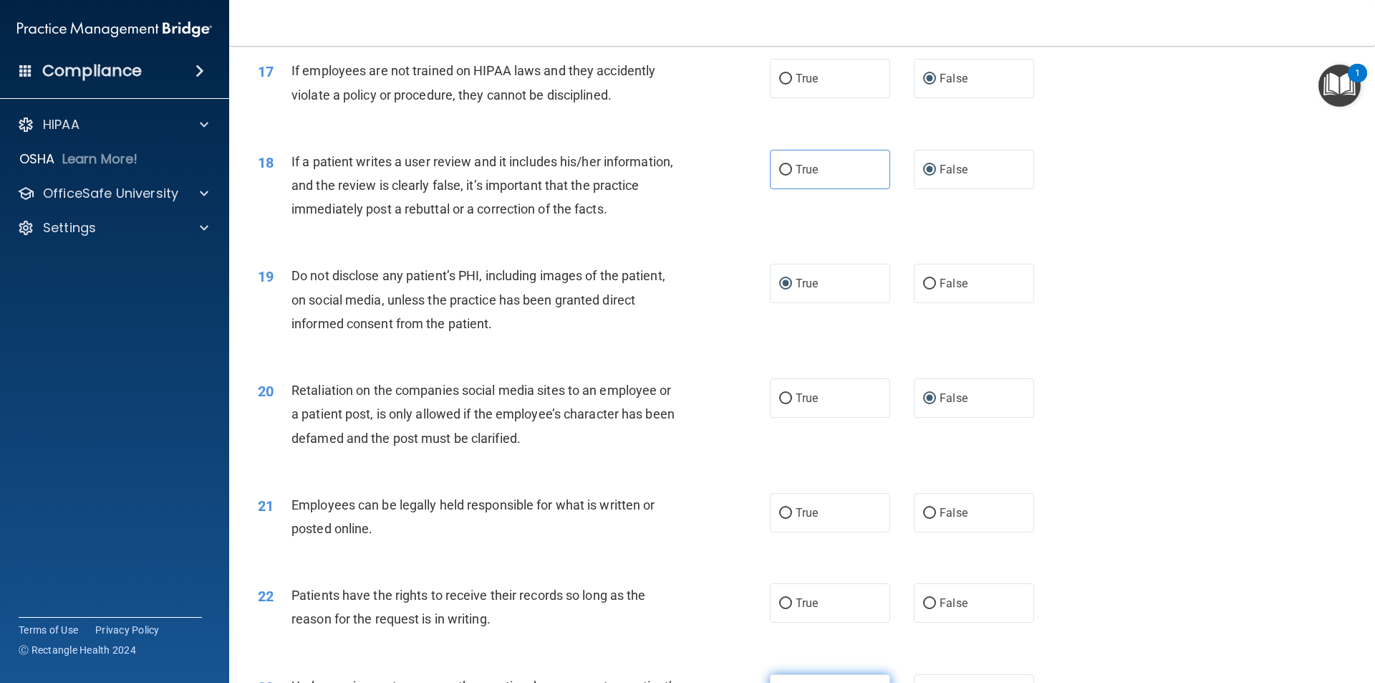
scroll to position [2006, 0]
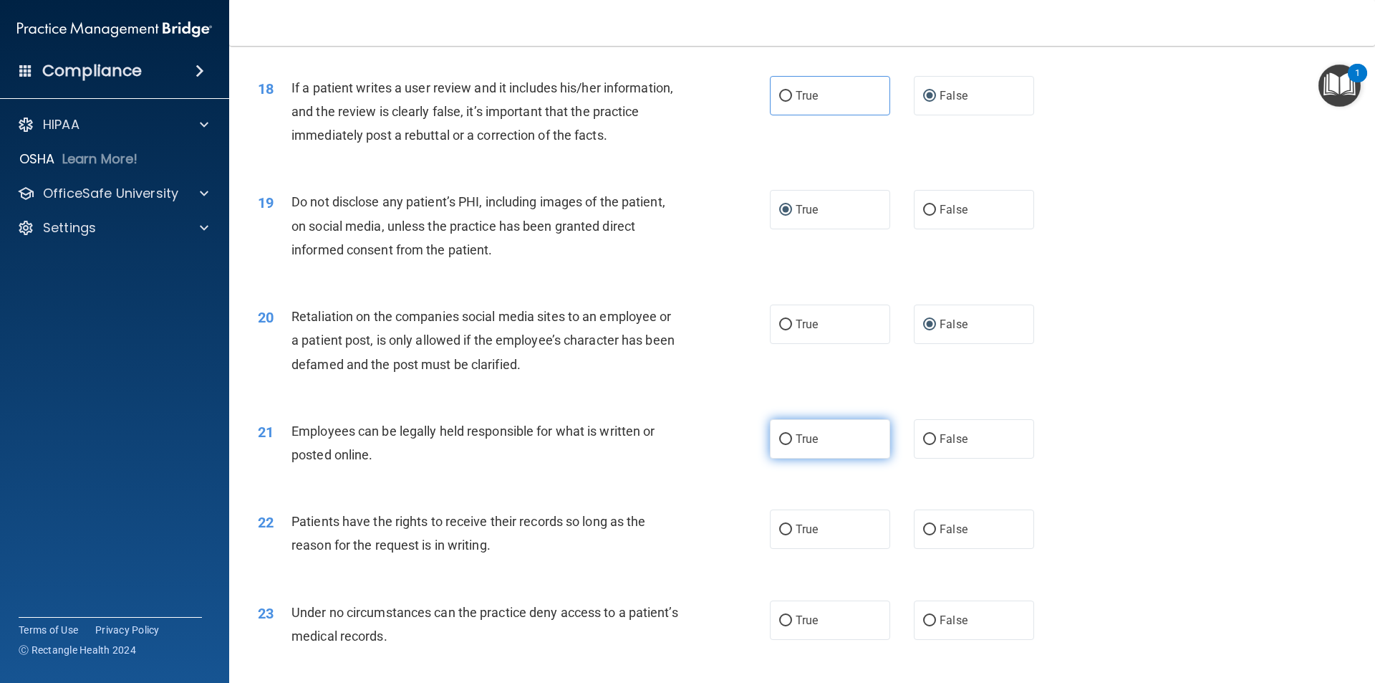
click at [781, 445] on input "True" at bounding box center [785, 439] width 13 height 11
radio input "true"
click at [926, 535] on input "False" at bounding box center [929, 529] width 13 height 11
radio input "true"
click at [784, 626] on input "True" at bounding box center [785, 620] width 13 height 11
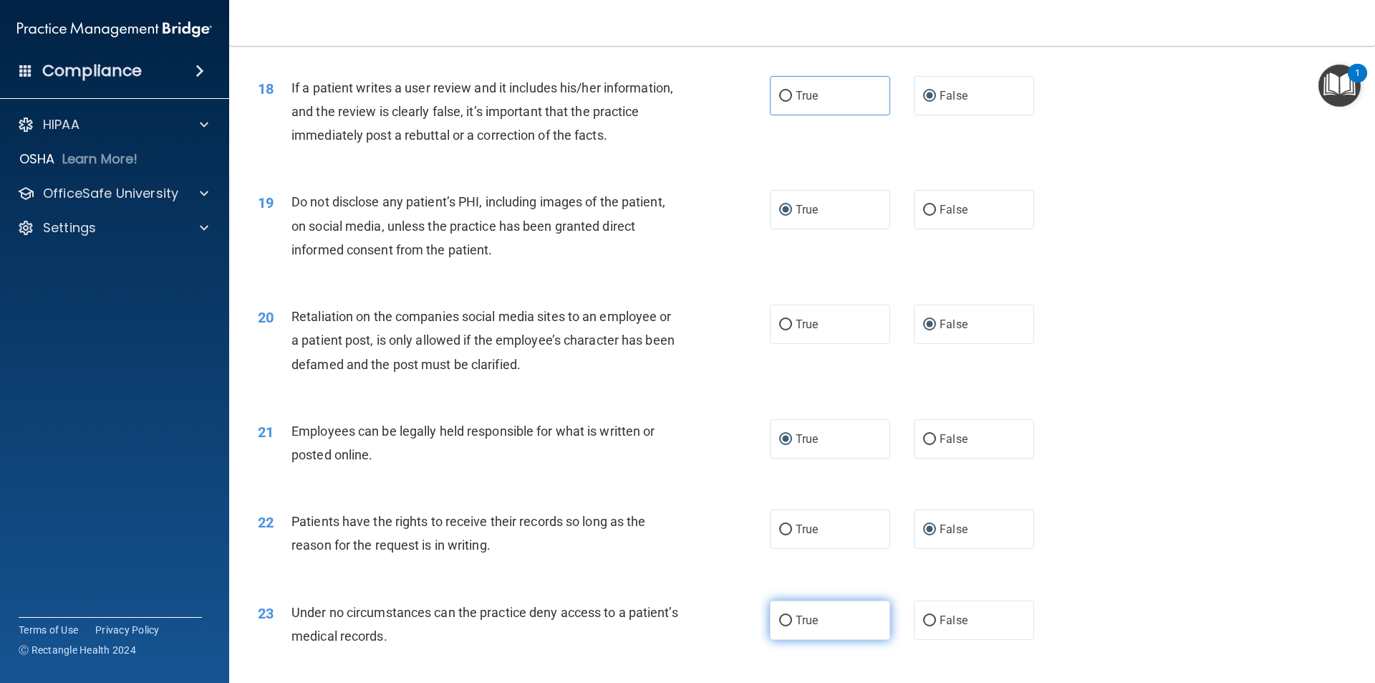
radio input "true"
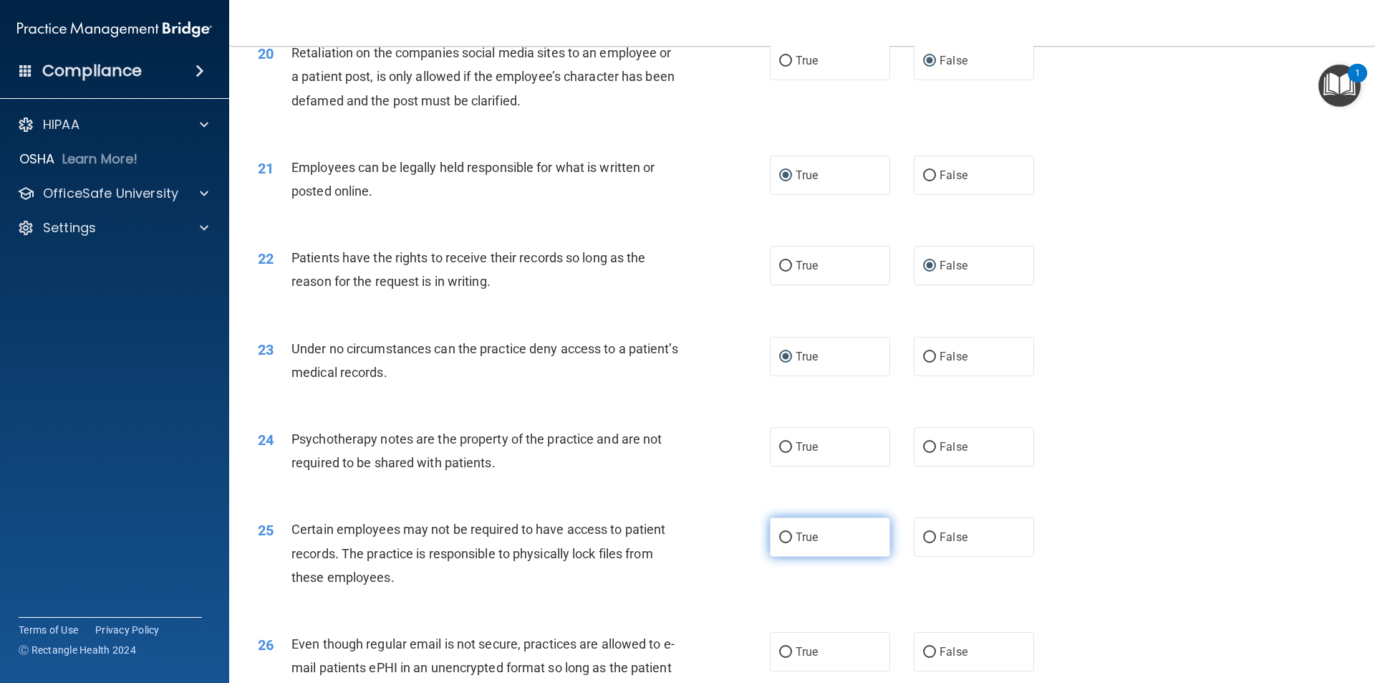
scroll to position [2292, 0]
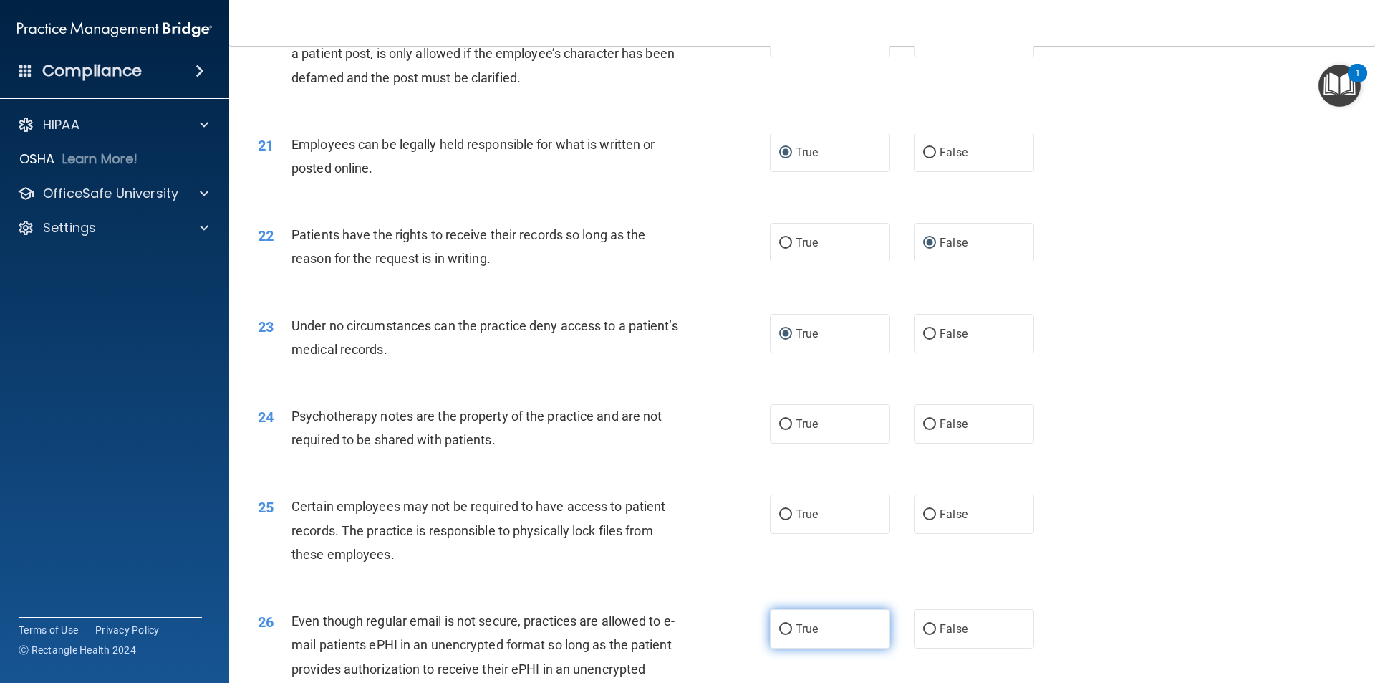
click at [783, 635] on input "True" at bounding box center [785, 629] width 13 height 11
radio input "true"
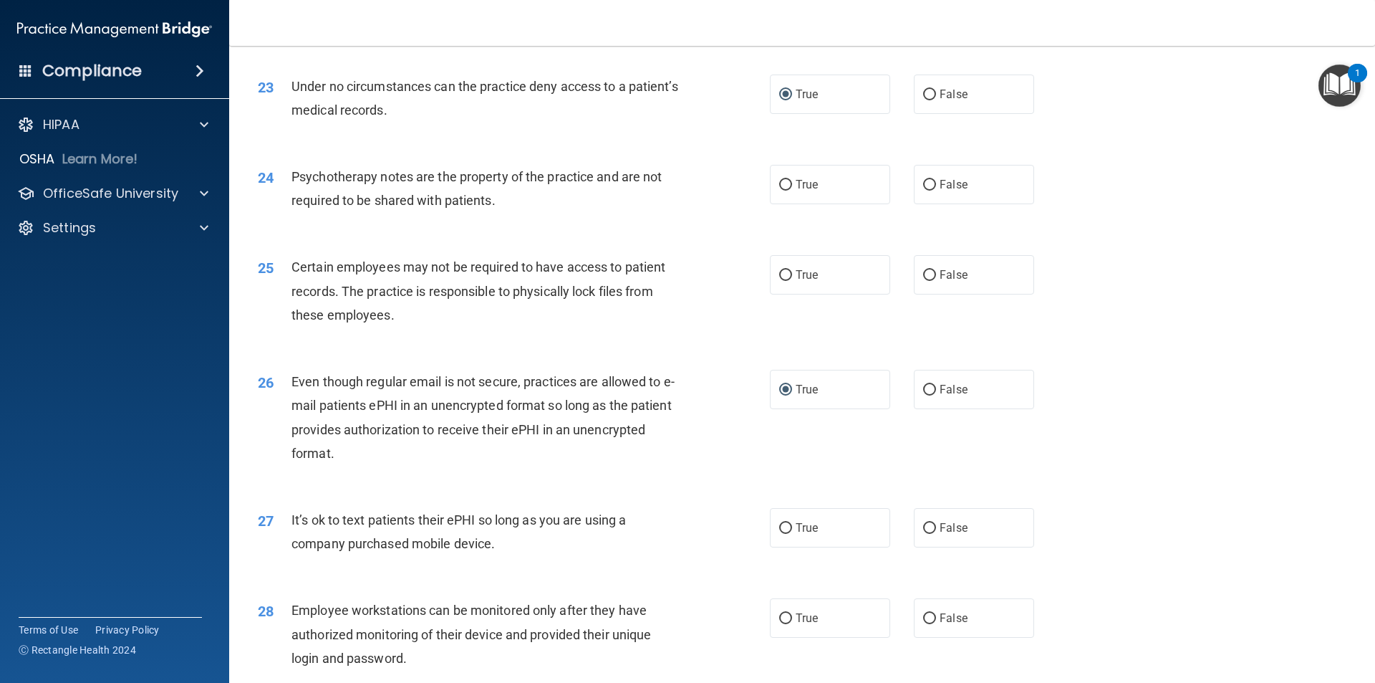
scroll to position [2579, 0]
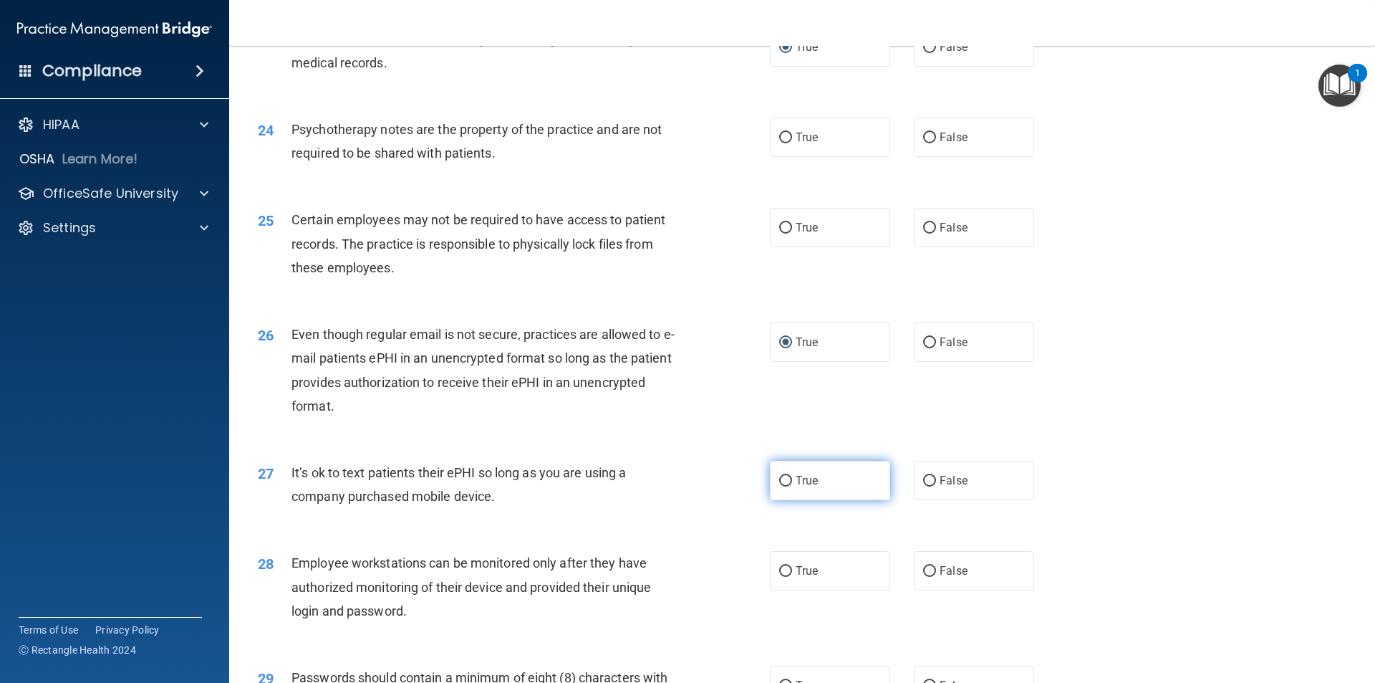
click at [784, 486] on input "True" at bounding box center [785, 481] width 13 height 11
radio input "true"
click at [783, 577] on input "True" at bounding box center [785, 571] width 13 height 11
radio input "true"
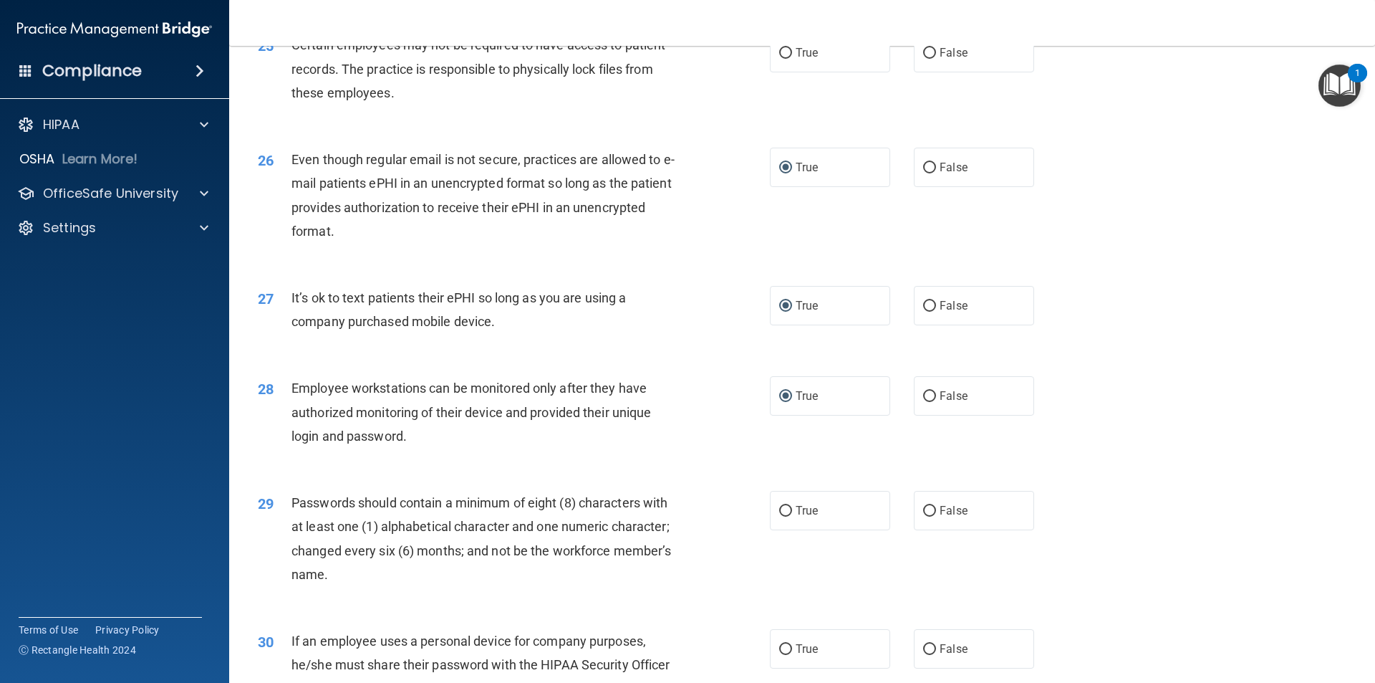
scroll to position [2793, 0]
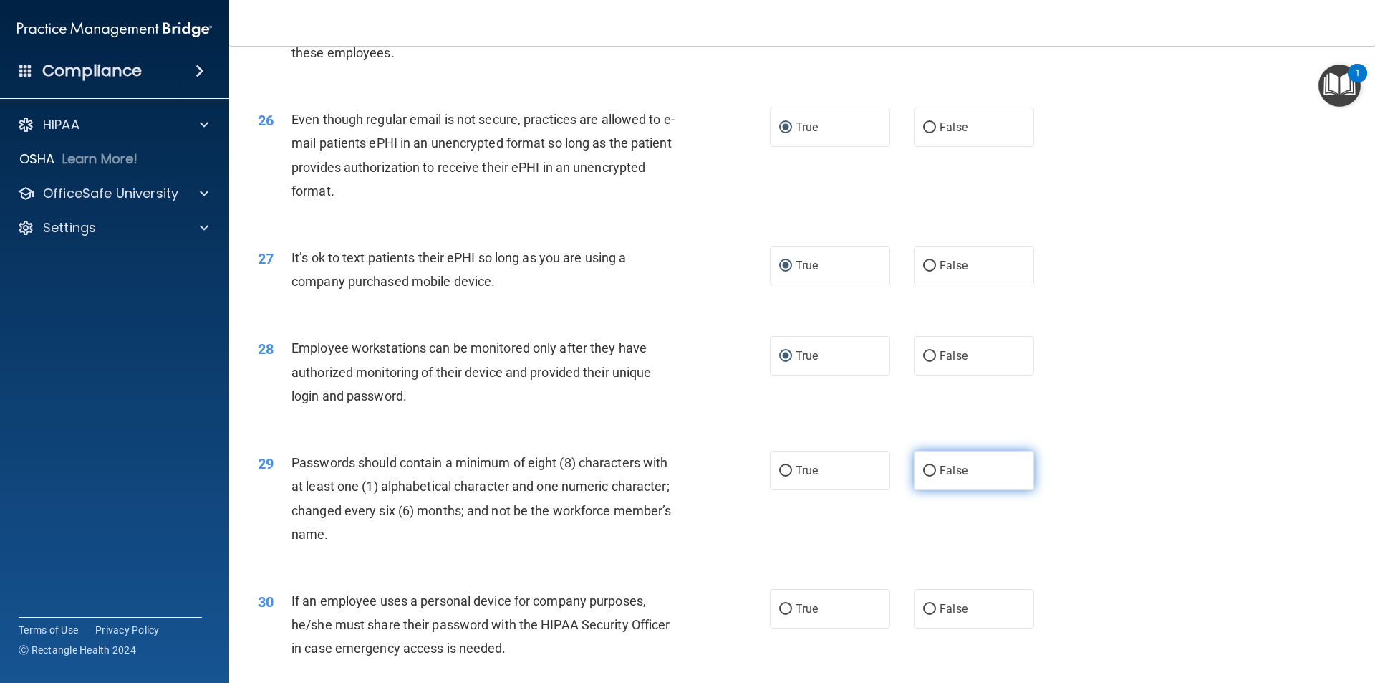
click at [923, 476] on input "False" at bounding box center [929, 471] width 13 height 11
radio input "true"
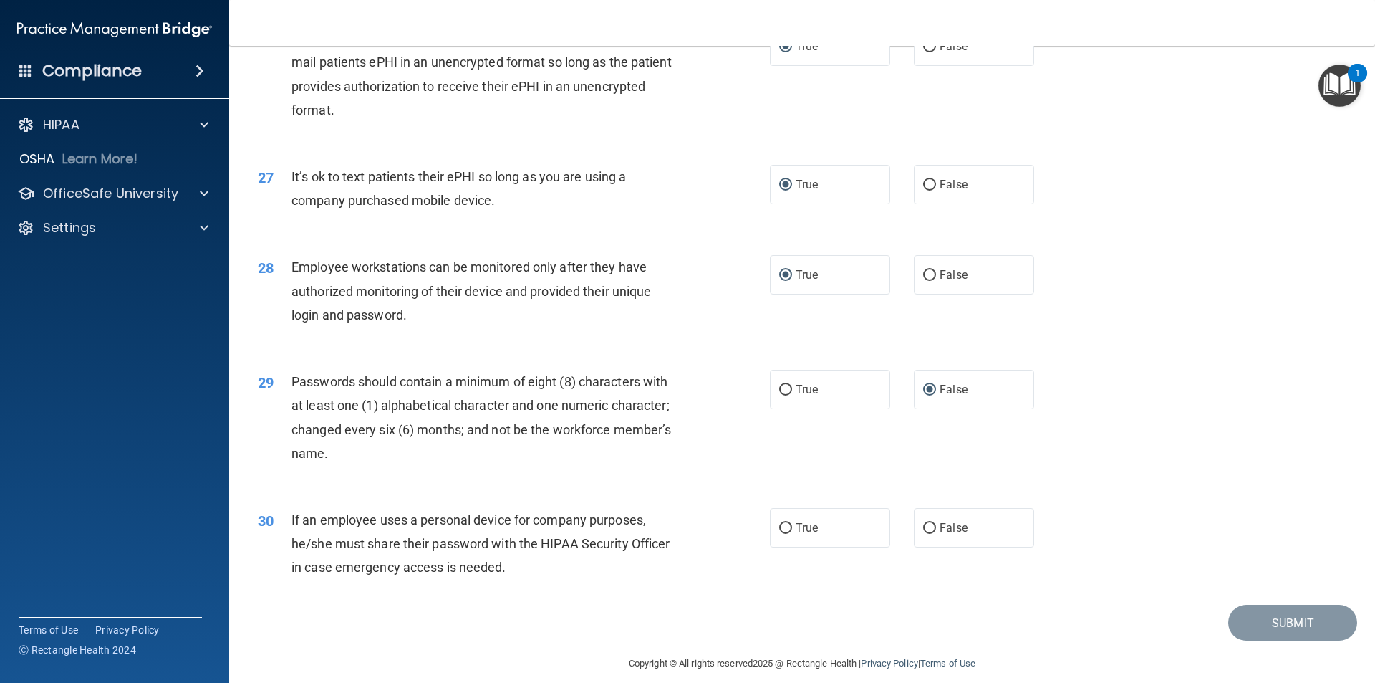
scroll to position [2841, 0]
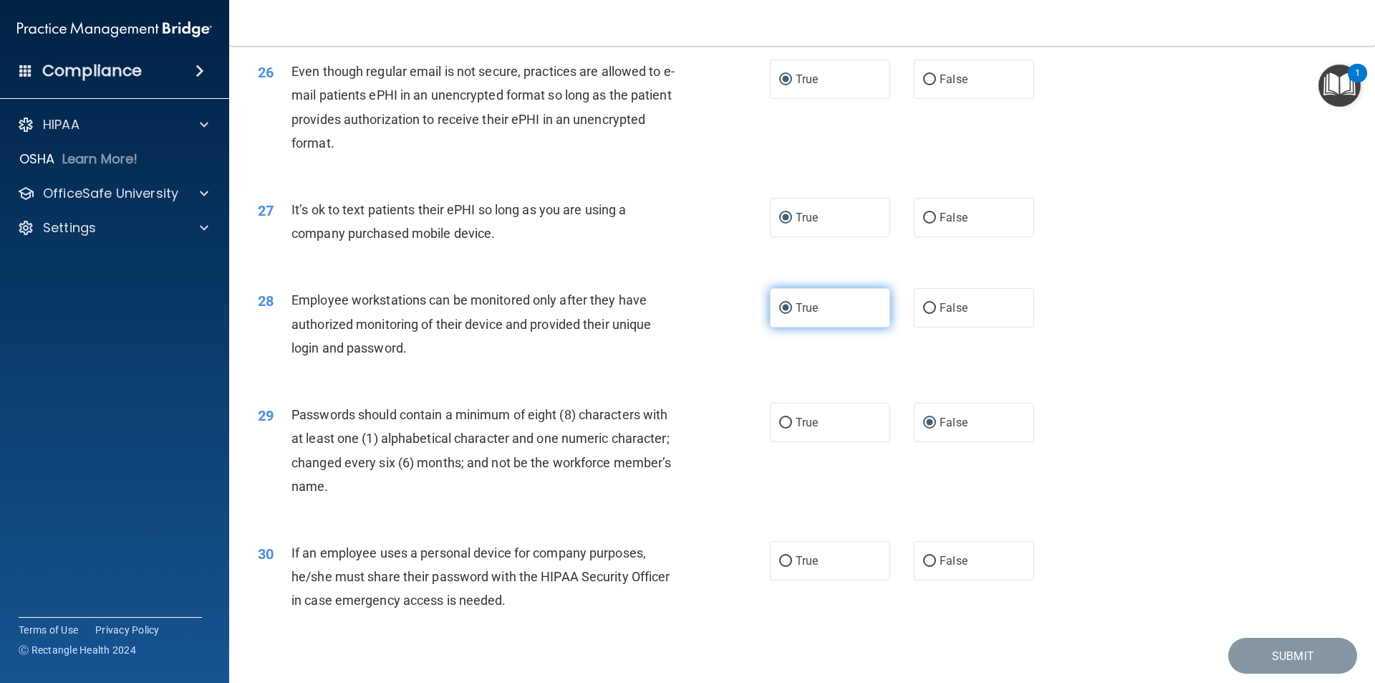
click at [782, 314] on input "True" at bounding box center [785, 308] width 13 height 11
click at [923, 314] on input "False" at bounding box center [929, 308] width 13 height 11
radio input "true"
radio input "false"
click at [783, 223] on input "True" at bounding box center [785, 218] width 13 height 11
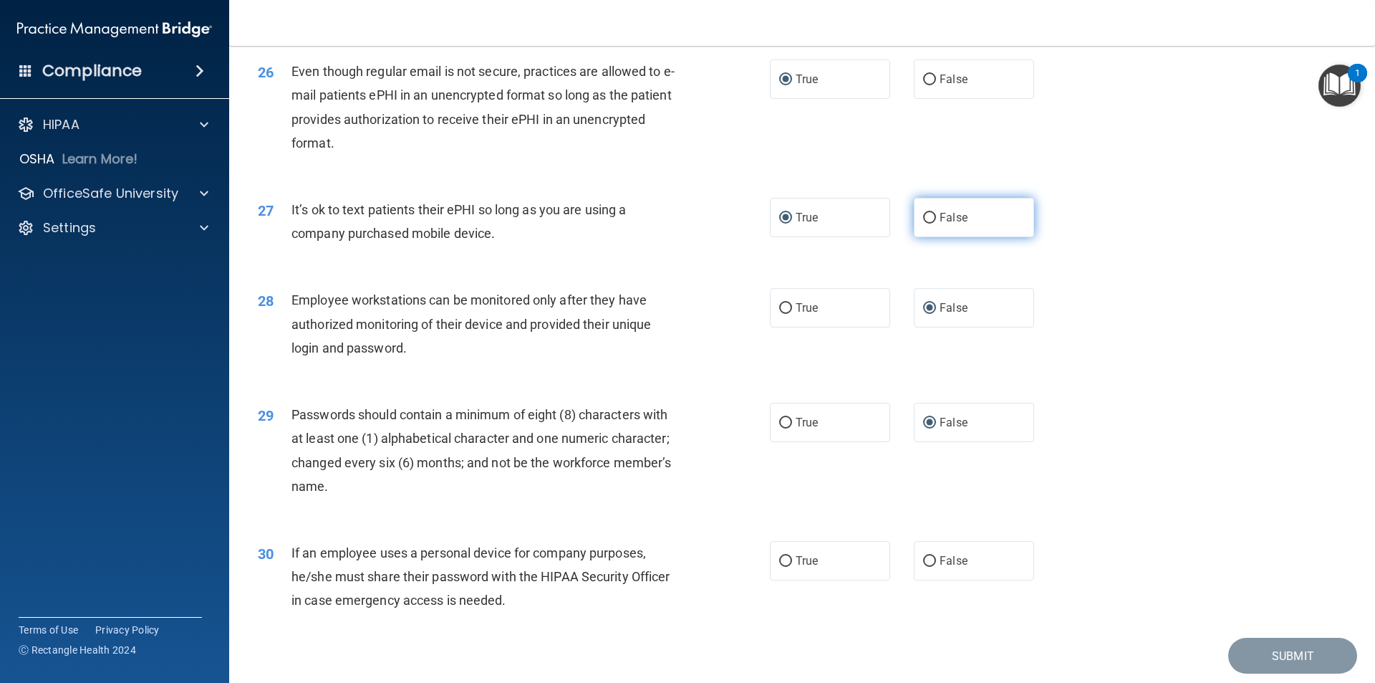
click at [925, 223] on input "False" at bounding box center [929, 218] width 13 height 11
radio input "true"
radio input "false"
click at [796, 429] on span "True" at bounding box center [807, 422] width 22 height 14
click at [792, 428] on input "True" at bounding box center [785, 423] width 13 height 11
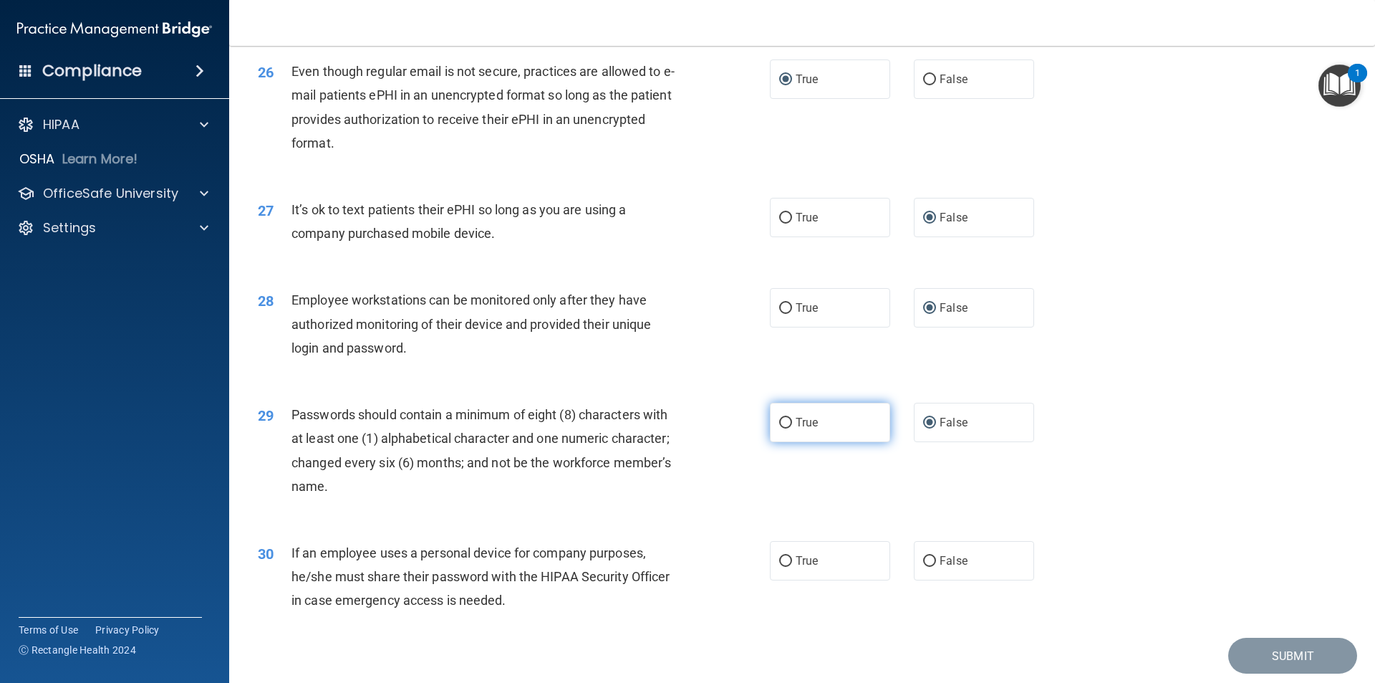
radio input "true"
radio input "false"
click at [940, 567] on span "False" at bounding box center [954, 561] width 28 height 14
click at [936, 567] on input "False" at bounding box center [929, 561] width 13 height 11
radio input "true"
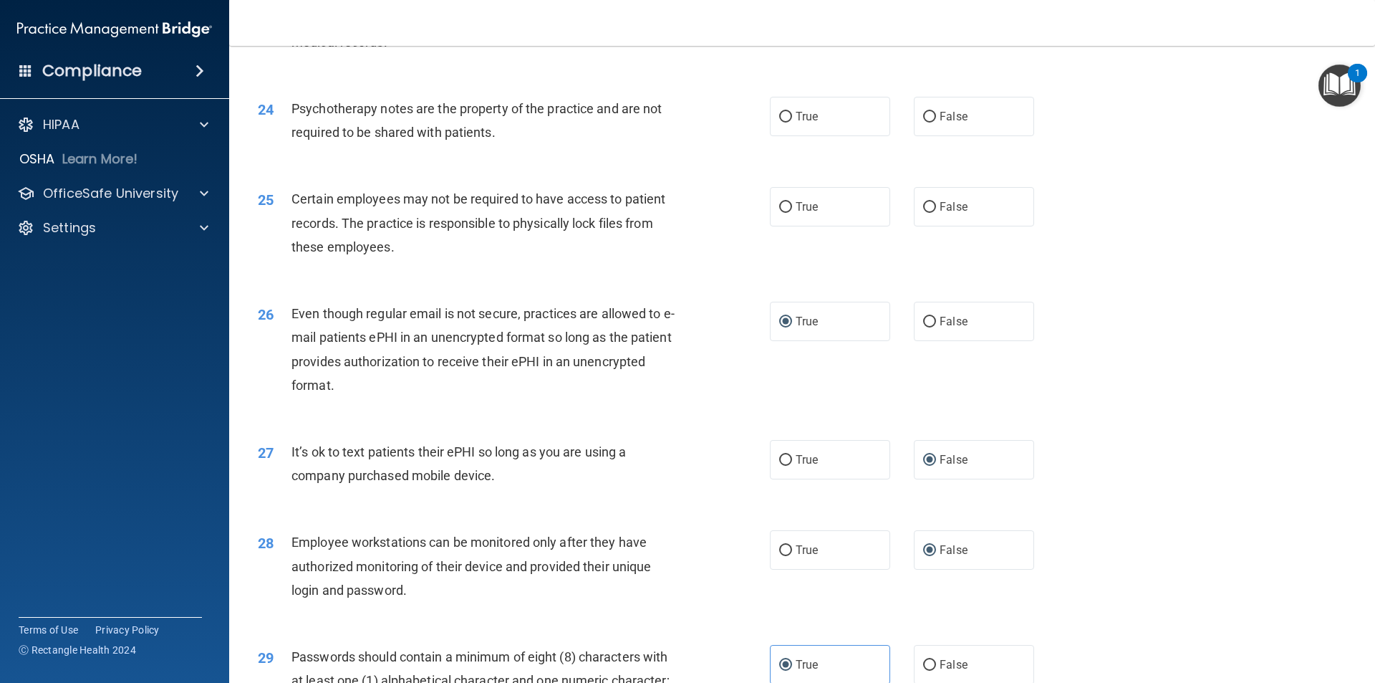
scroll to position [2555, 0]
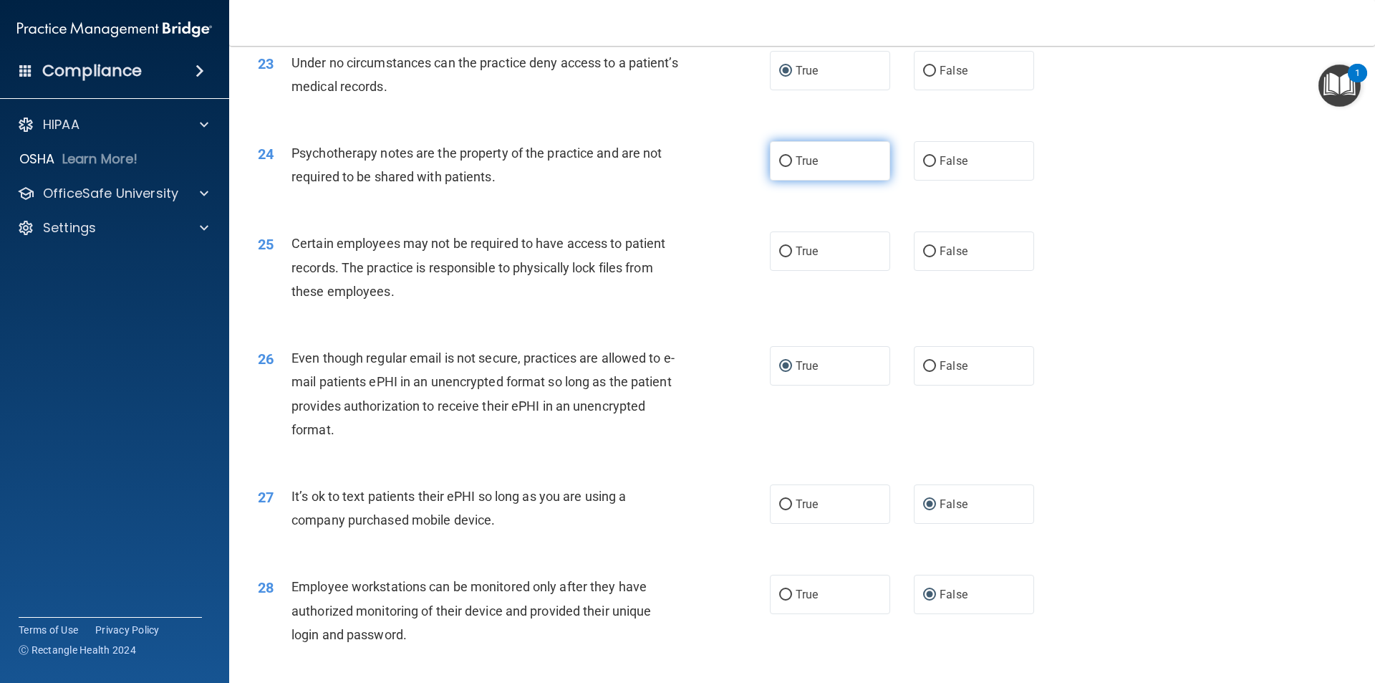
click at [779, 167] on input "True" at bounding box center [785, 161] width 13 height 11
radio input "true"
click at [787, 271] on label "True" at bounding box center [830, 250] width 120 height 39
click at [787, 257] on input "True" at bounding box center [785, 251] width 13 height 11
radio input "true"
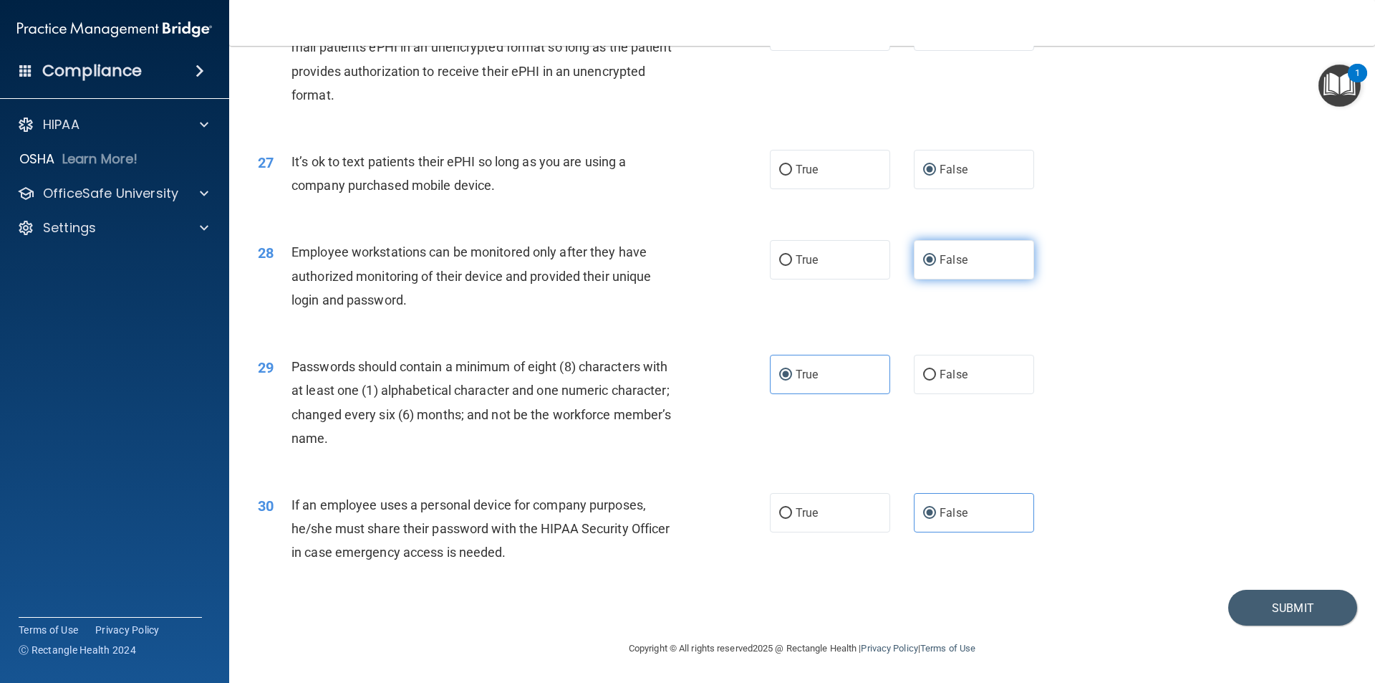
scroll to position [2913, 0]
click at [1257, 600] on button "Submit" at bounding box center [1292, 607] width 129 height 37
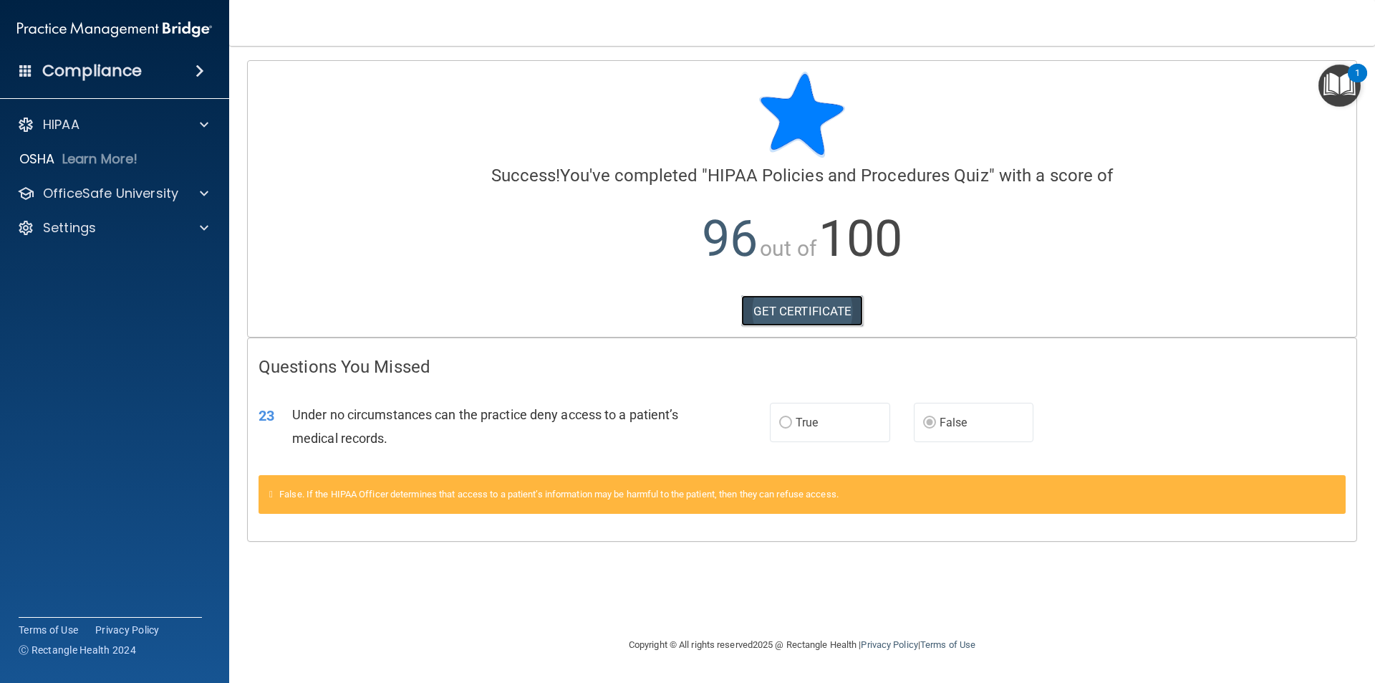
click at [793, 313] on link "GET CERTIFICATE" at bounding box center [802, 311] width 122 height 32
click at [54, 154] on p "OSHA" at bounding box center [37, 158] width 36 height 17
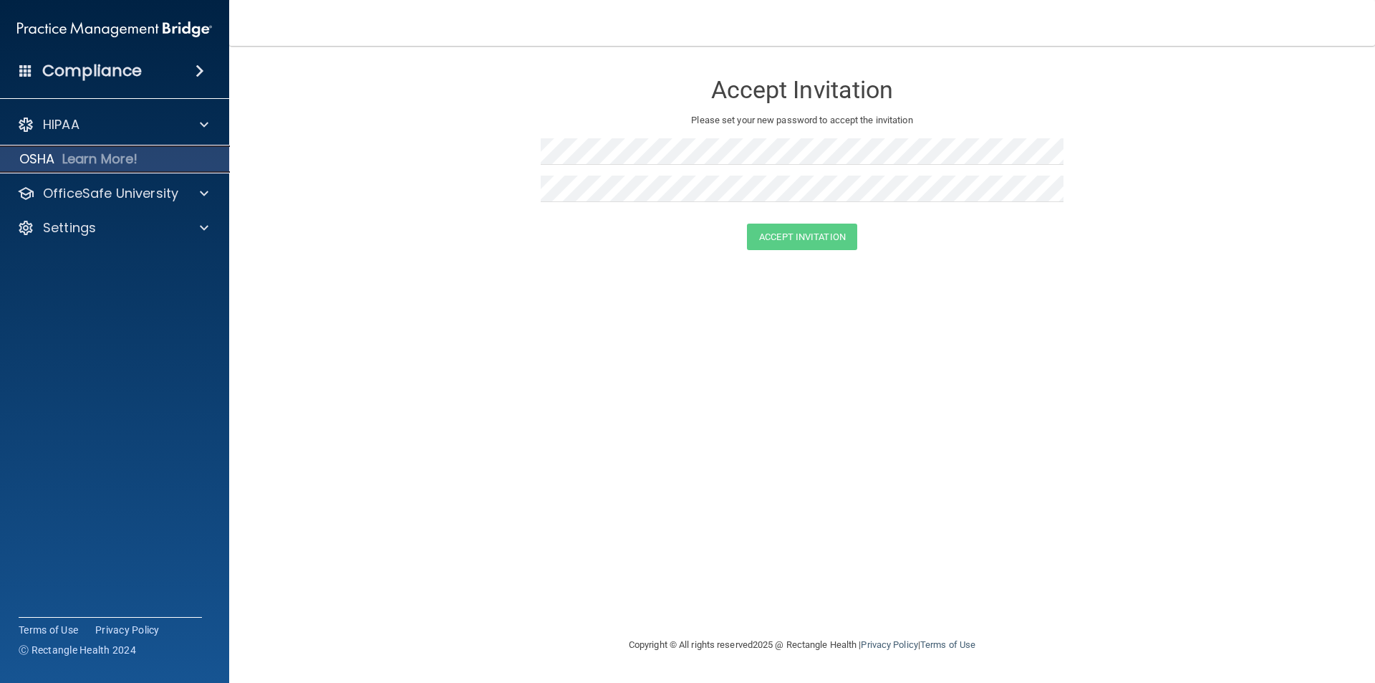
click at [40, 160] on p "OSHA" at bounding box center [37, 158] width 36 height 17
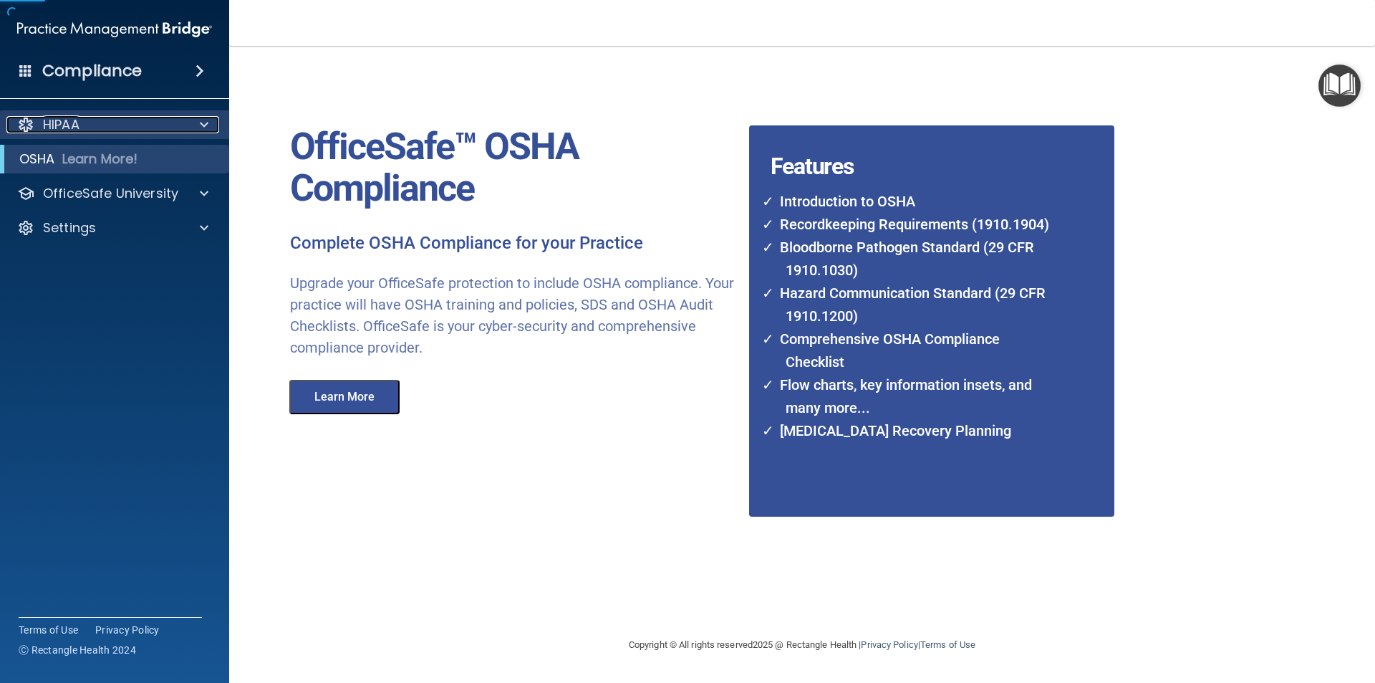
click at [51, 124] on p "HIPAA" at bounding box center [61, 124] width 37 height 17
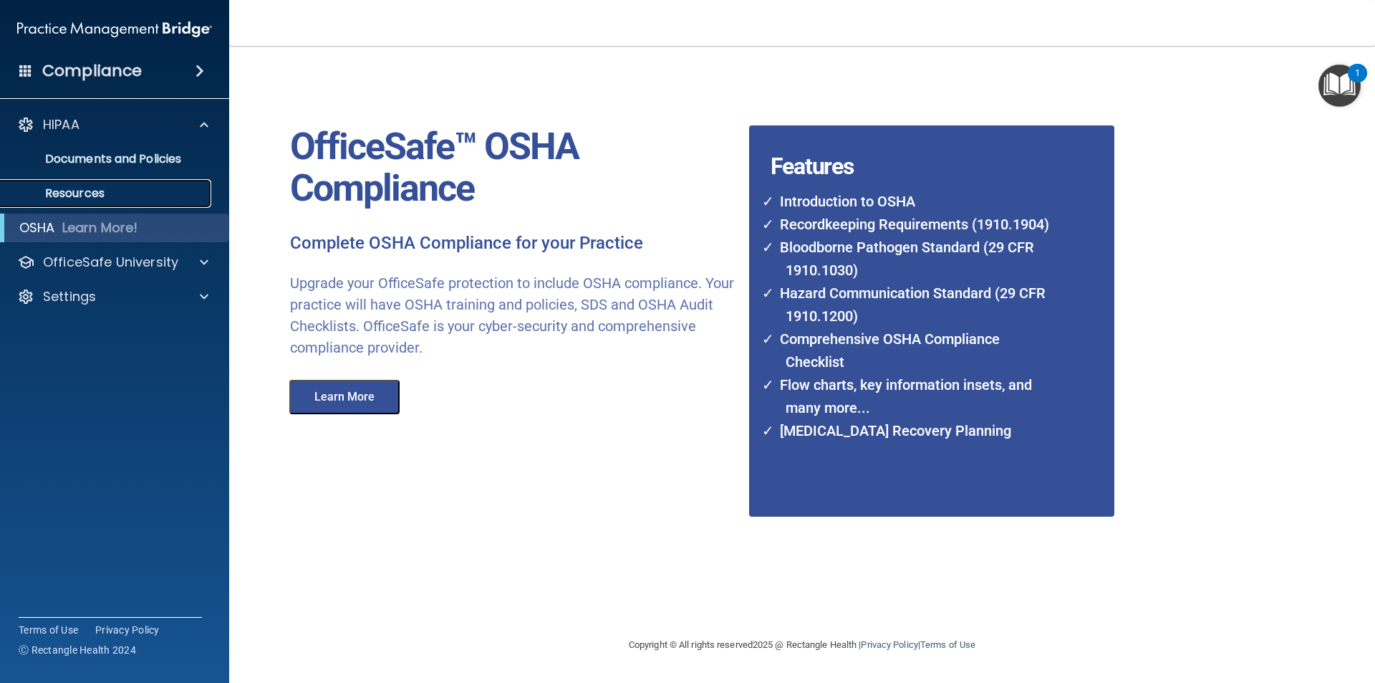
click at [74, 193] on p "Resources" at bounding box center [107, 193] width 196 height 14
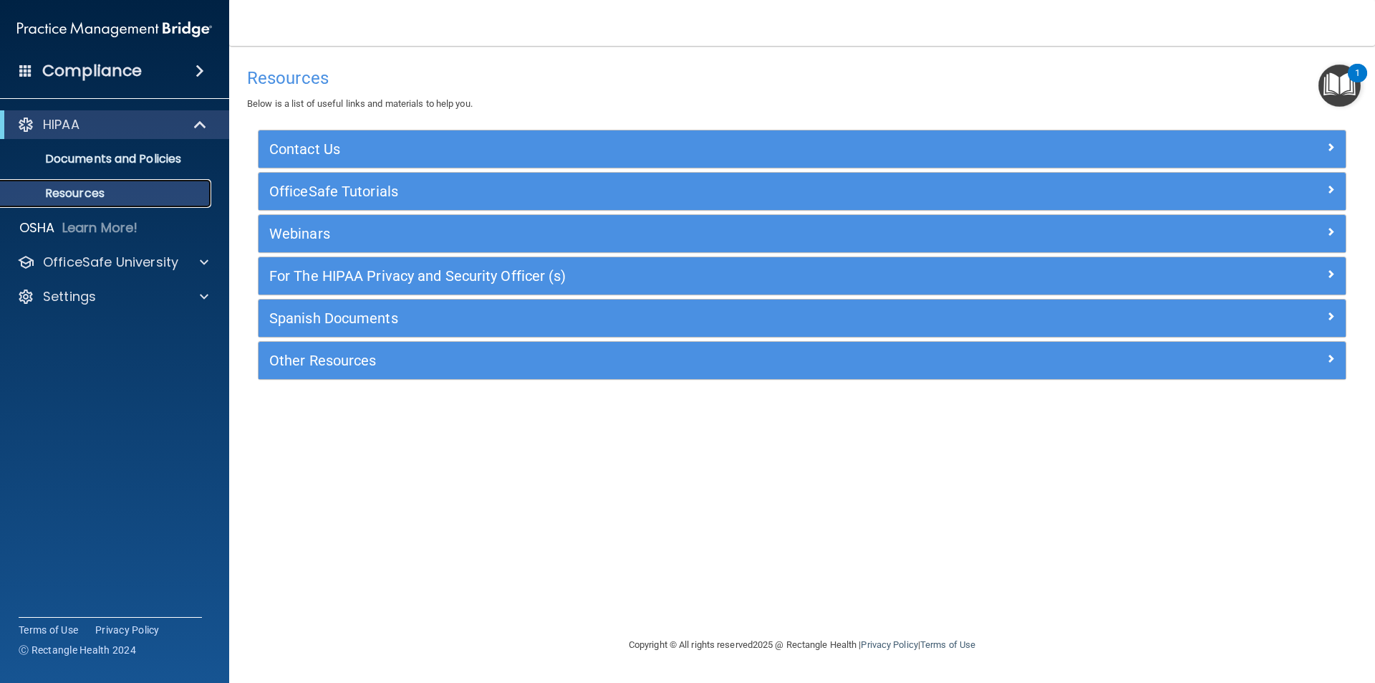
click at [67, 193] on p "Resources" at bounding box center [107, 193] width 196 height 14
click at [87, 160] on p "Documents and Policies" at bounding box center [107, 159] width 196 height 14
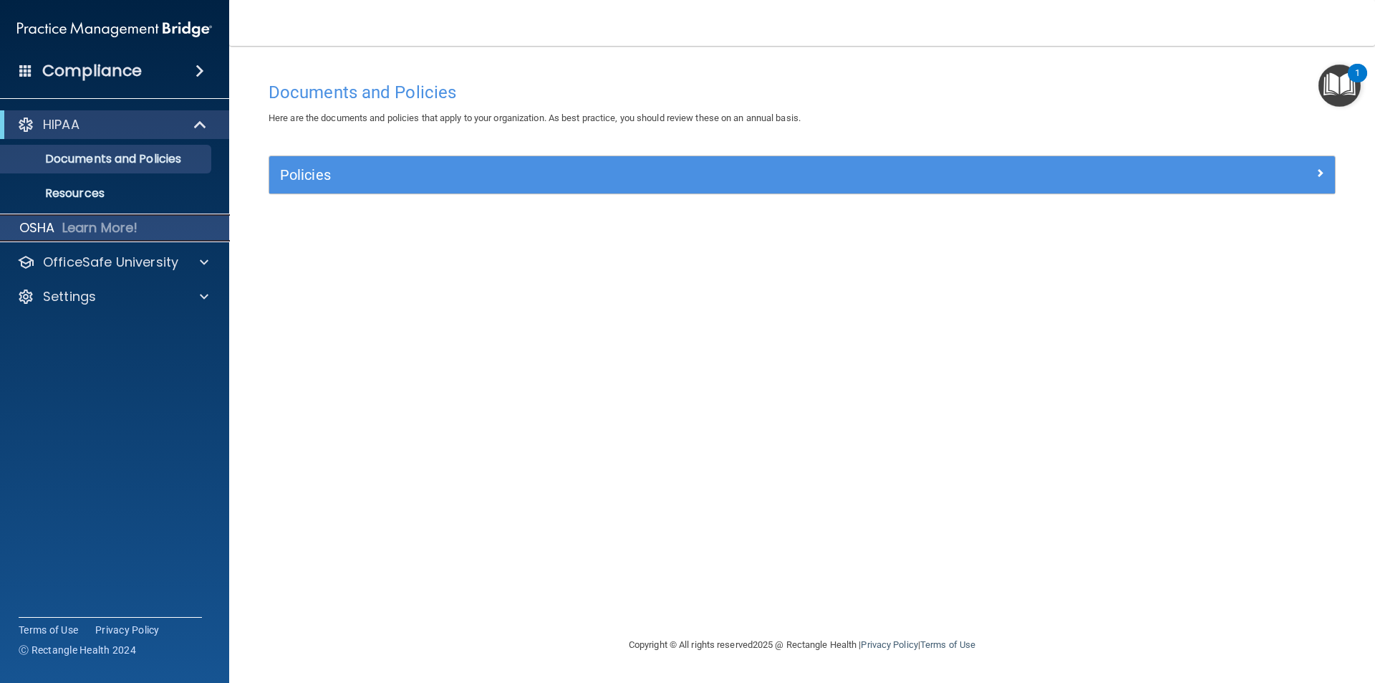
click at [44, 227] on p "OSHA" at bounding box center [37, 227] width 36 height 17
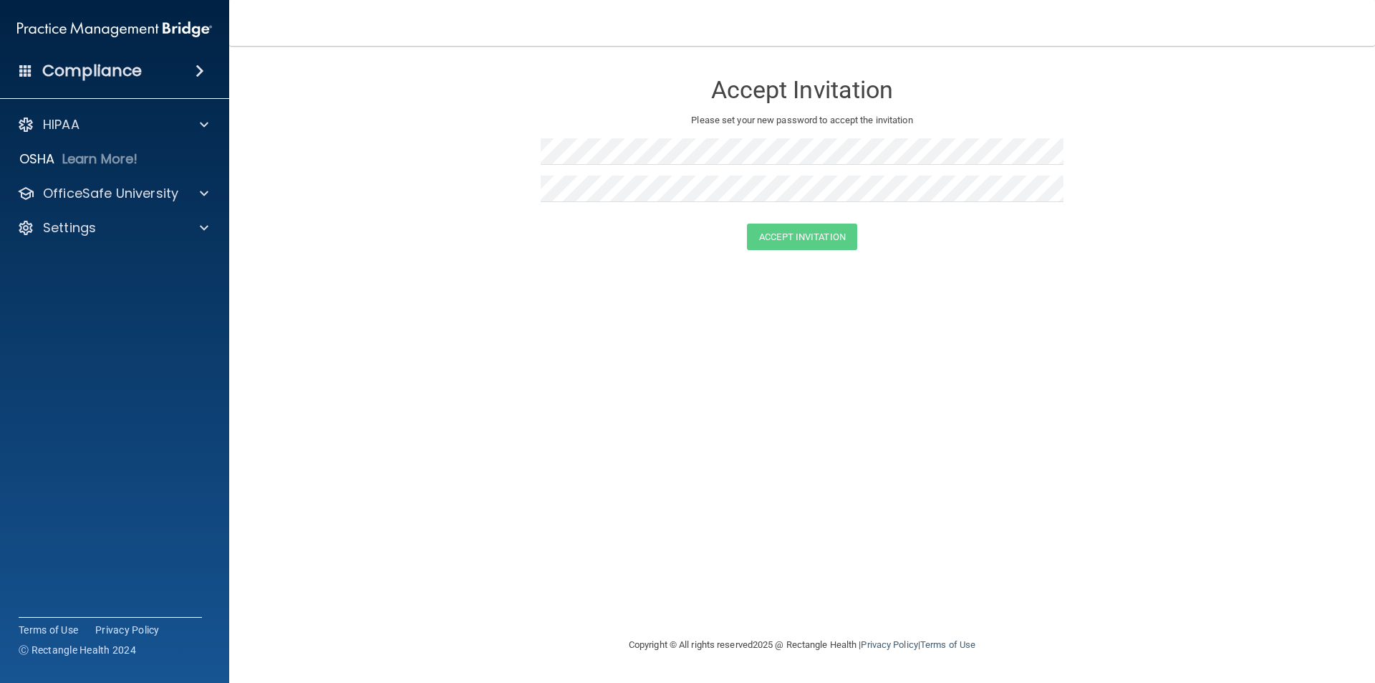
click at [786, 262] on form "Accept Invitation Please set your new password to accept the invitation Accept …" at bounding box center [802, 163] width 1089 height 207
click at [747, 223] on button "Accept Invitation" at bounding box center [802, 236] width 110 height 27
click at [800, 297] on form "Accept Invitation Please set your new password to accept the invitation Passwor…" at bounding box center [802, 186] width 1089 height 252
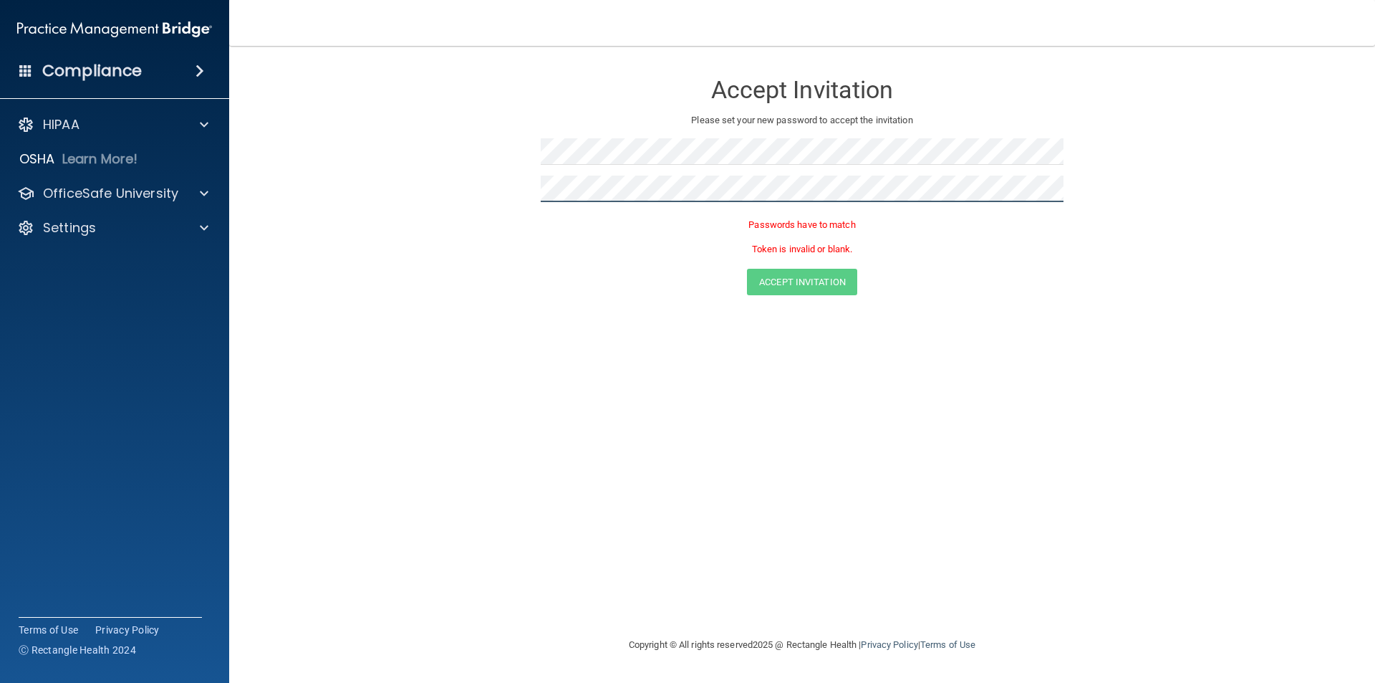
click at [458, 156] on form "Accept Invitation Please set your new password to accept the invitation Passwor…" at bounding box center [802, 186] width 1089 height 252
click at [473, 167] on form "Accept Invitation Please set your new password to accept the invitation Passwor…" at bounding box center [802, 186] width 1089 height 252
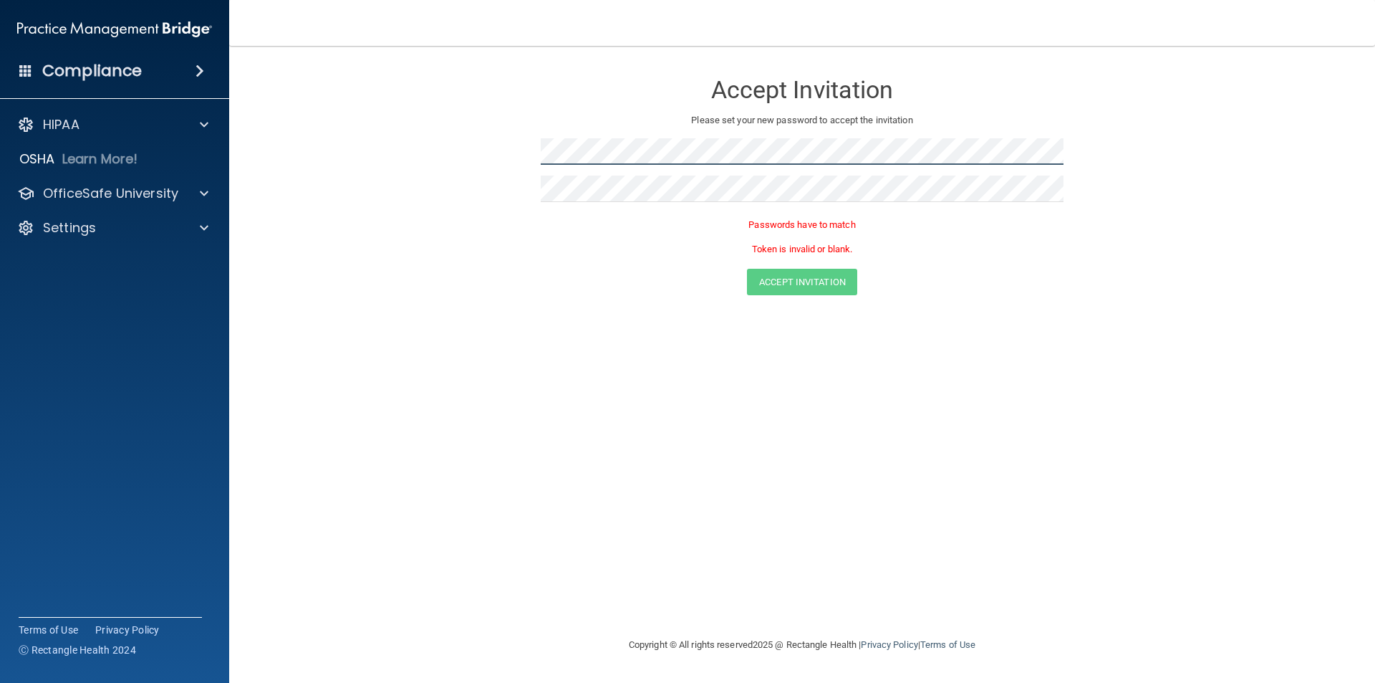
click at [483, 139] on form "Accept Invitation Please set your new password to accept the invitation Passwor…" at bounding box center [802, 186] width 1089 height 252
click at [521, 155] on form "Accept Invitation Please set your new password to accept the invitation Passwor…" at bounding box center [802, 186] width 1089 height 252
click at [534, 155] on form "Accept Invitation Please set your new password to accept the invitation Passwor…" at bounding box center [802, 186] width 1089 height 252
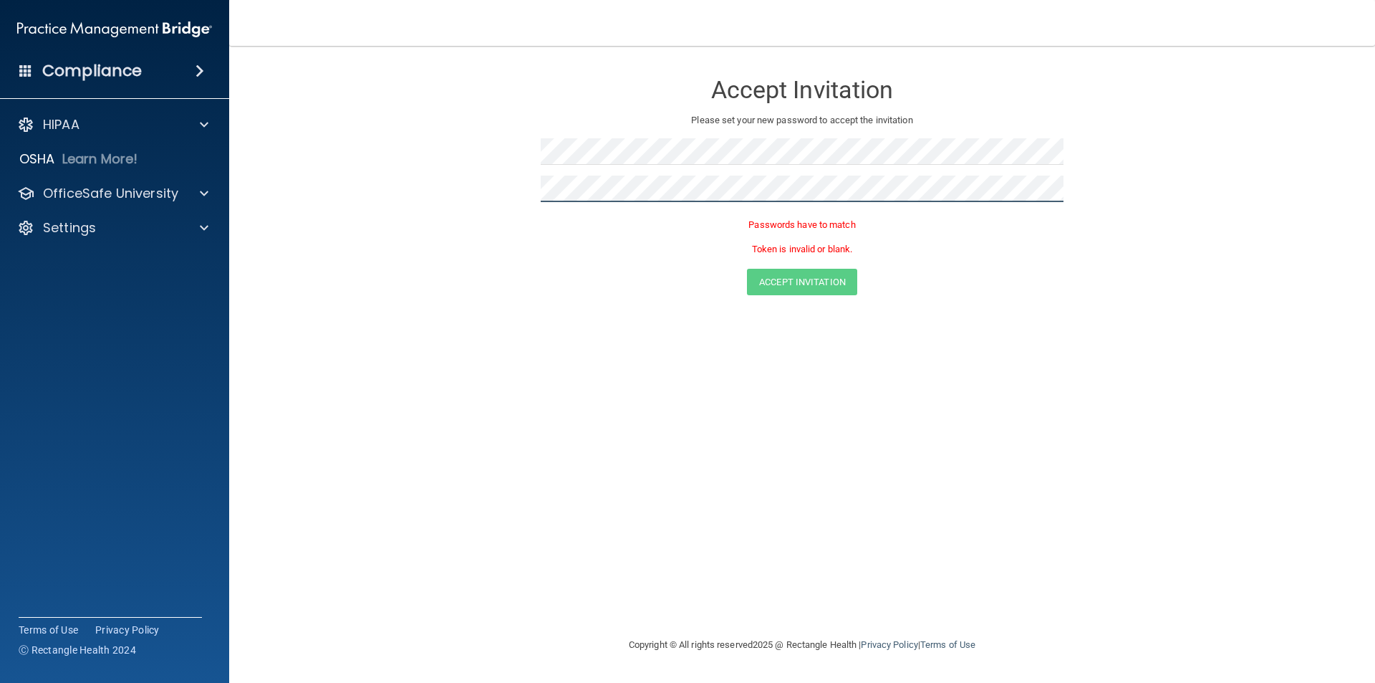
click at [524, 196] on form "Accept Invitation Please set your new password to accept the invitation Passwor…" at bounding box center [802, 186] width 1089 height 252
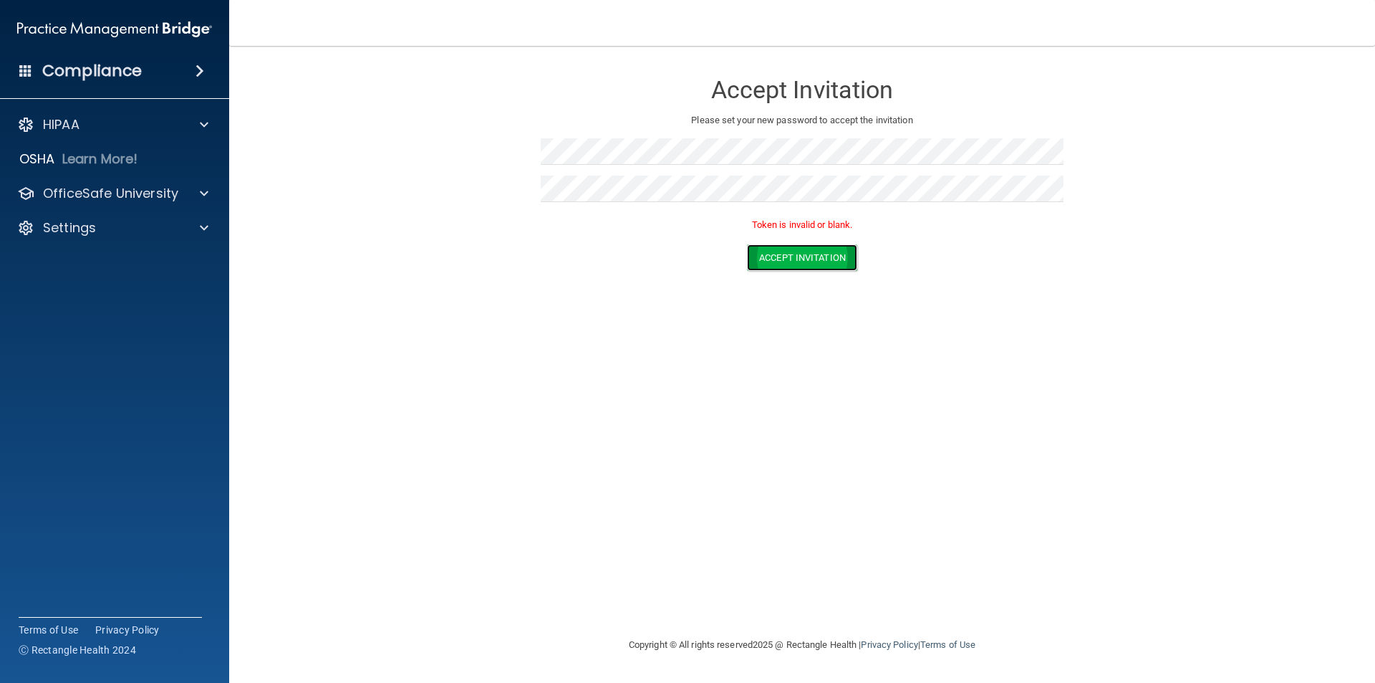
click at [777, 262] on button "Accept Invitation" at bounding box center [802, 257] width 110 height 27
click at [802, 253] on button "Accept Invitation" at bounding box center [802, 257] width 110 height 27
click at [804, 259] on button "Accept Invitation" at bounding box center [802, 257] width 110 height 27
